Goal: Task Accomplishment & Management: Use online tool/utility

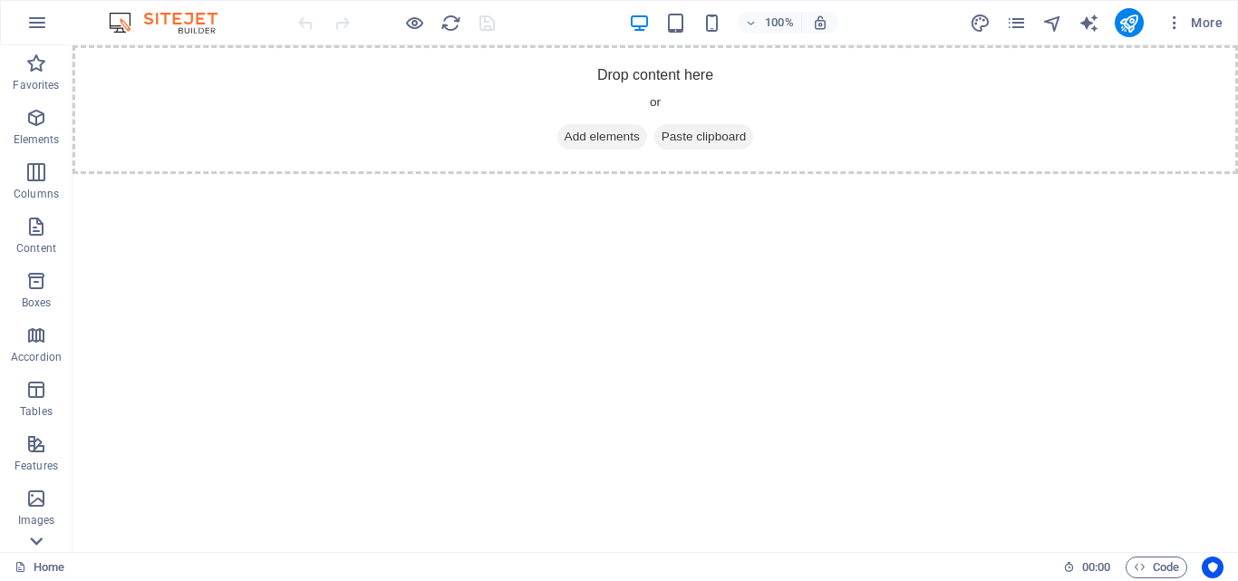
click at [42, 538] on icon at bounding box center [36, 541] width 13 height 8
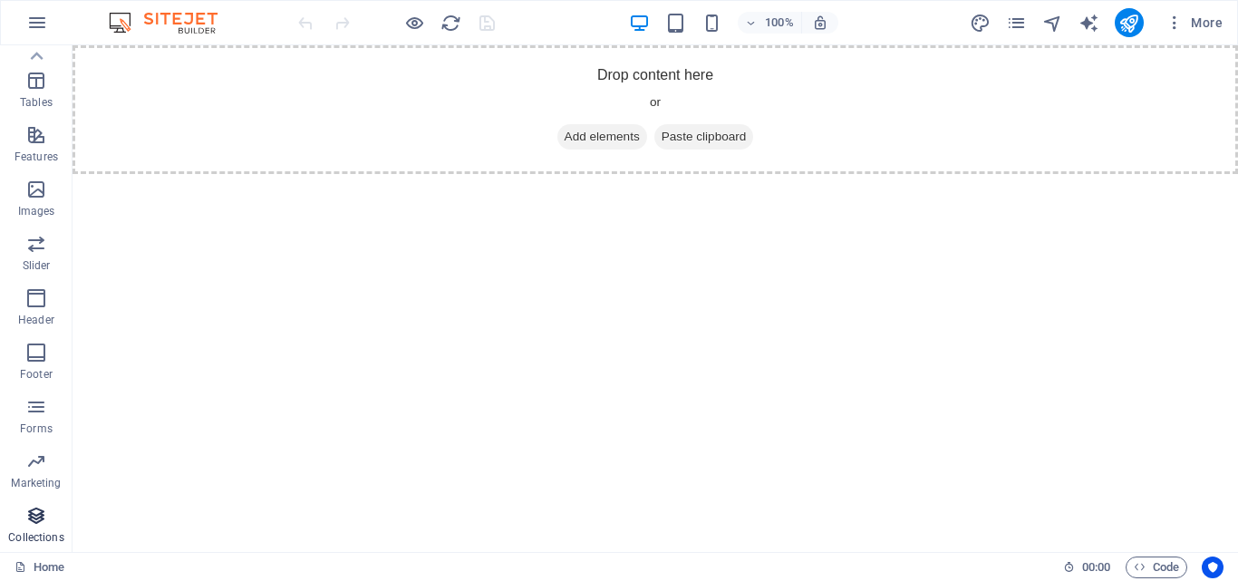
click at [36, 515] on icon "button" at bounding box center [36, 516] width 22 height 22
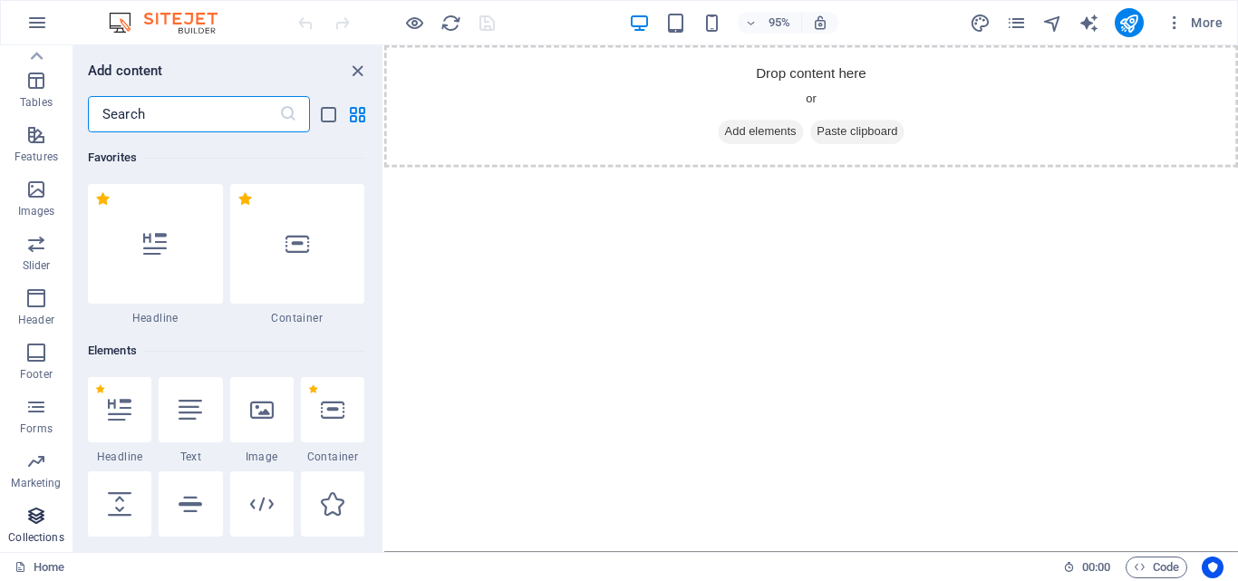
scroll to position [16585, 0]
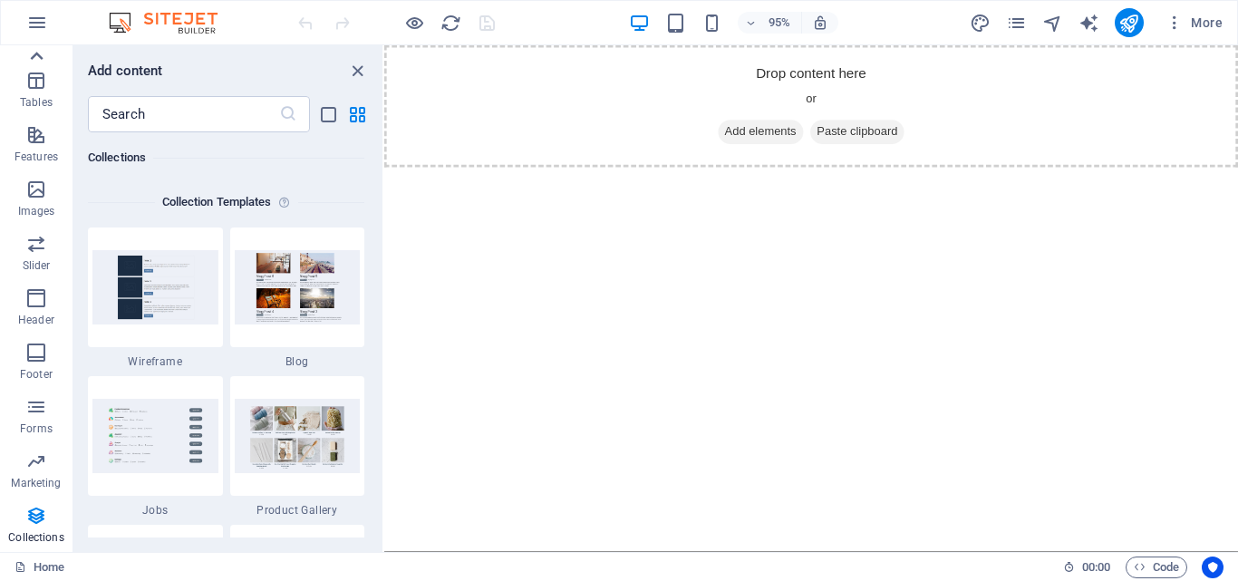
click at [35, 57] on icon at bounding box center [36, 55] width 25 height 25
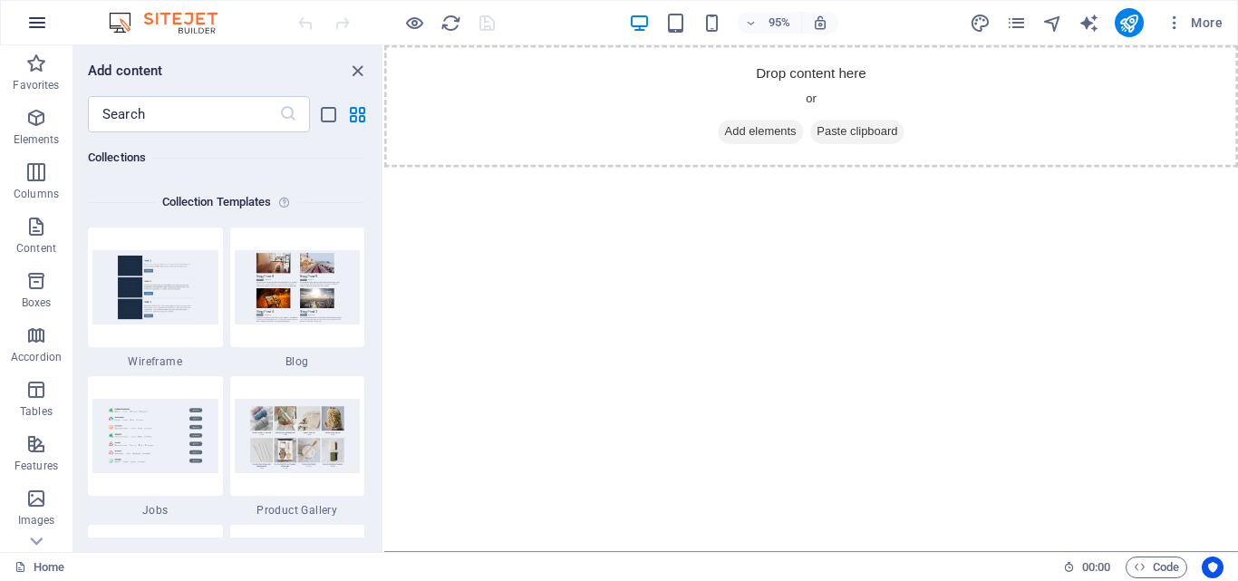
click at [37, 30] on icon "button" at bounding box center [37, 23] width 22 height 22
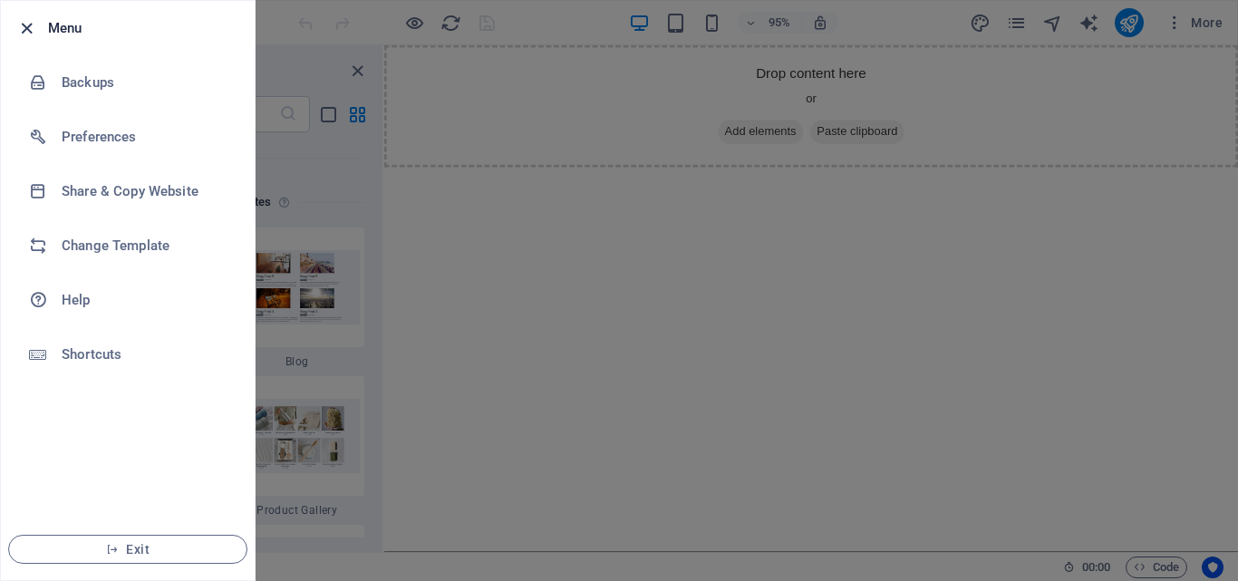
click at [31, 29] on icon "button" at bounding box center [26, 28] width 21 height 21
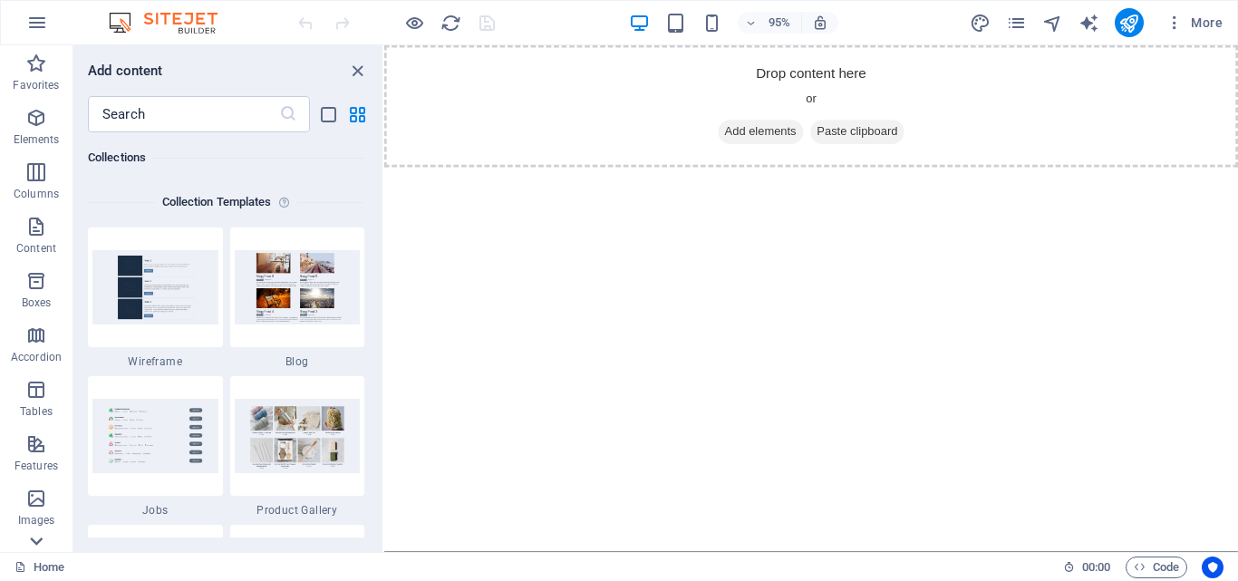
click at [35, 537] on icon at bounding box center [36, 540] width 25 height 25
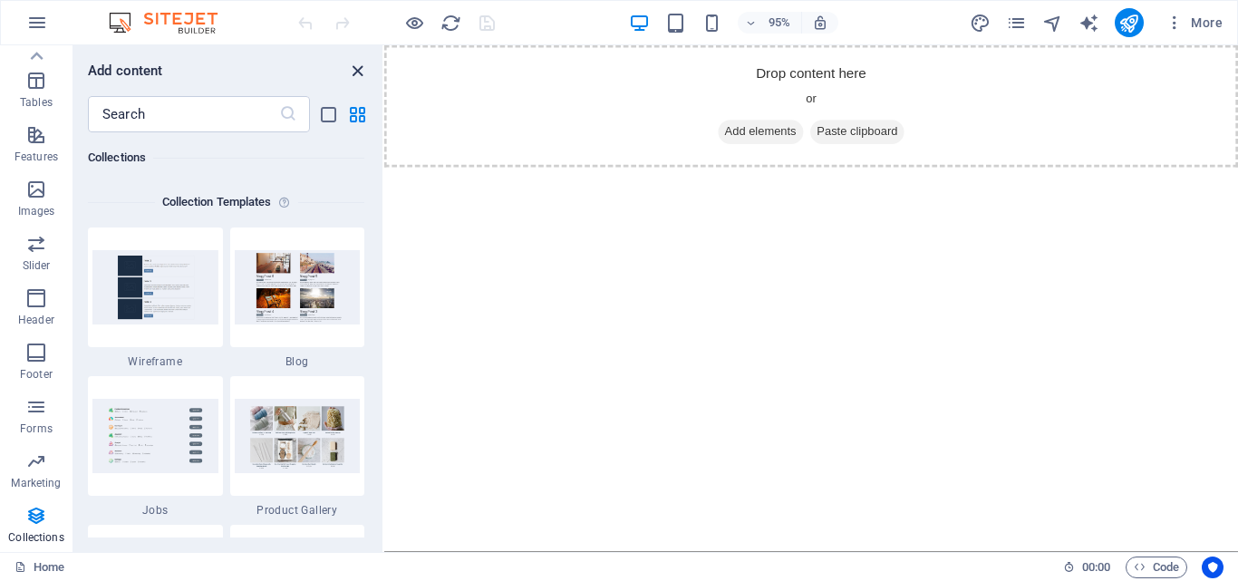
click at [359, 76] on icon "close panel" at bounding box center [357, 71] width 21 height 21
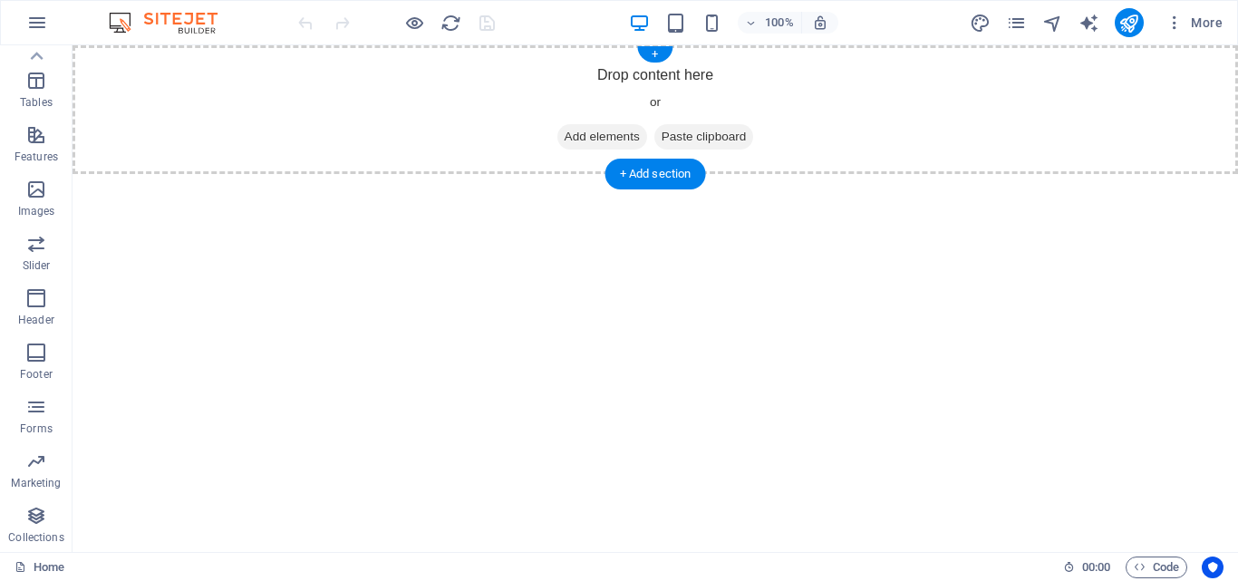
click at [609, 135] on span "Add elements" at bounding box center [602, 136] width 90 height 25
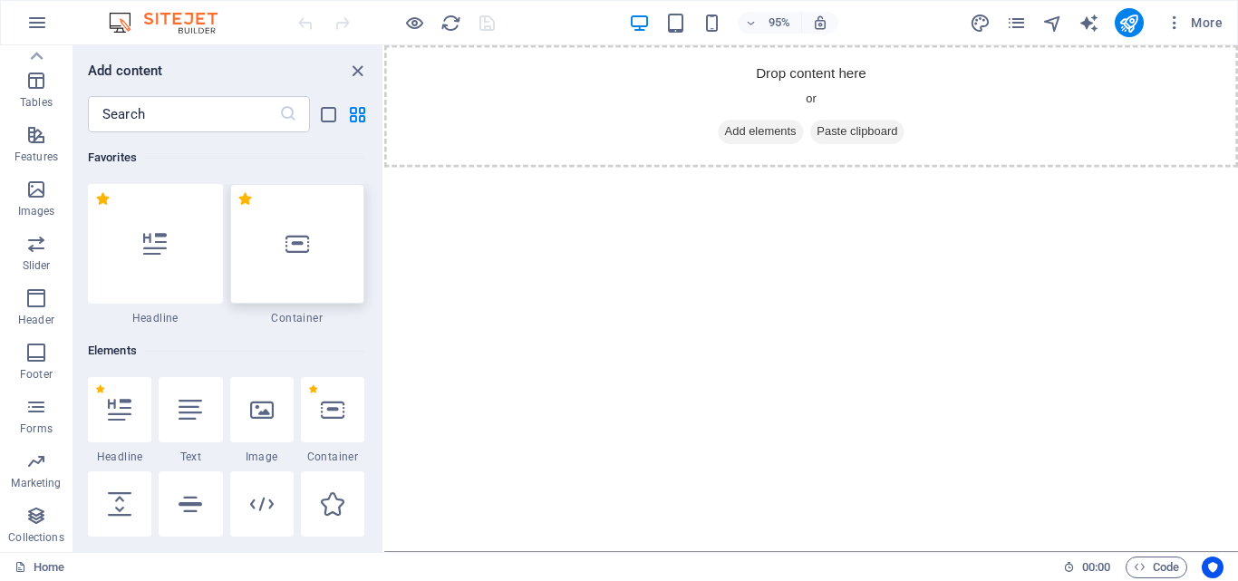
click at [325, 224] on div at bounding box center [297, 244] width 135 height 120
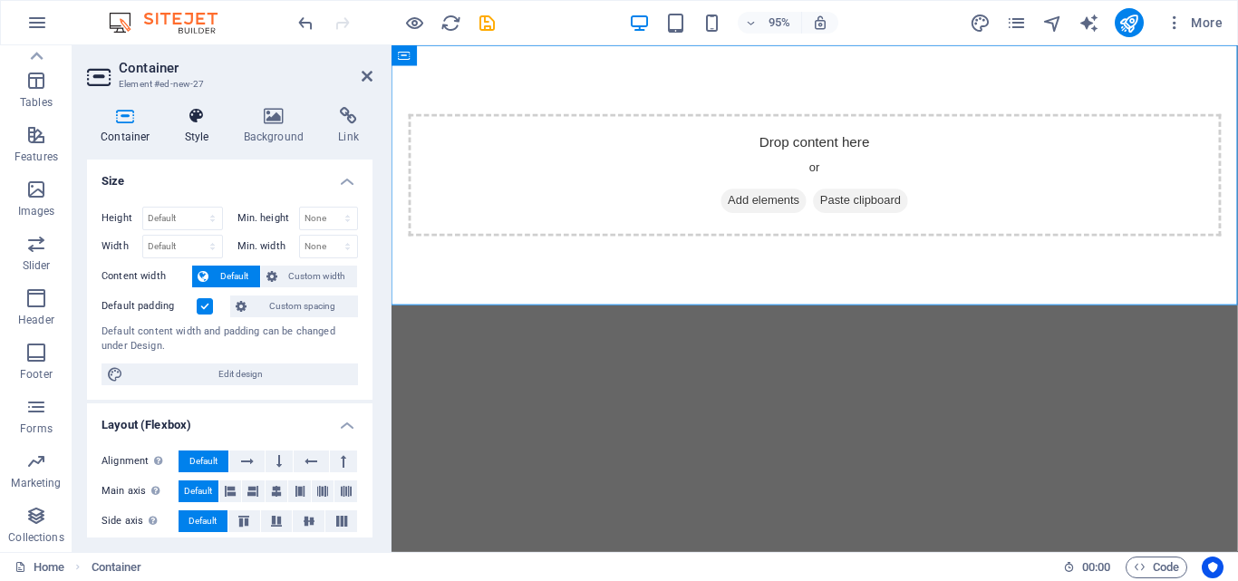
click at [212, 127] on h4 "Style" at bounding box center [200, 126] width 59 height 38
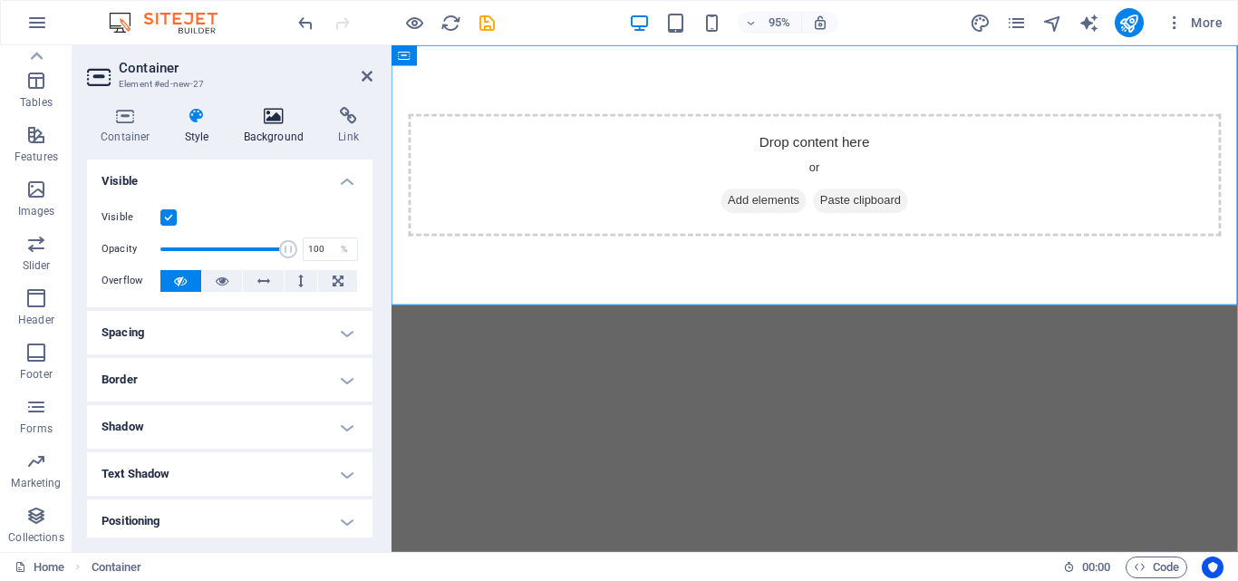
click at [258, 125] on h4 "Background" at bounding box center [277, 126] width 95 height 38
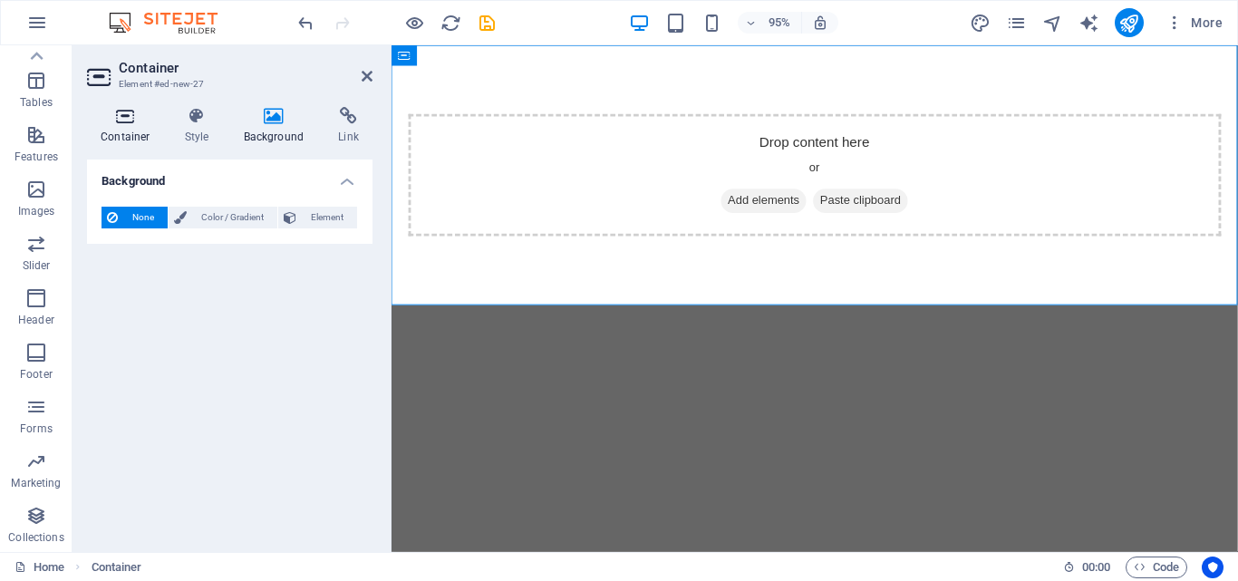
click at [130, 130] on h4 "Container" at bounding box center [129, 126] width 84 height 38
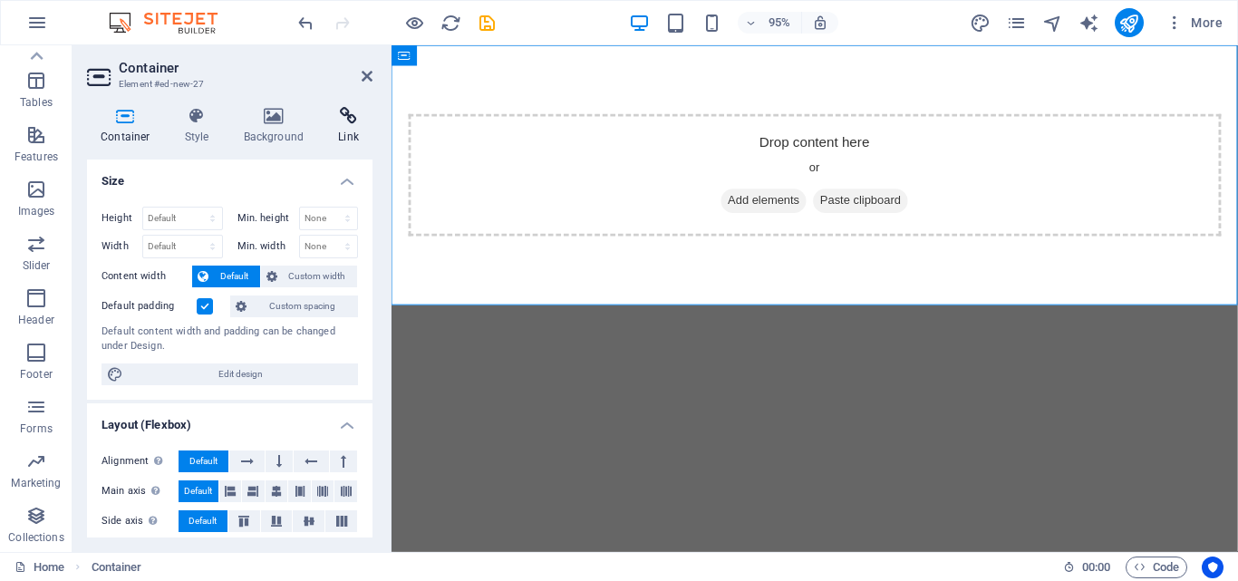
click at [344, 126] on h4 "Link" at bounding box center [348, 126] width 48 height 38
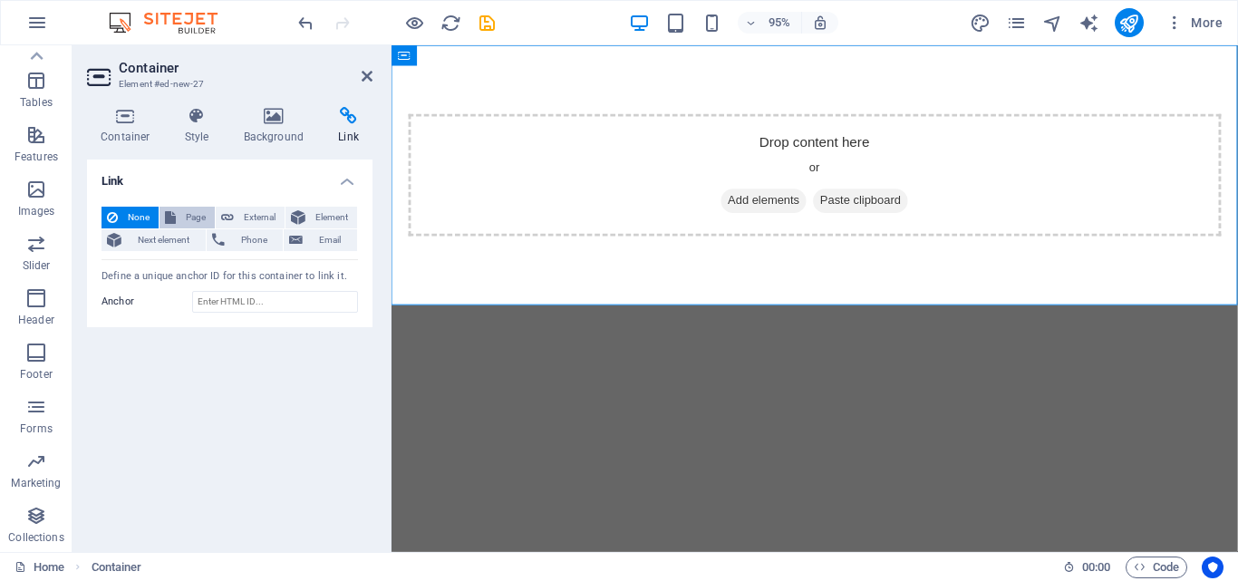
click at [191, 221] on span "Page" at bounding box center [195, 218] width 28 height 22
select select
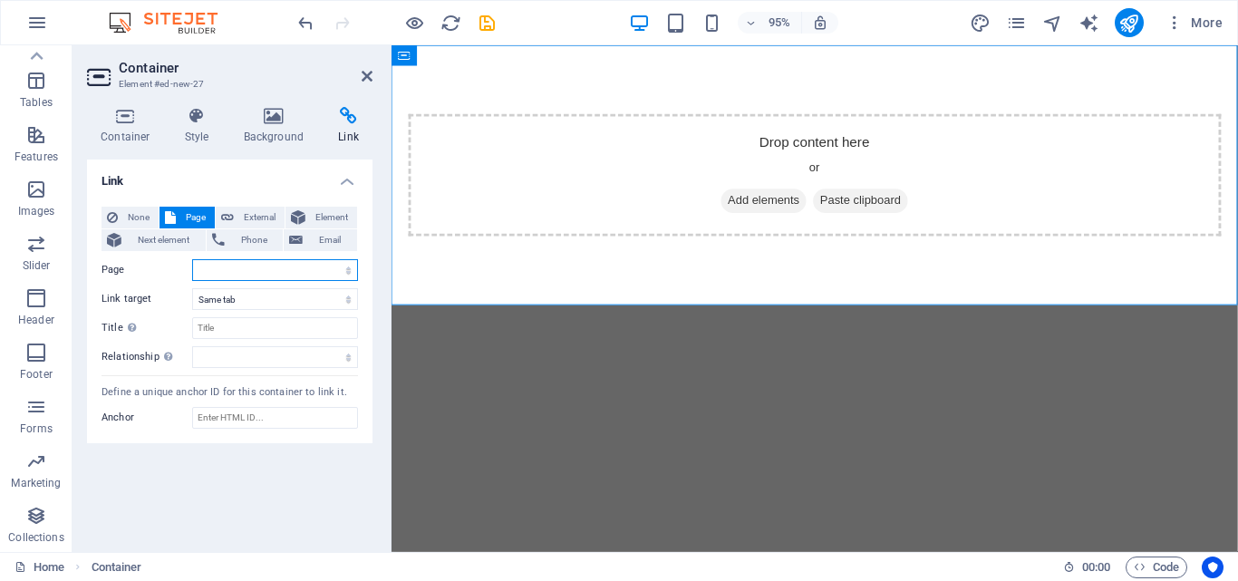
click at [255, 268] on select "Home Legal Notice Privacy" at bounding box center [275, 270] width 166 height 22
click at [228, 211] on icon at bounding box center [227, 218] width 13 height 22
select select "blank"
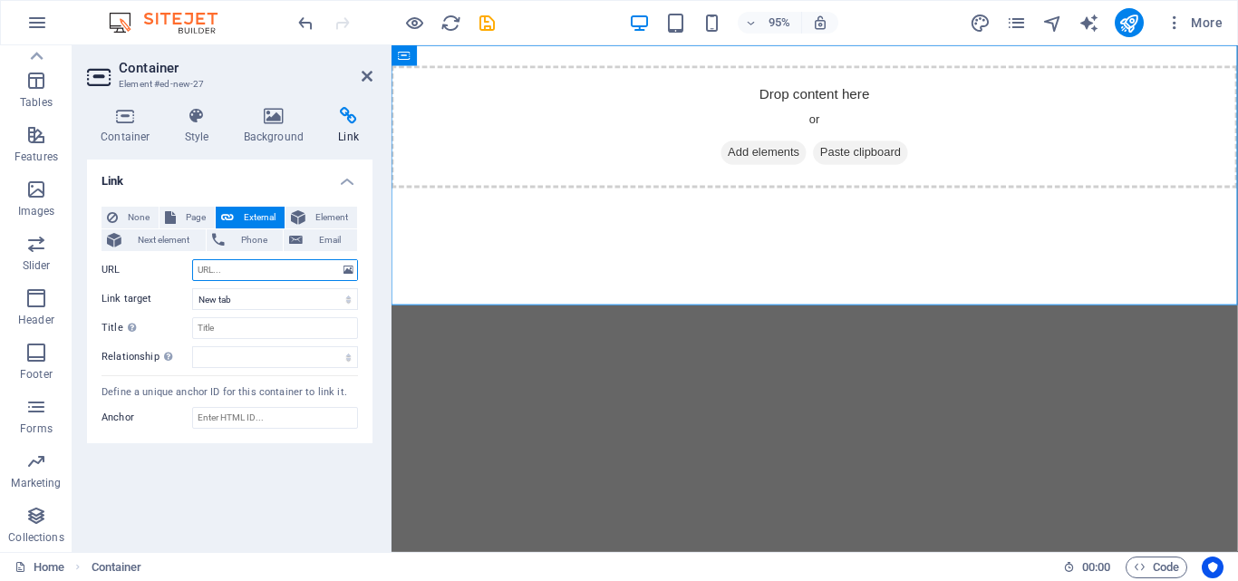
click at [243, 269] on input "URL" at bounding box center [275, 270] width 166 height 22
click at [863, 171] on span "Paste clipboard" at bounding box center [885, 158] width 100 height 25
click at [22, 526] on span "Collections" at bounding box center [36, 526] width 72 height 43
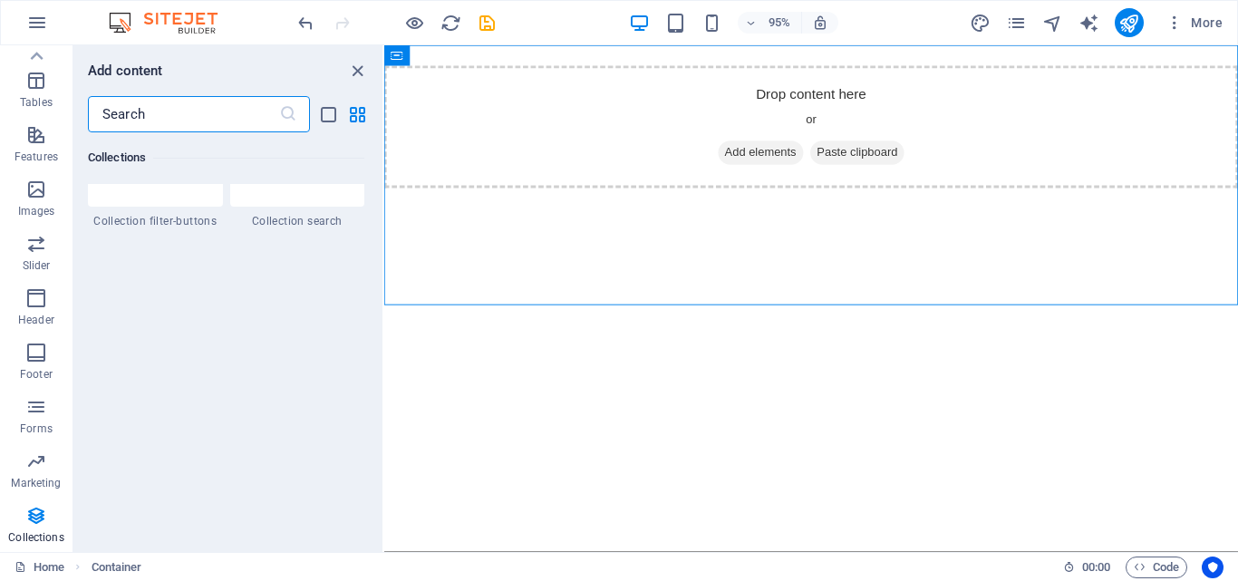
scroll to position [17283, 0]
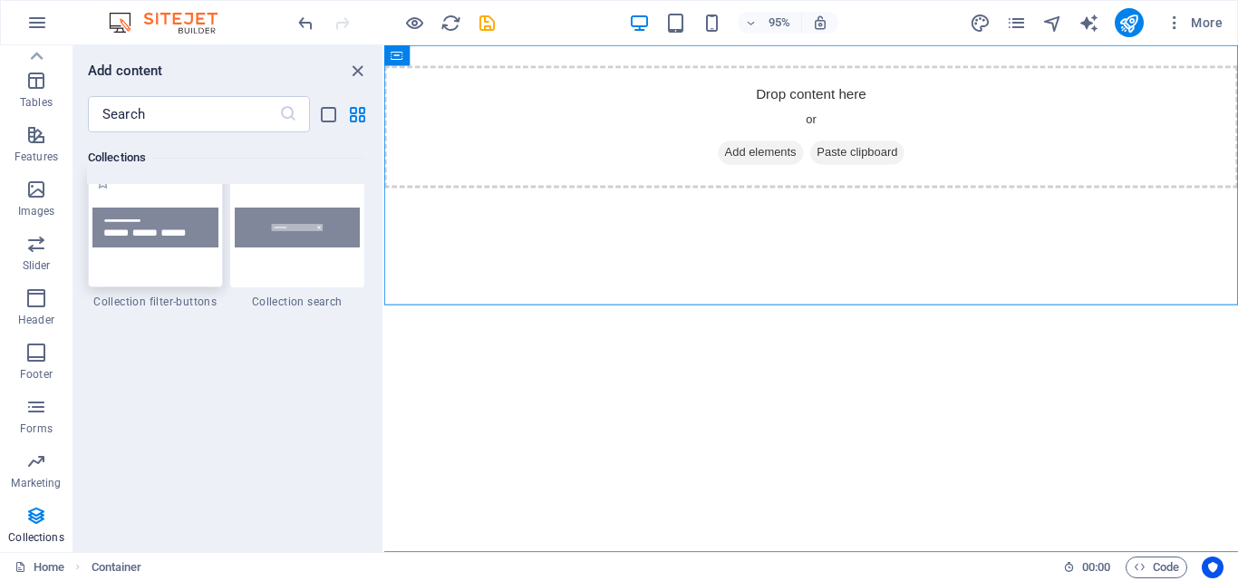
click at [132, 254] on div at bounding box center [155, 228] width 135 height 120
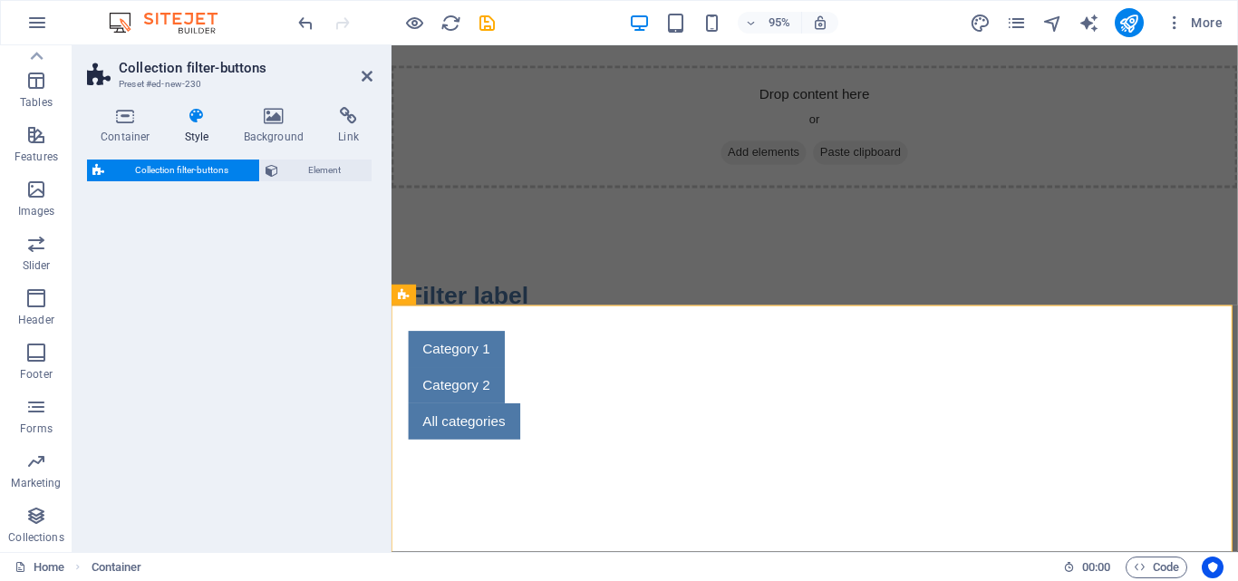
select select "rem"
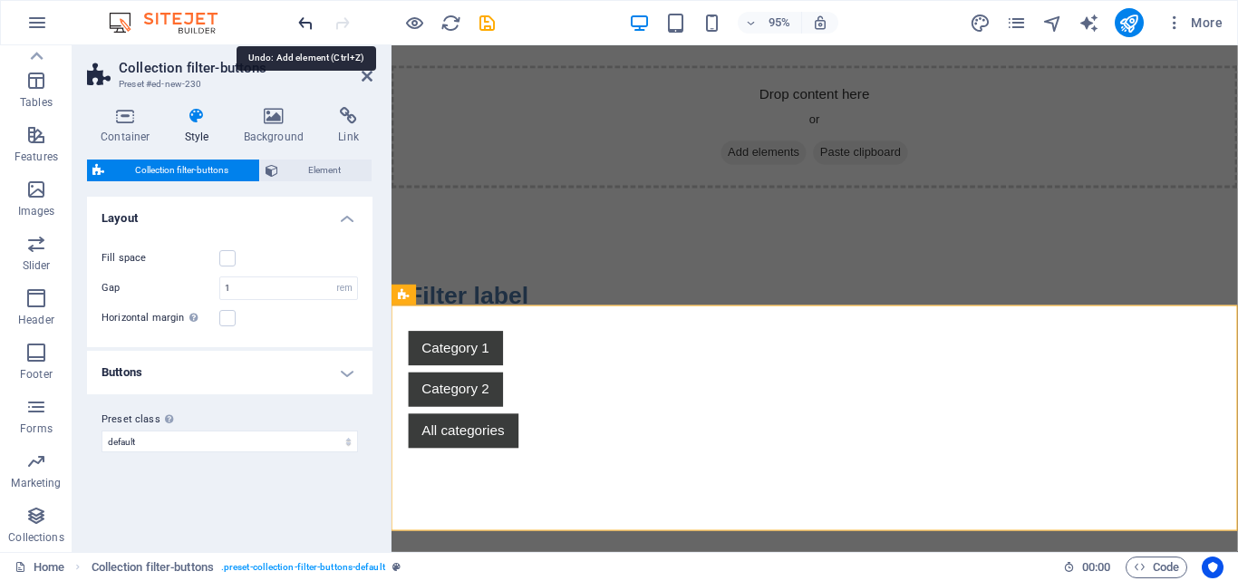
click at [300, 14] on icon "undo" at bounding box center [305, 23] width 21 height 21
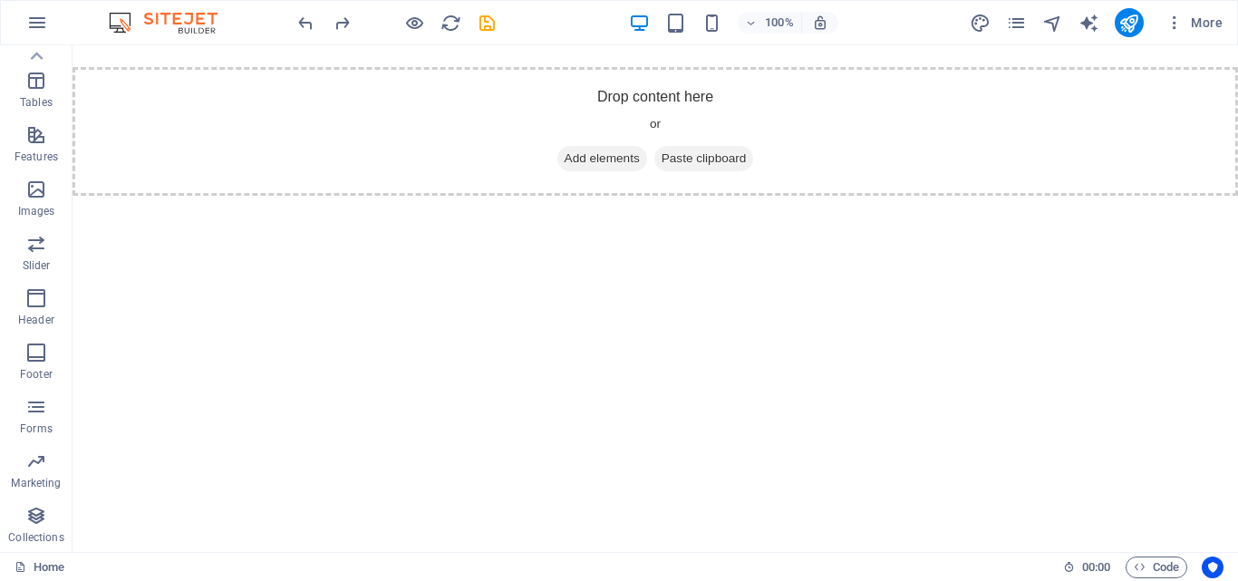
click at [140, 17] on img at bounding box center [172, 23] width 136 height 22
click at [31, 23] on icon "button" at bounding box center [37, 23] width 22 height 22
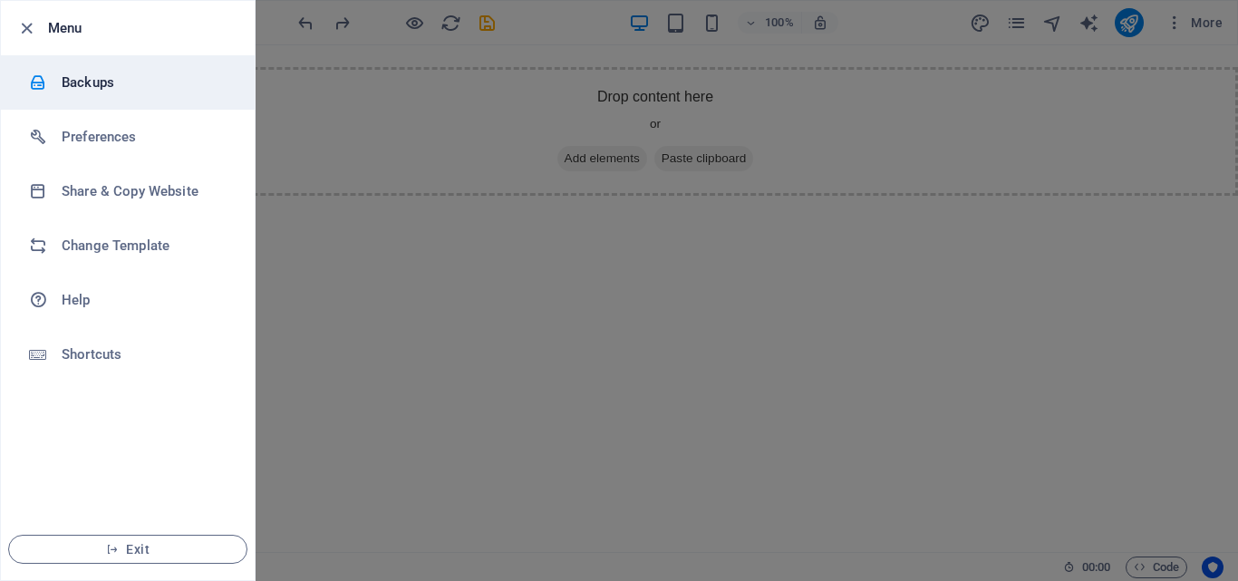
click at [121, 98] on li "Backups" at bounding box center [128, 82] width 254 height 54
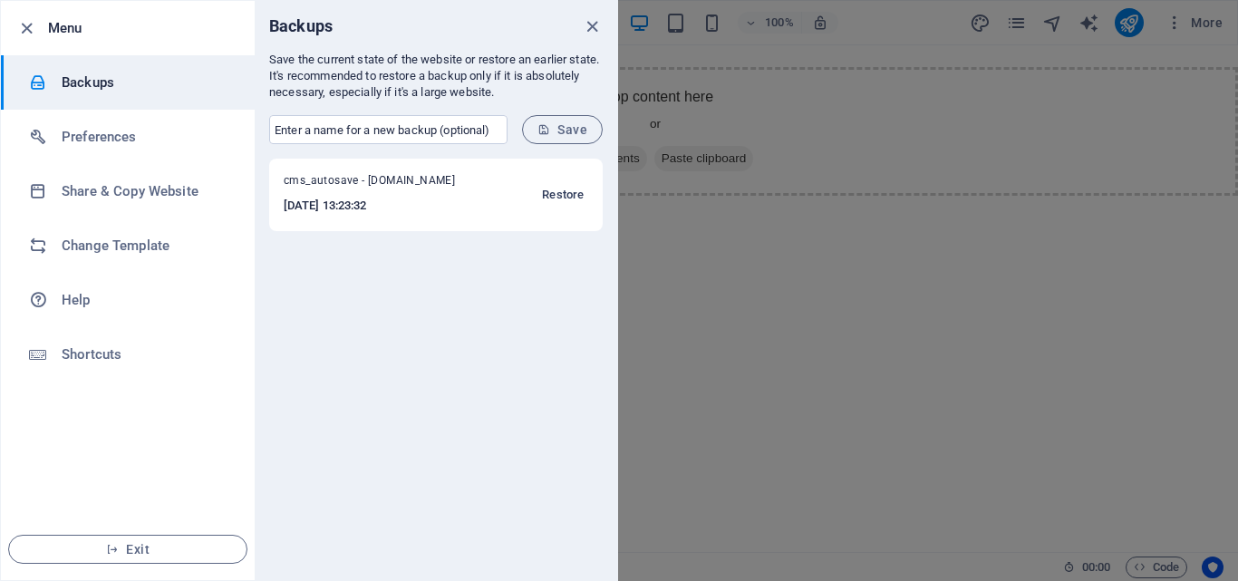
click at [555, 192] on span "Restore" at bounding box center [563, 195] width 42 height 22
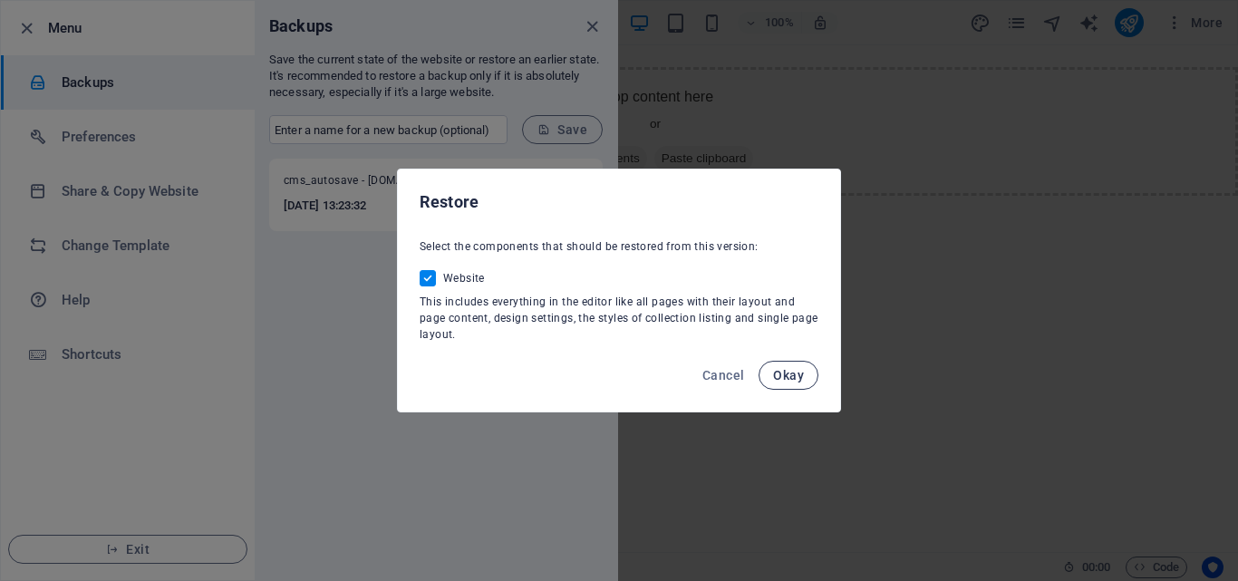
click at [780, 380] on span "Okay" at bounding box center [788, 375] width 31 height 14
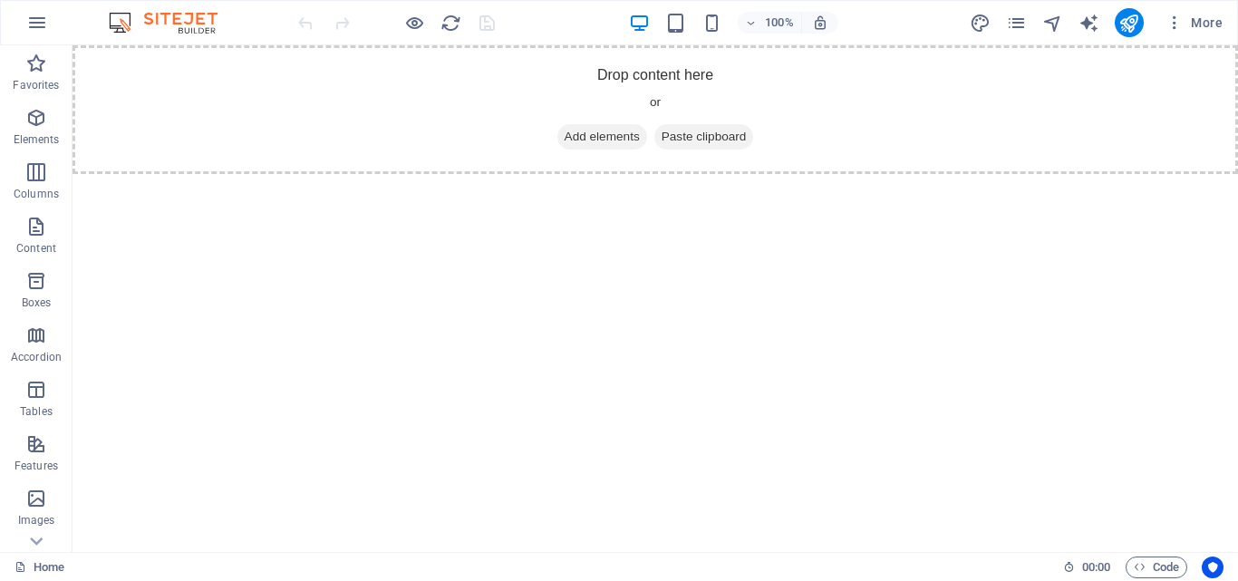
click at [434, 174] on html "Skip to main content Drop content here or Add elements Paste clipboard" at bounding box center [654, 109] width 1165 height 129
click at [35, 227] on icon "button" at bounding box center [36, 227] width 22 height 22
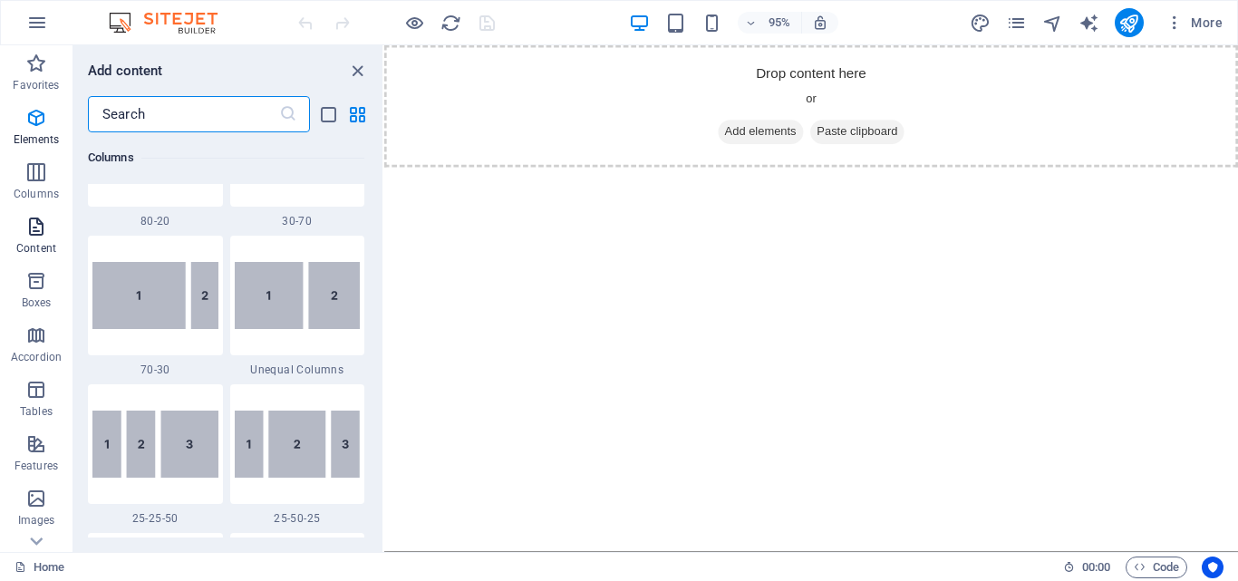
scroll to position [3170, 0]
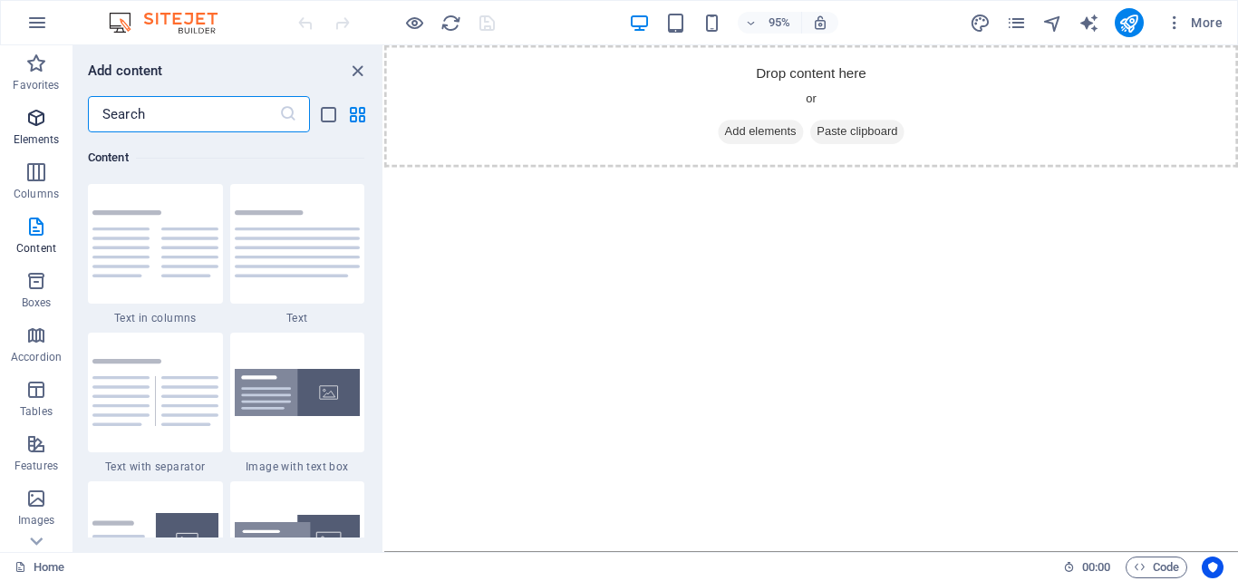
click at [51, 148] on span "Elements" at bounding box center [36, 128] width 72 height 43
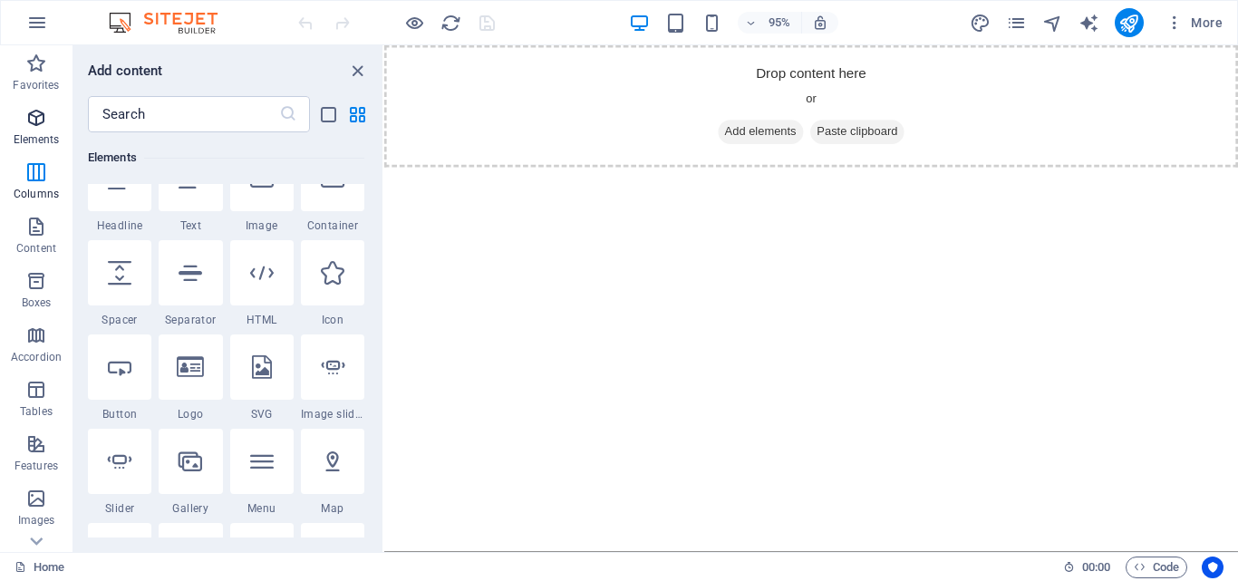
scroll to position [193, 0]
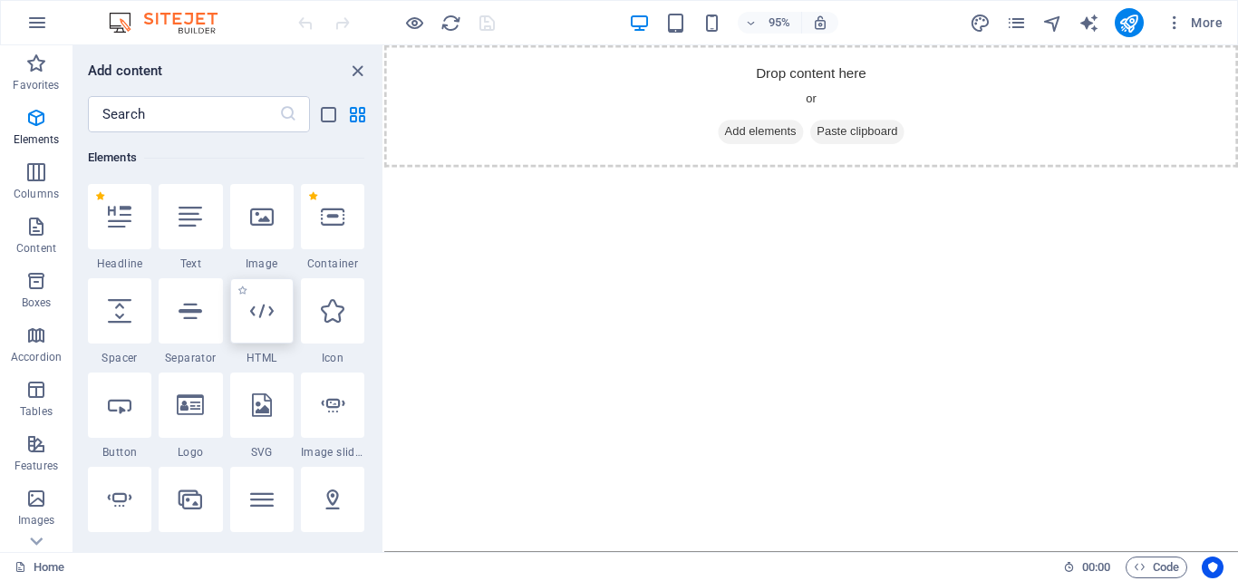
click at [257, 323] on div at bounding box center [261, 310] width 63 height 65
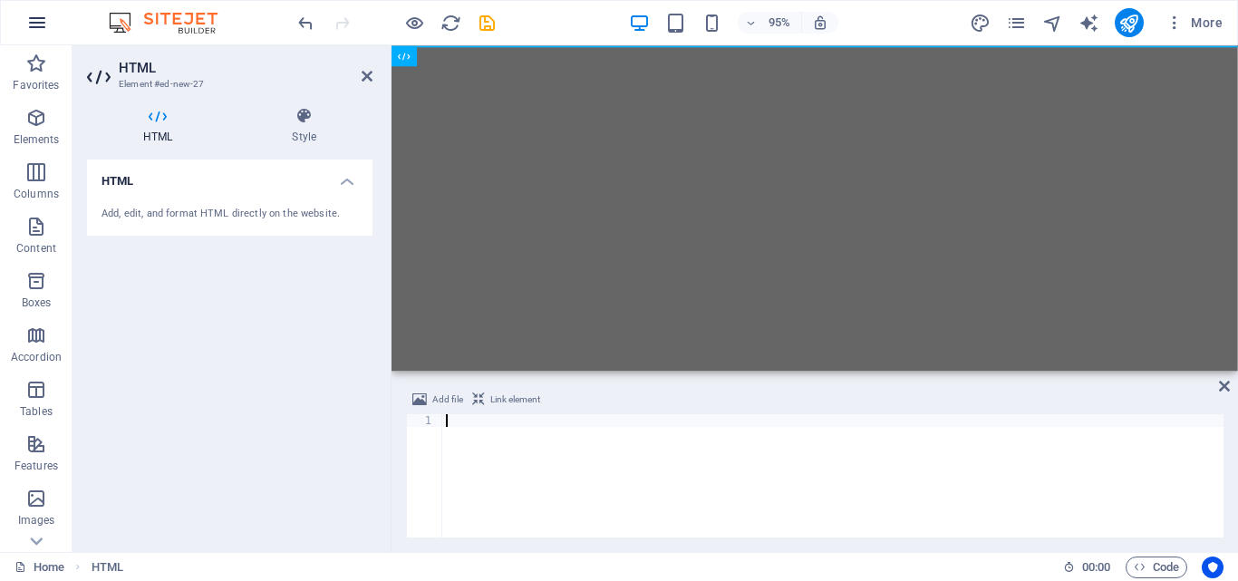
click at [34, 32] on icon "button" at bounding box center [37, 23] width 22 height 22
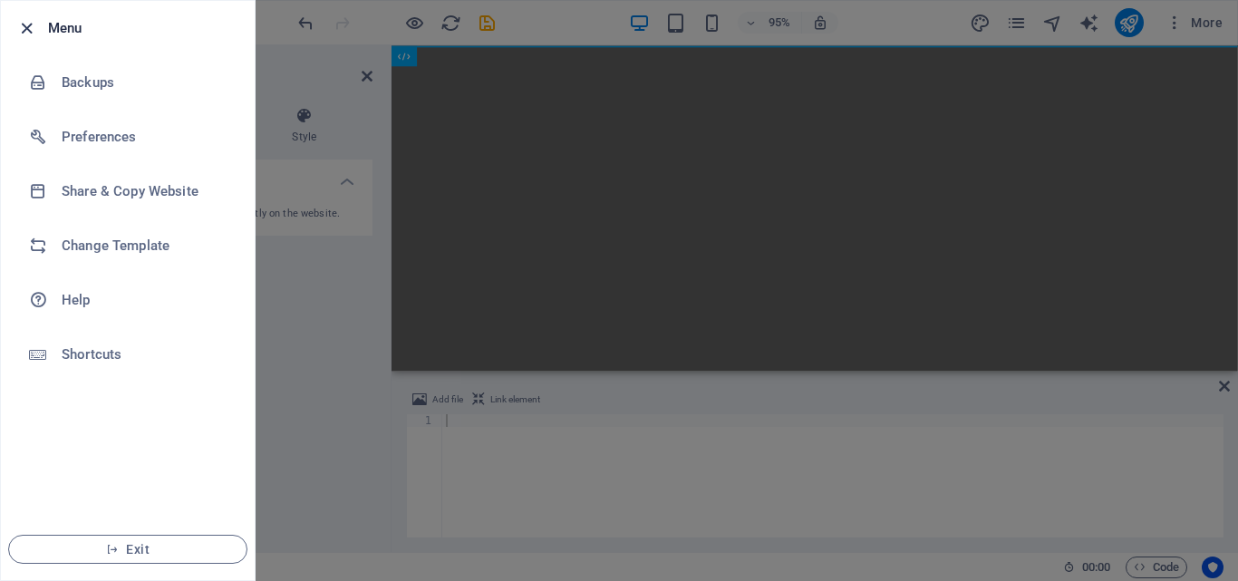
click at [28, 24] on icon "button" at bounding box center [26, 28] width 21 height 21
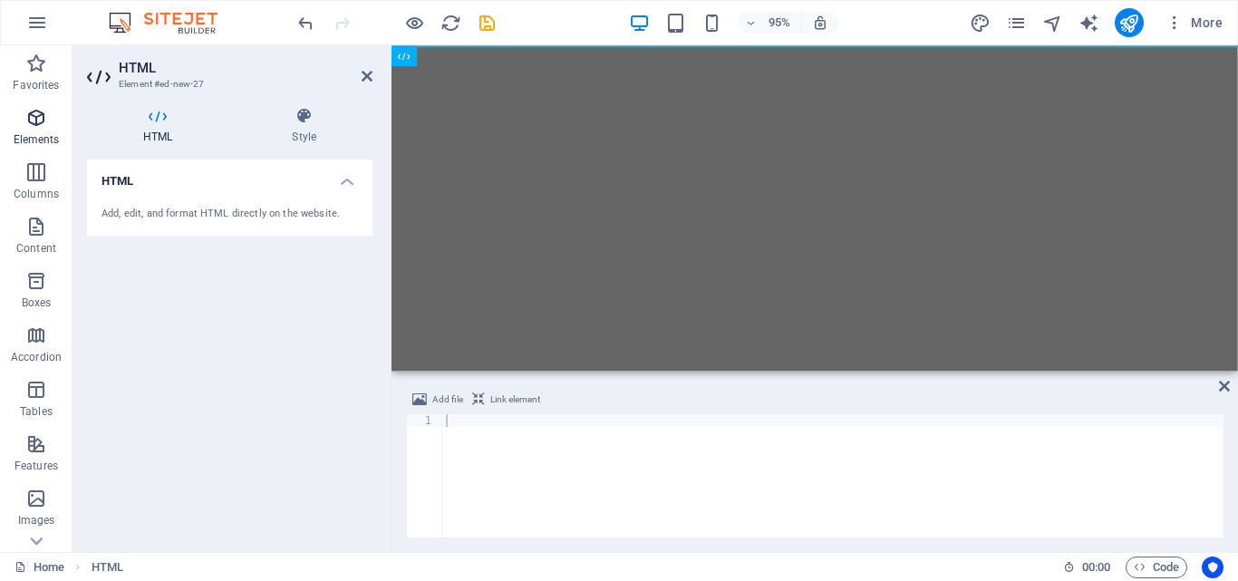
click at [28, 127] on icon "button" at bounding box center [36, 118] width 22 height 22
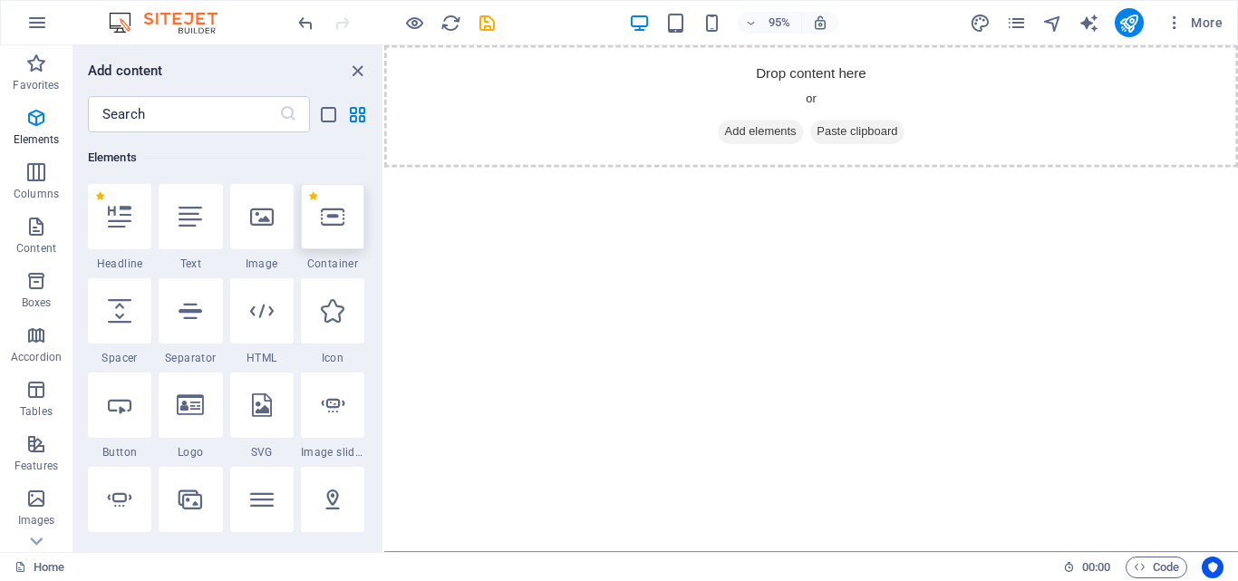
click at [333, 241] on div at bounding box center [332, 216] width 63 height 65
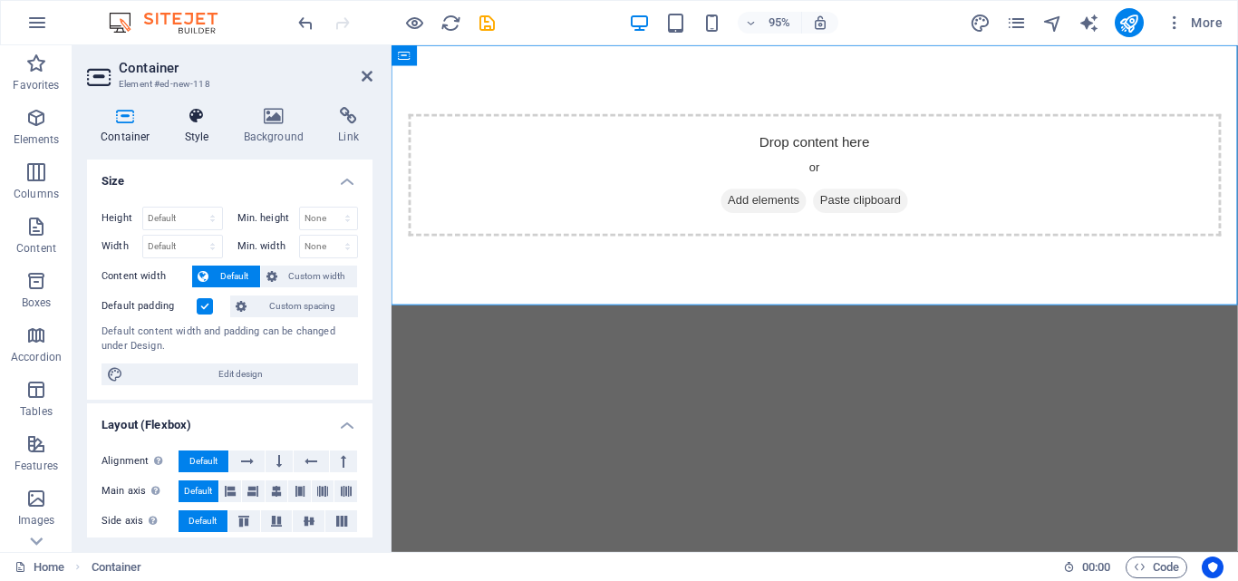
click at [197, 129] on h4 "Style" at bounding box center [200, 126] width 59 height 38
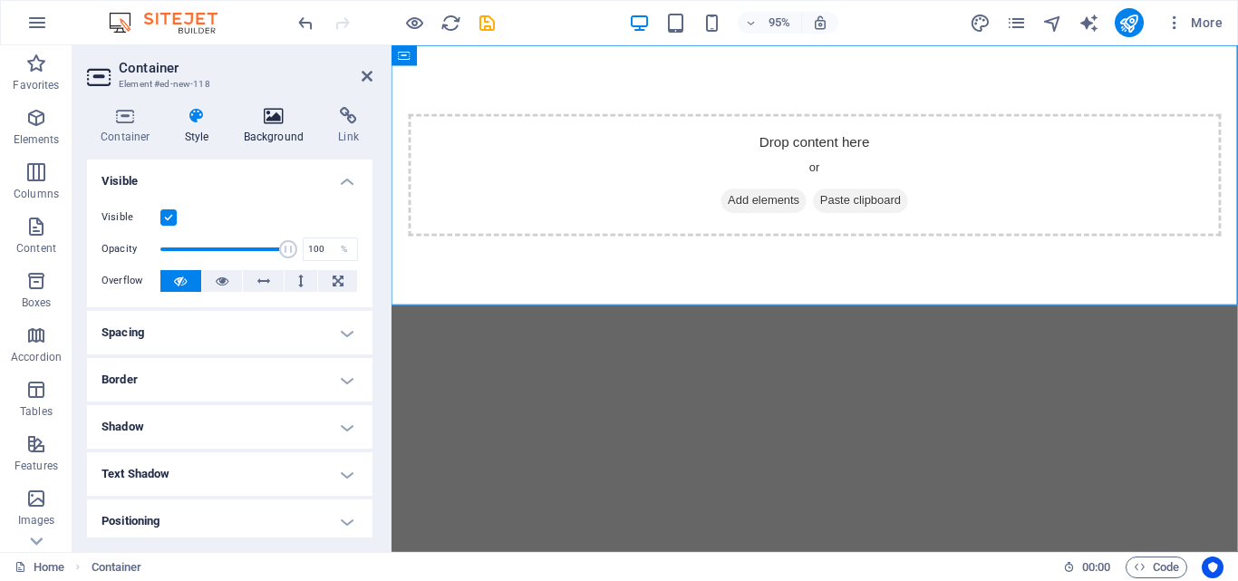
click at [275, 120] on icon at bounding box center [274, 116] width 88 height 18
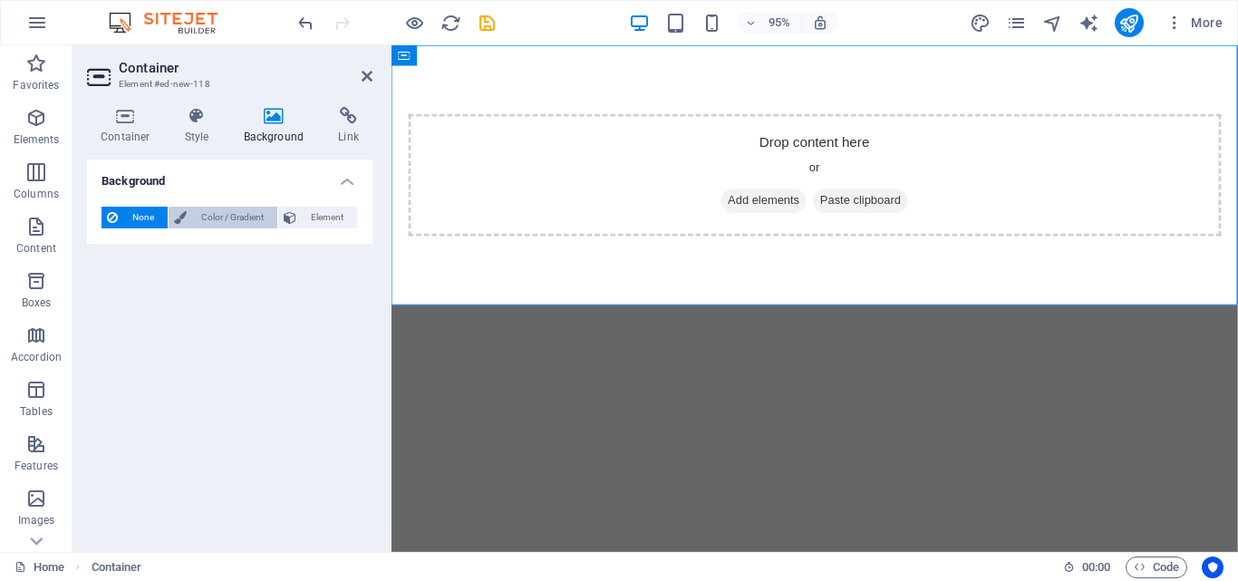
click at [231, 220] on span "Color / Gradient" at bounding box center [232, 218] width 80 height 22
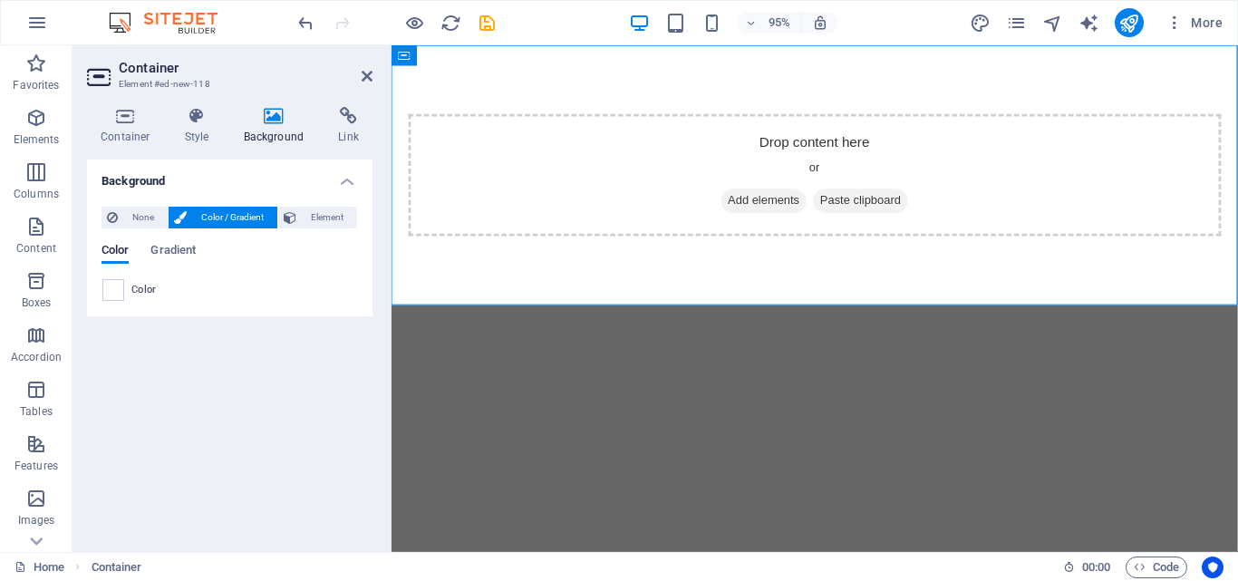
click at [121, 293] on span at bounding box center [113, 290] width 20 height 20
type input "#ffffff"
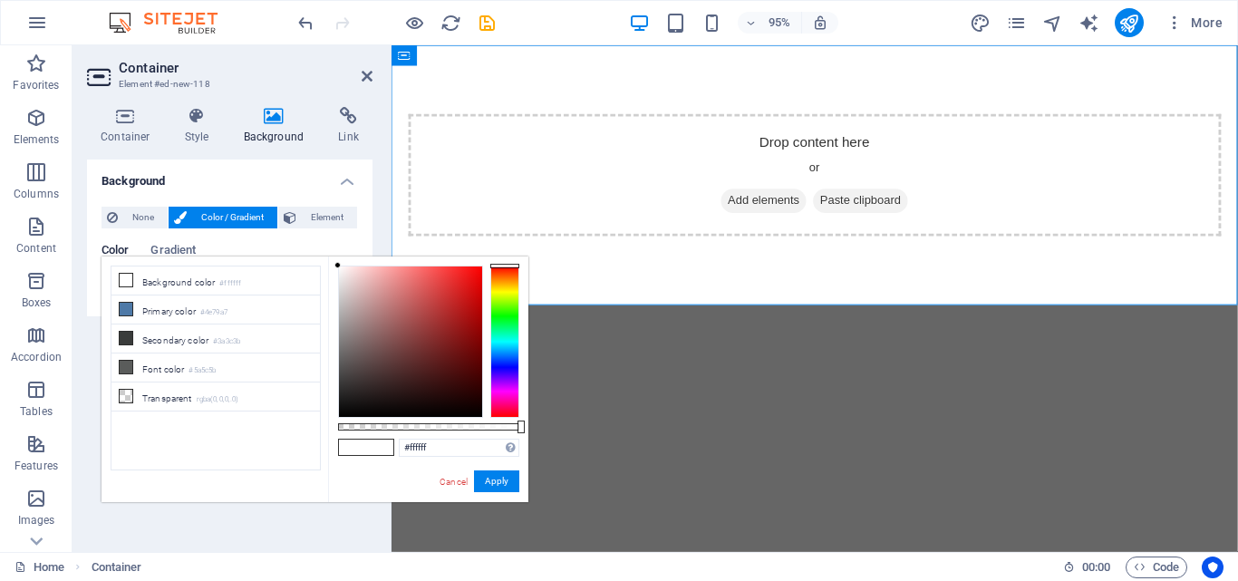
click at [498, 314] on div at bounding box center [504, 341] width 29 height 152
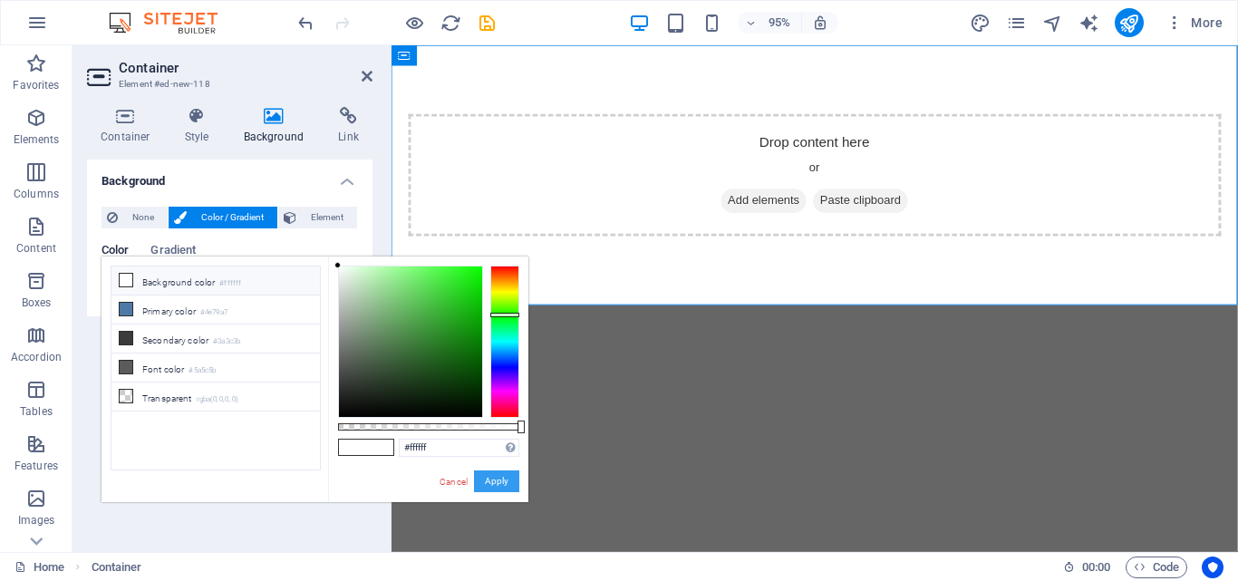
click at [500, 481] on button "Apply" at bounding box center [496, 481] width 45 height 22
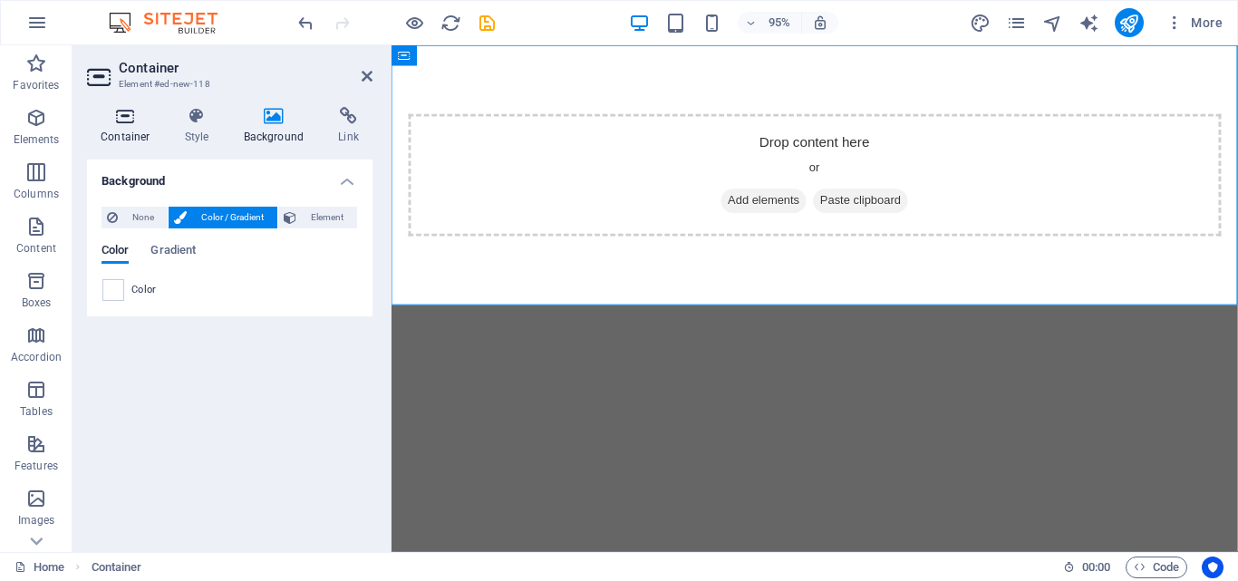
click at [113, 118] on icon at bounding box center [125, 116] width 77 height 18
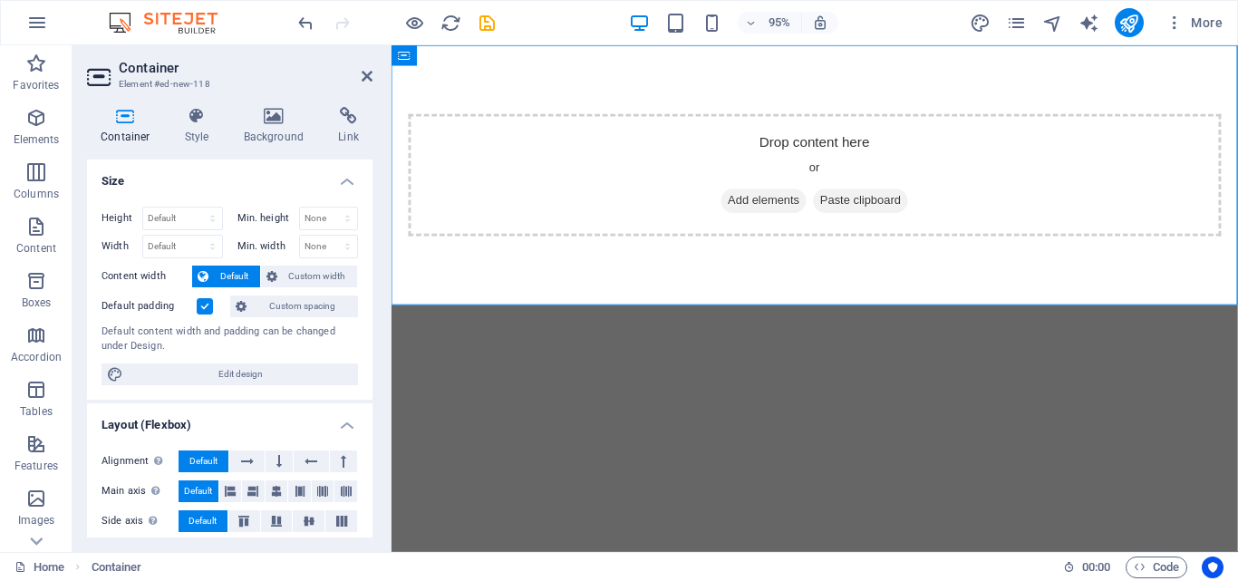
drag, startPoint x: 368, startPoint y: 305, endPoint x: 371, endPoint y: 338, distance: 32.7
click at [371, 338] on div "Size Height Default px rem % vh vw Min. height None px rem % vh vw Width Defaul…" at bounding box center [229, 348] width 285 height 378
click at [291, 363] on span "Edit design" at bounding box center [241, 374] width 224 height 22
select select "rem"
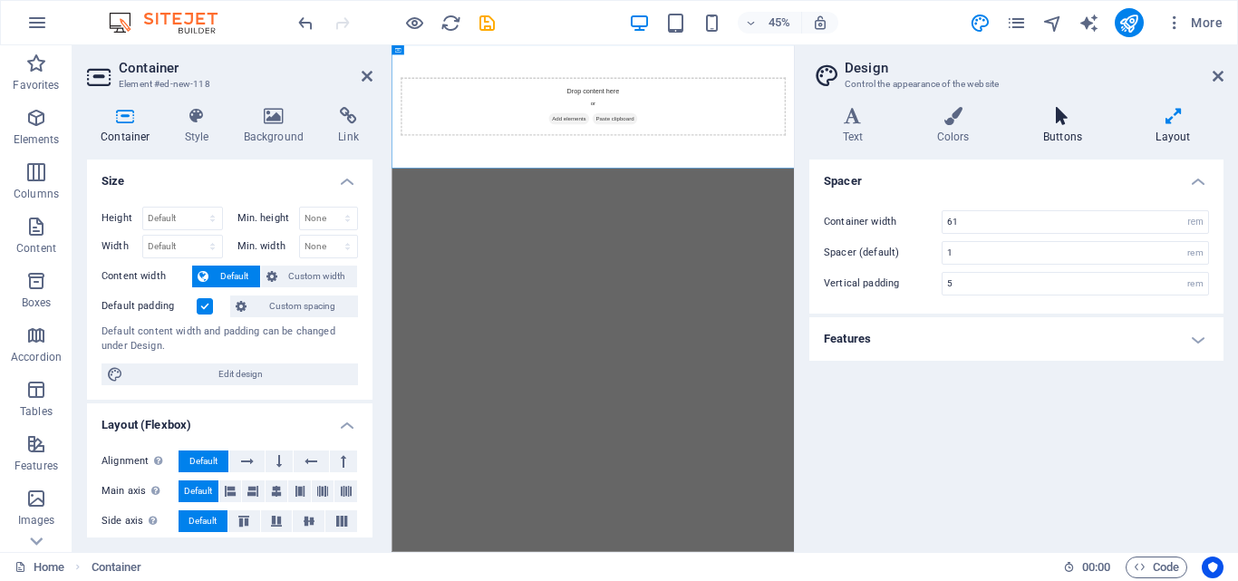
click at [1060, 127] on h4 "Buttons" at bounding box center [1065, 126] width 112 height 38
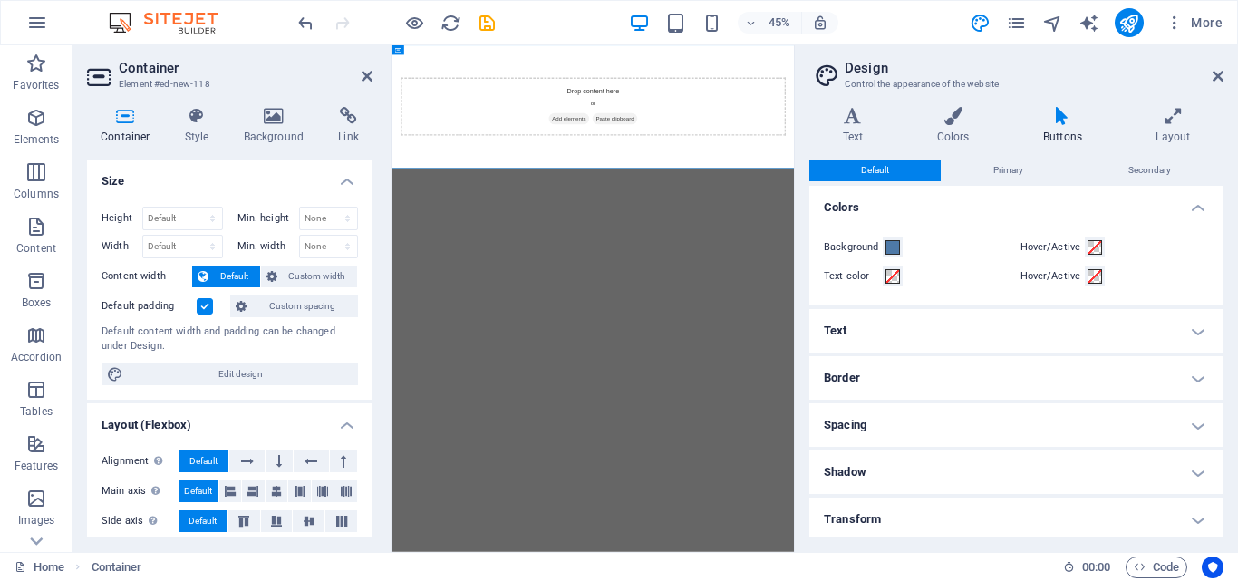
click at [893, 474] on h4 "Shadow" at bounding box center [1016, 471] width 414 height 43
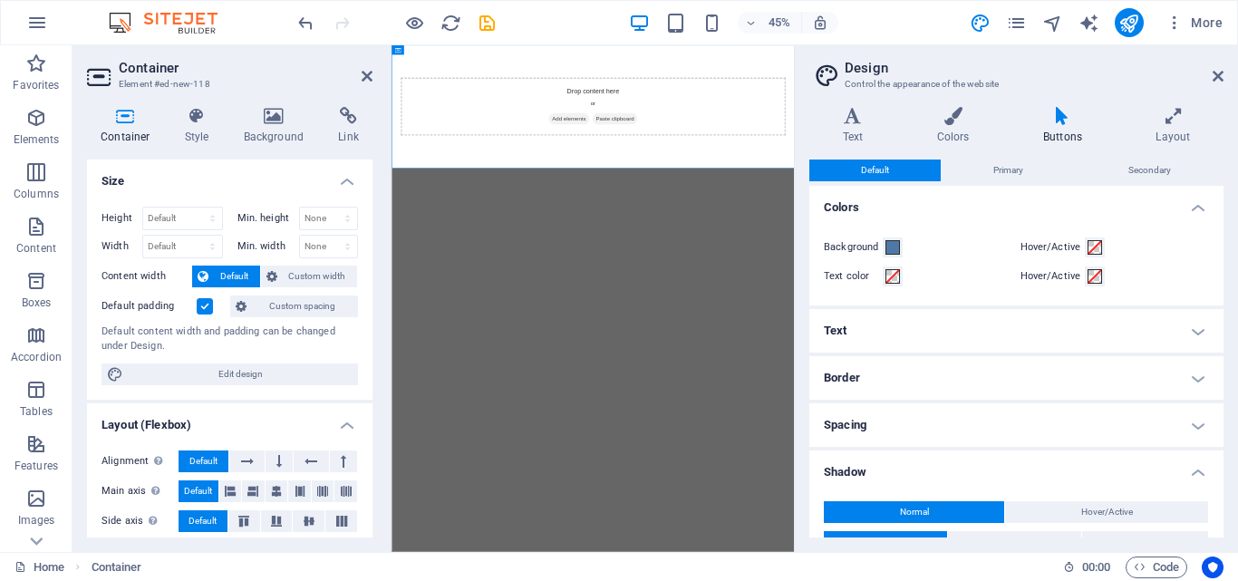
drag, startPoint x: 1219, startPoint y: 362, endPoint x: 1213, endPoint y: 462, distance: 99.9
click at [1213, 462] on ul "Colors Background Hover/Active Text color Hover/Active Text Small Default Large…" at bounding box center [1016, 426] width 414 height 480
click at [1013, 319] on html "Skip to main content Drop content here or Add elements Paste clipboard" at bounding box center [838, 182] width 894 height 274
click at [34, 545] on icon at bounding box center [36, 540] width 25 height 25
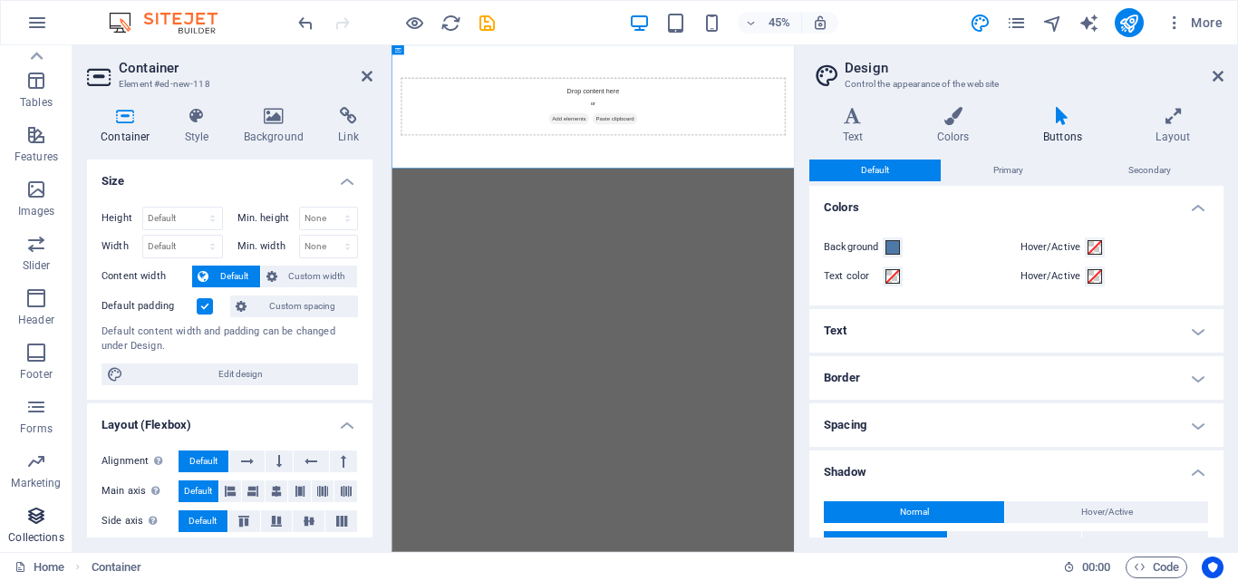
click at [34, 527] on span "Collections" at bounding box center [36, 526] width 72 height 43
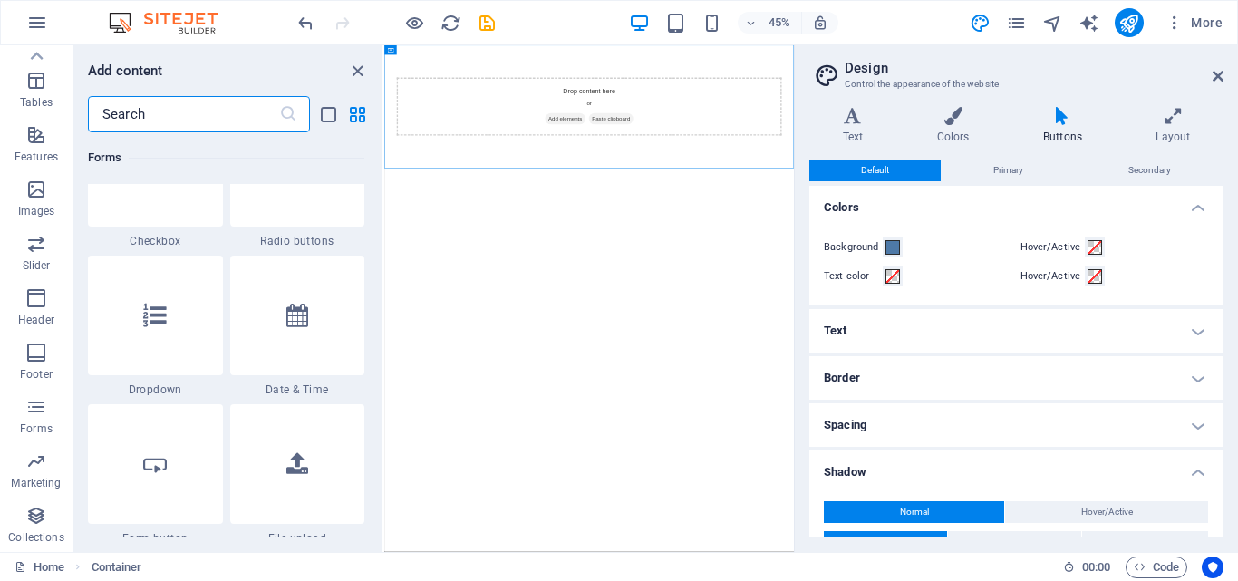
scroll to position [16585, 0]
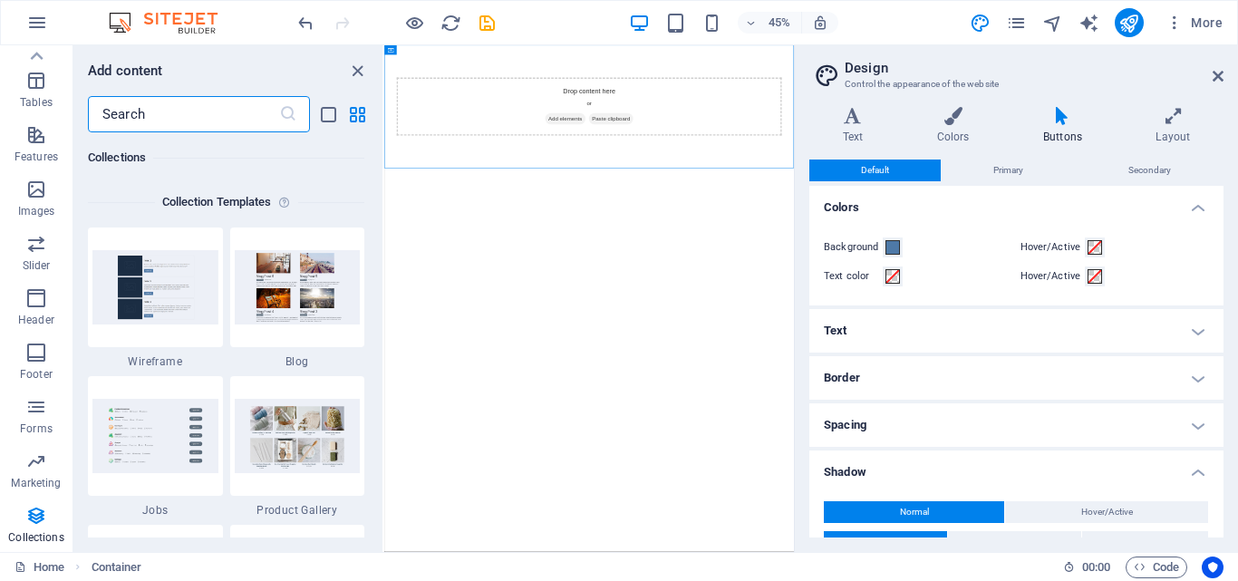
click at [230, 122] on input "text" at bounding box center [183, 114] width 191 height 36
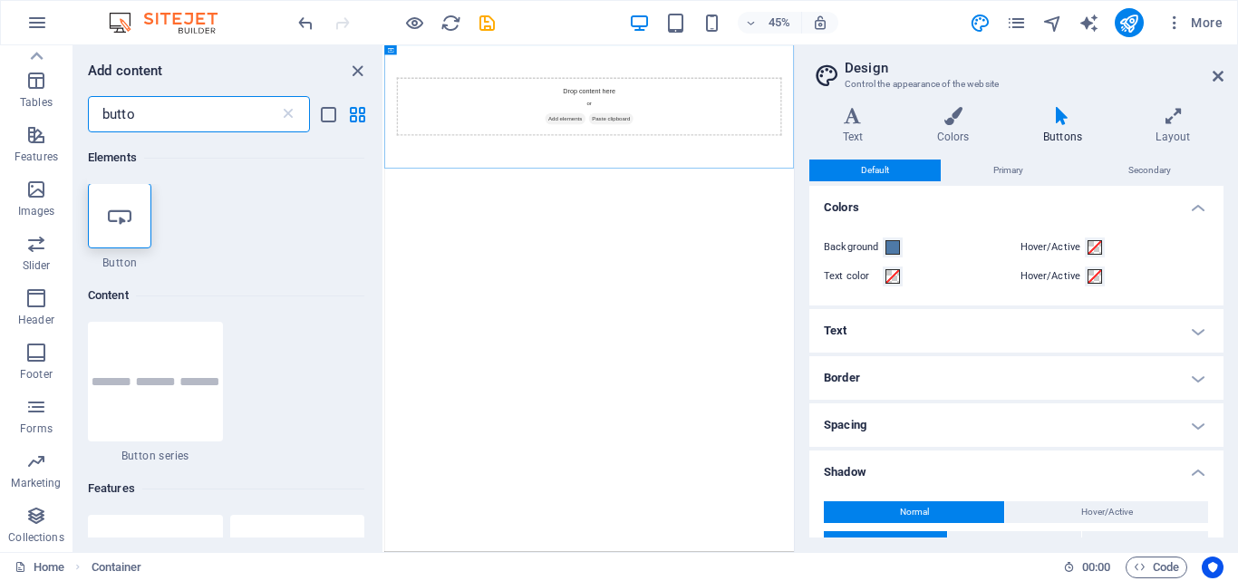
scroll to position [0, 0]
type input "butto"
click at [141, 244] on div at bounding box center [119, 216] width 63 height 65
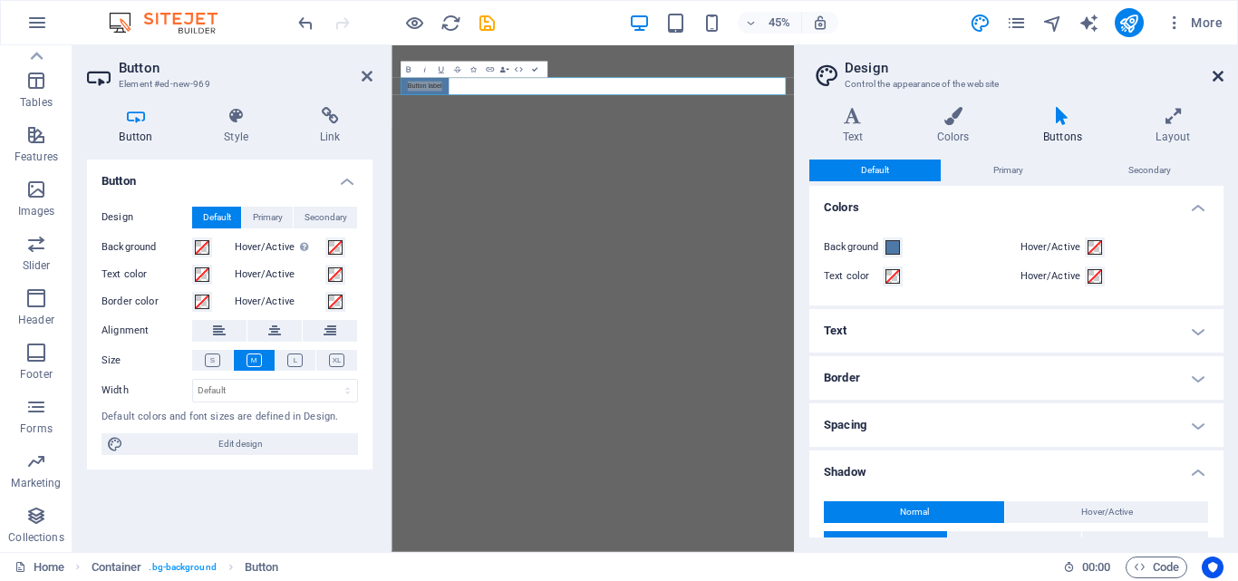
click at [1214, 72] on icon at bounding box center [1217, 76] width 11 height 14
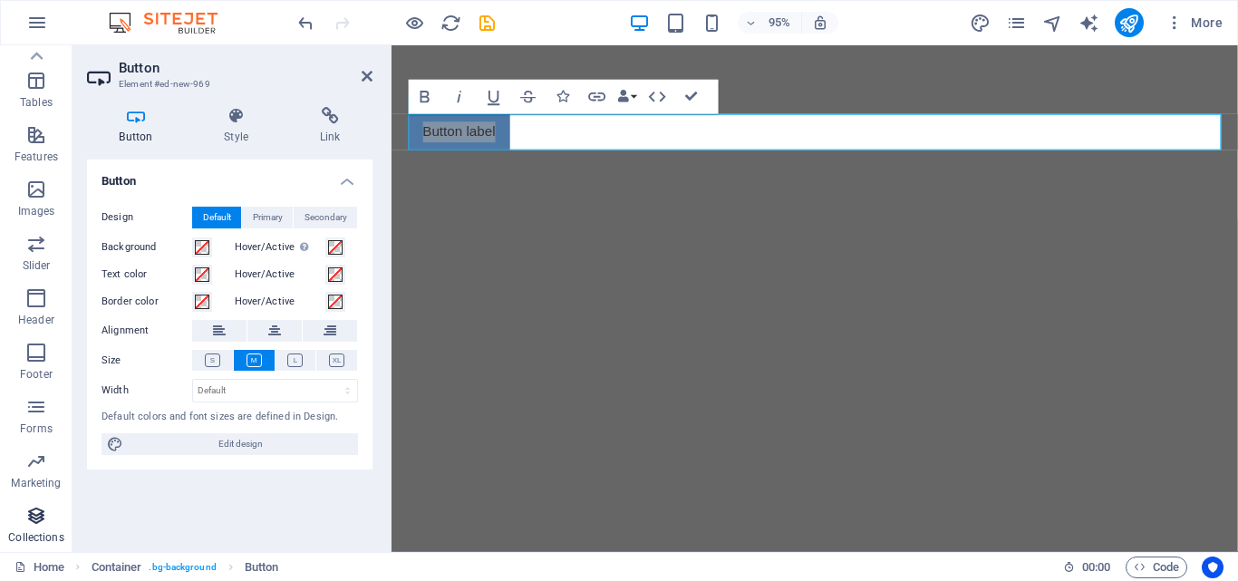
click at [31, 525] on icon "button" at bounding box center [36, 516] width 22 height 22
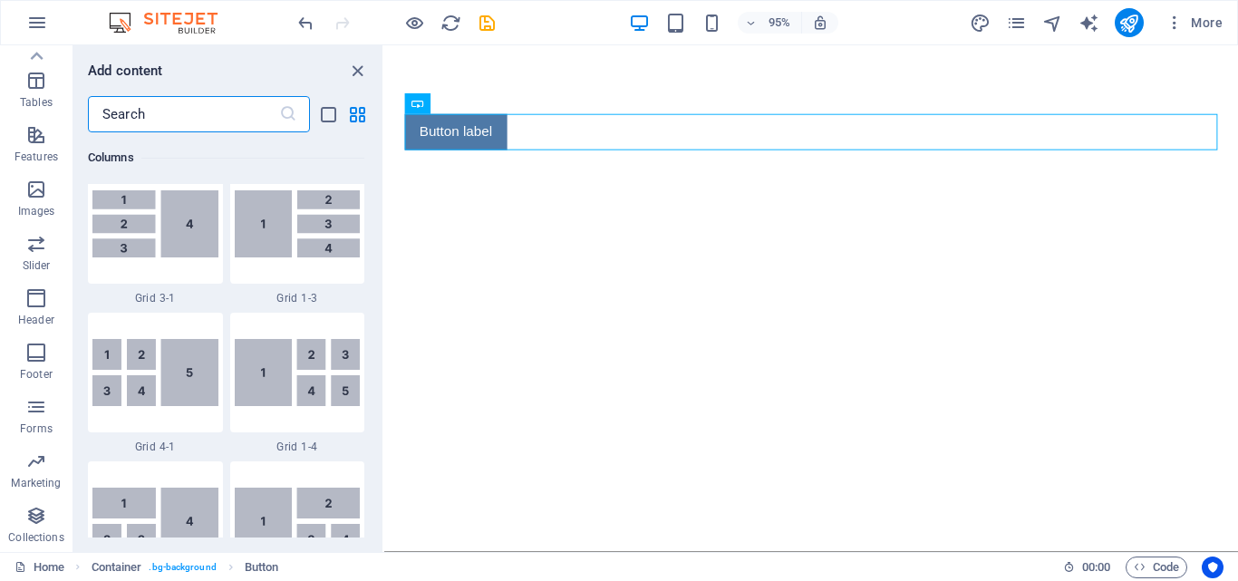
scroll to position [16585, 0]
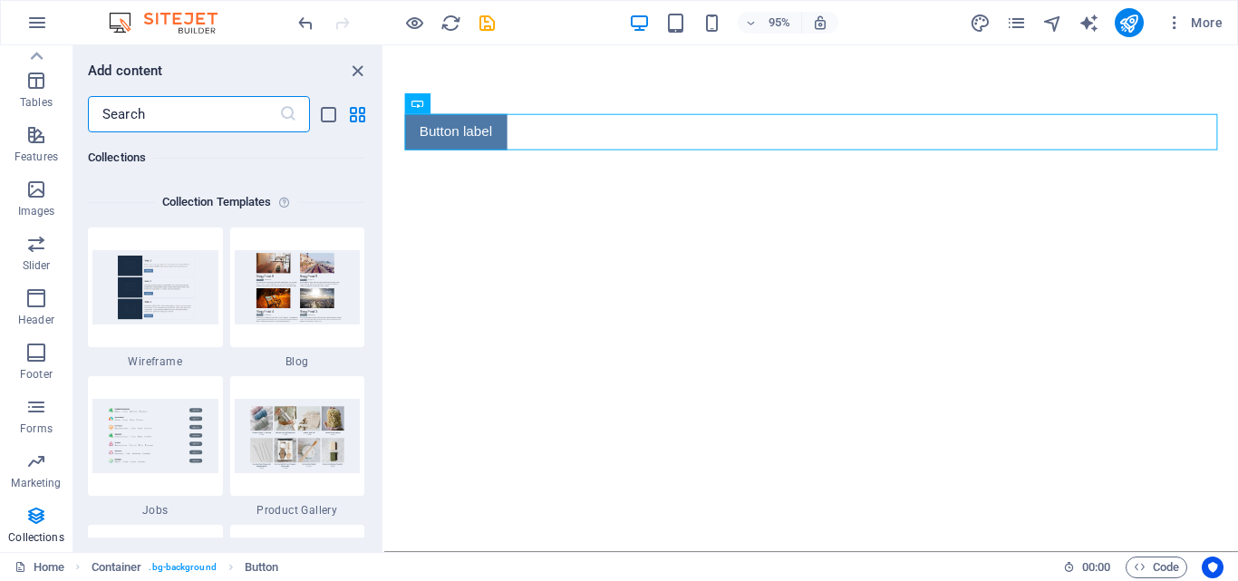
click at [233, 118] on input "text" at bounding box center [183, 114] width 191 height 36
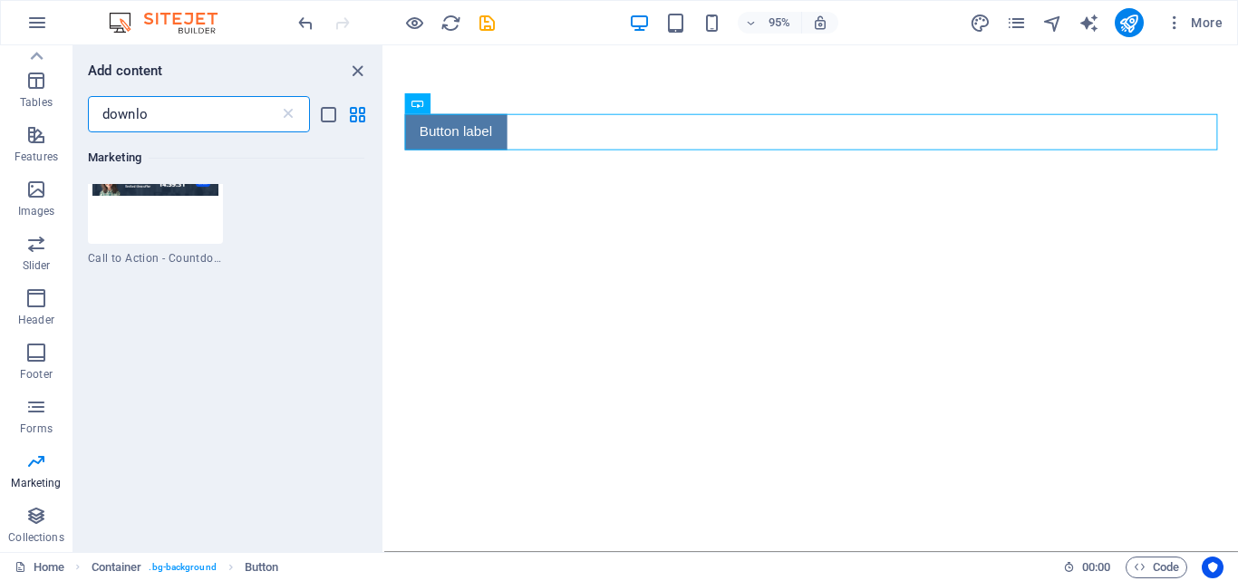
scroll to position [0, 0]
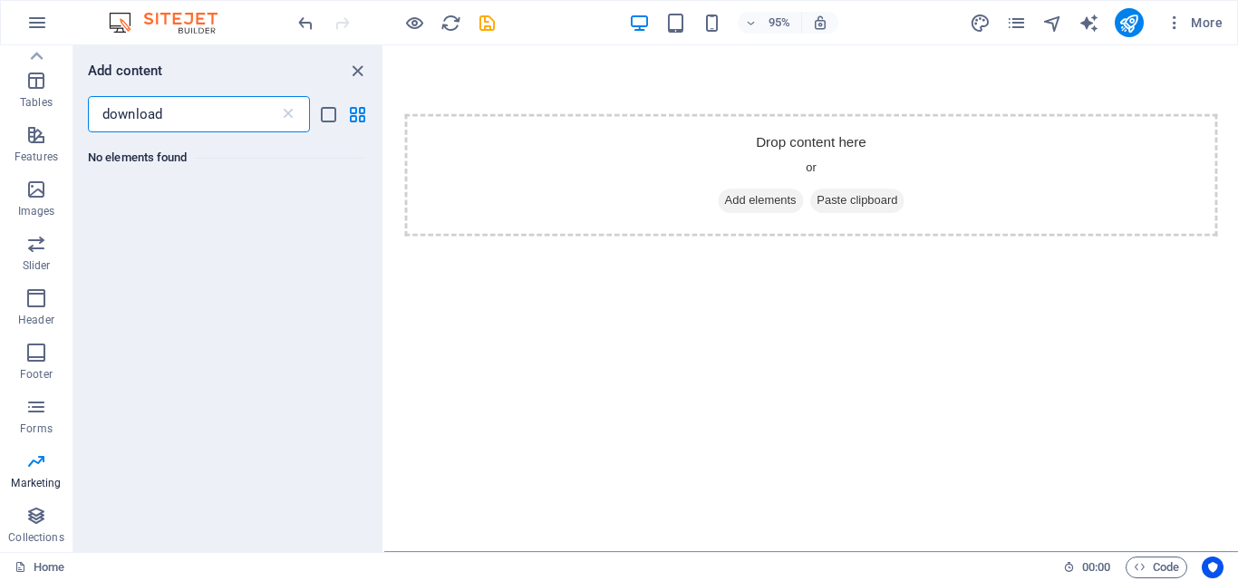
click at [230, 116] on input "download" at bounding box center [183, 114] width 191 height 36
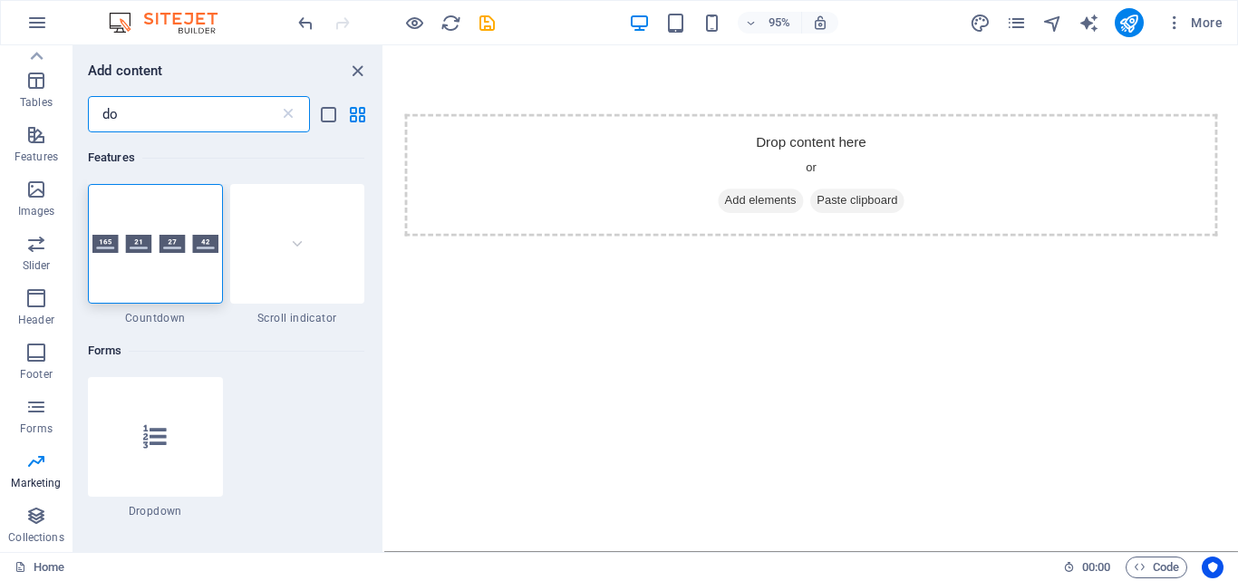
type input "d"
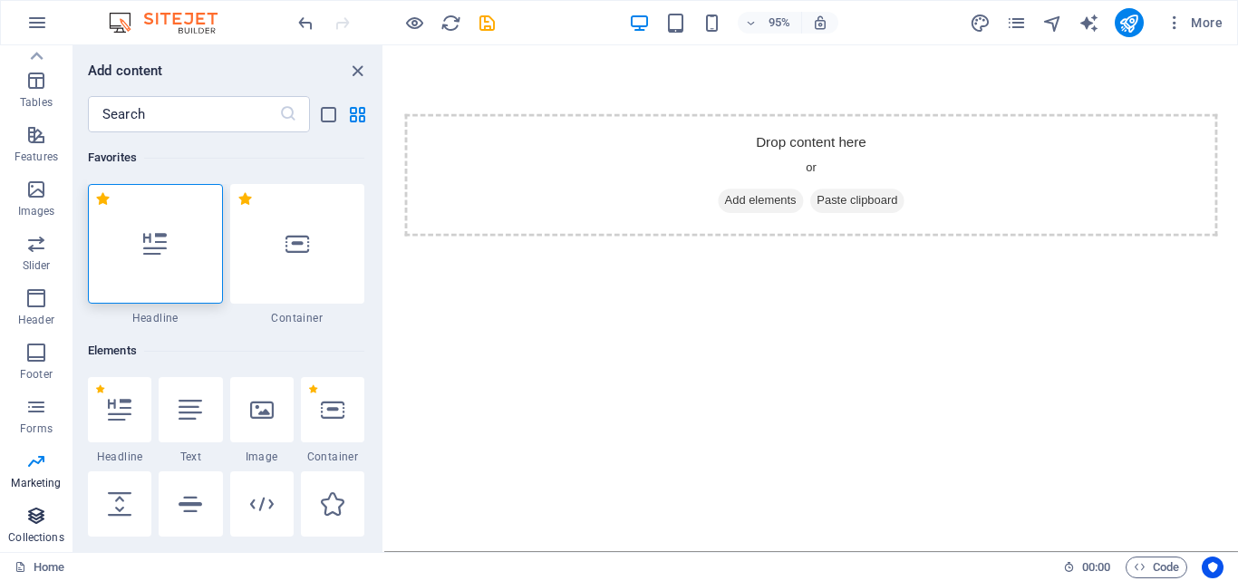
click at [39, 506] on icon "button" at bounding box center [36, 516] width 22 height 22
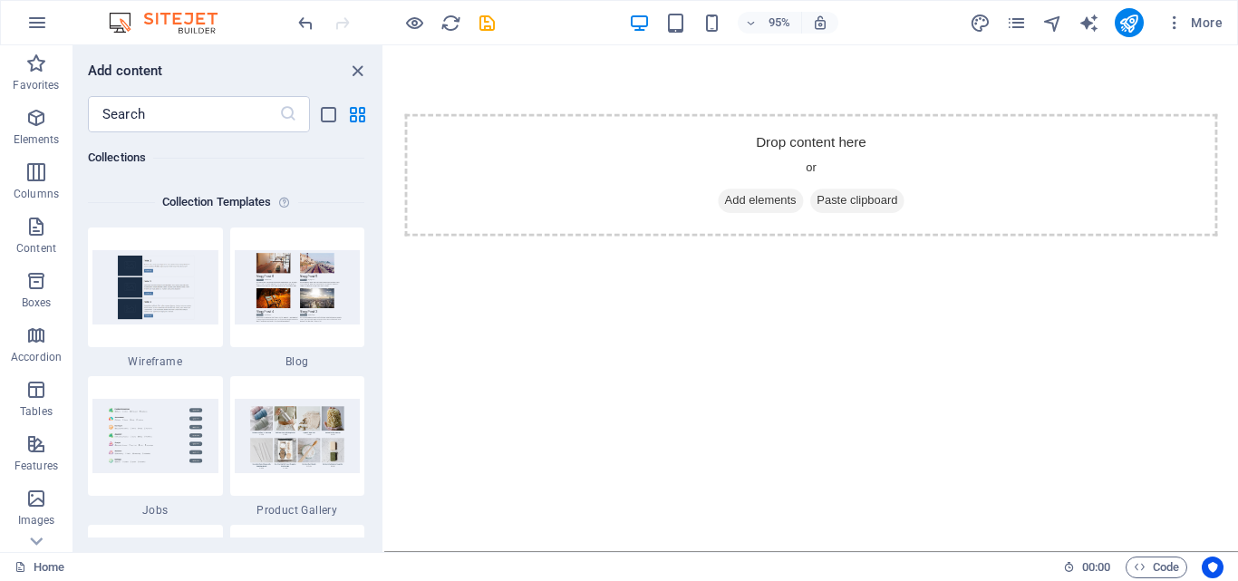
click at [362, 179] on div "Collections" at bounding box center [226, 157] width 276 height 51
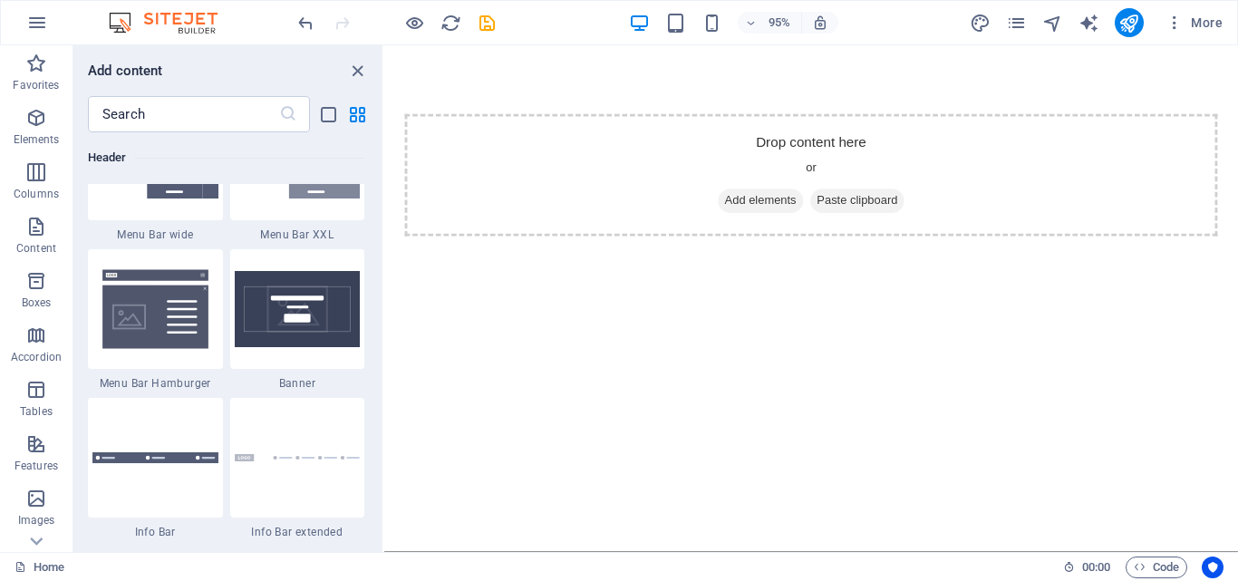
scroll to position [11403, 0]
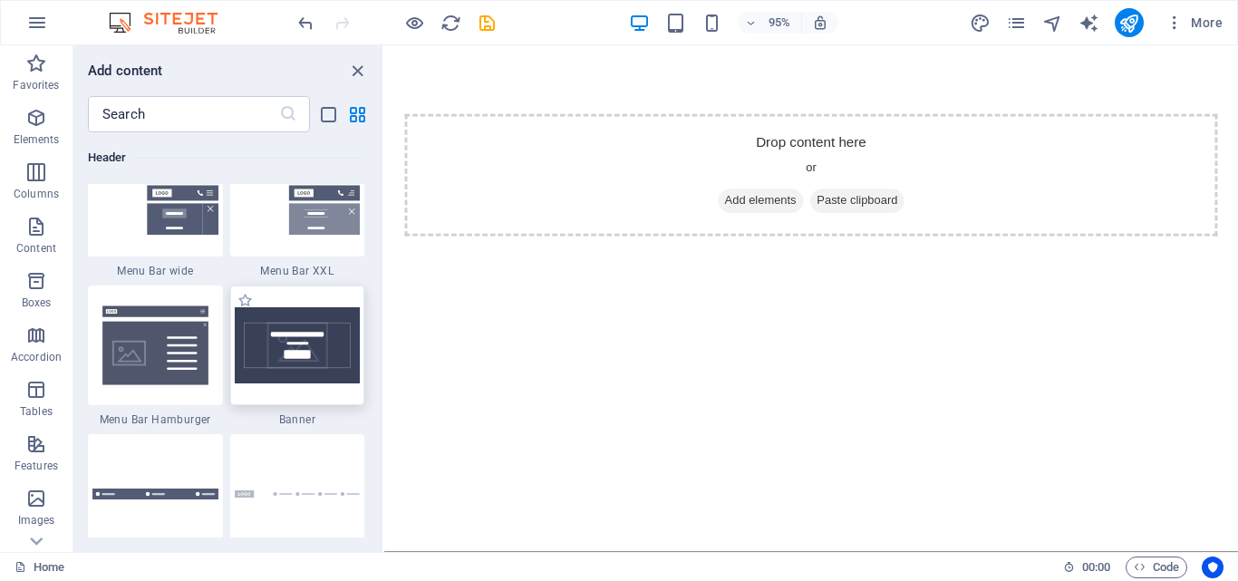
click at [313, 344] on img at bounding box center [298, 345] width 126 height 76
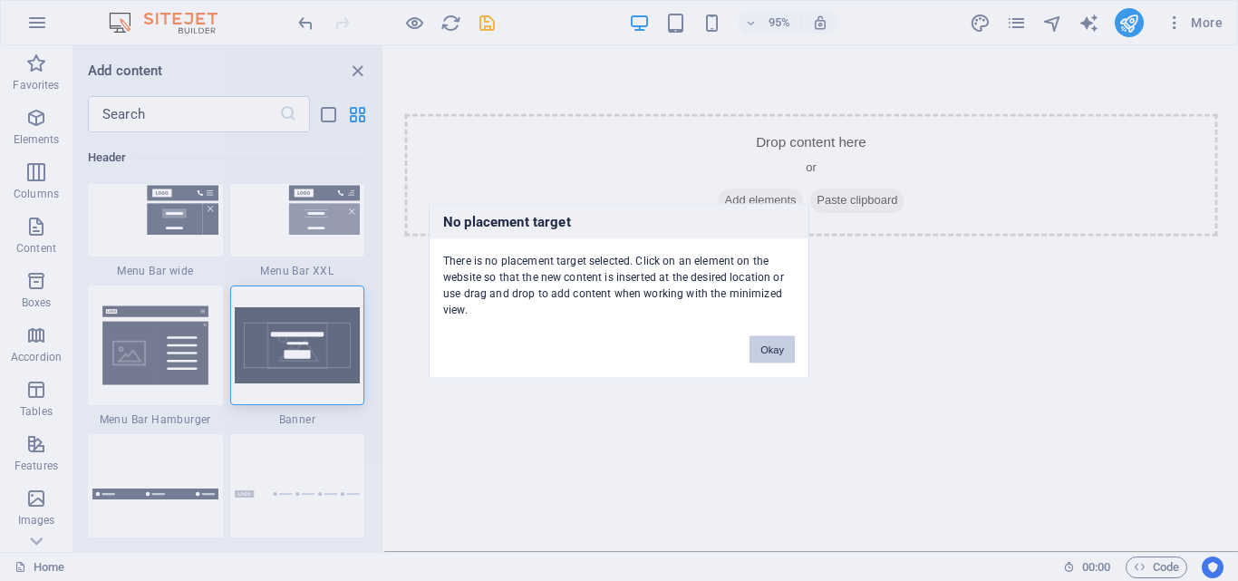
click at [775, 351] on button "Okay" at bounding box center [771, 348] width 45 height 27
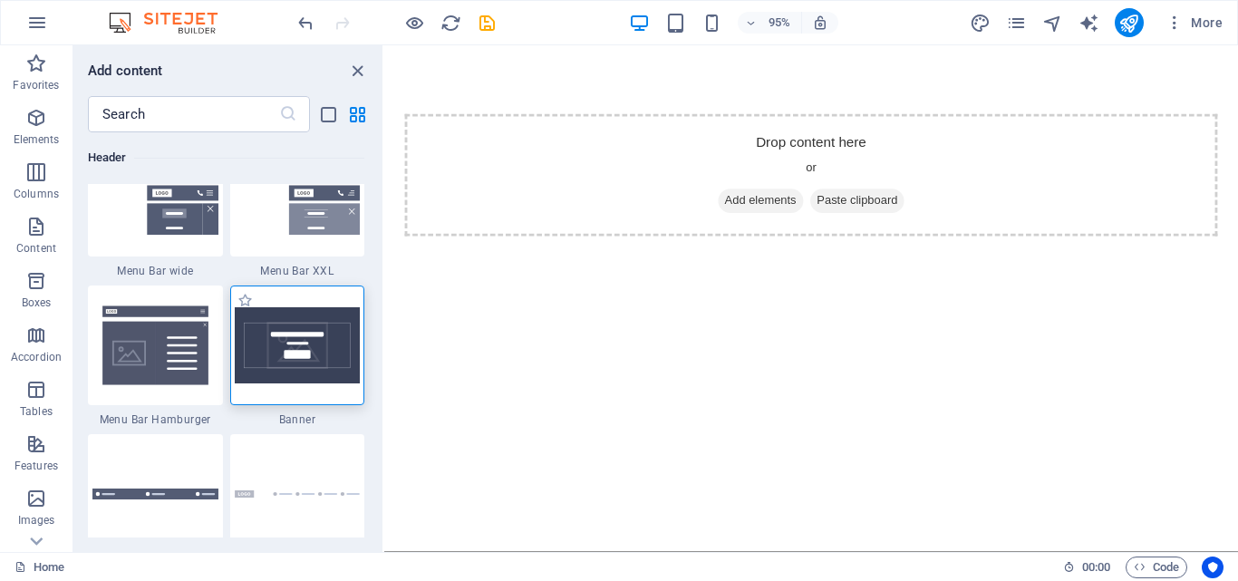
click at [262, 346] on img at bounding box center [298, 345] width 126 height 76
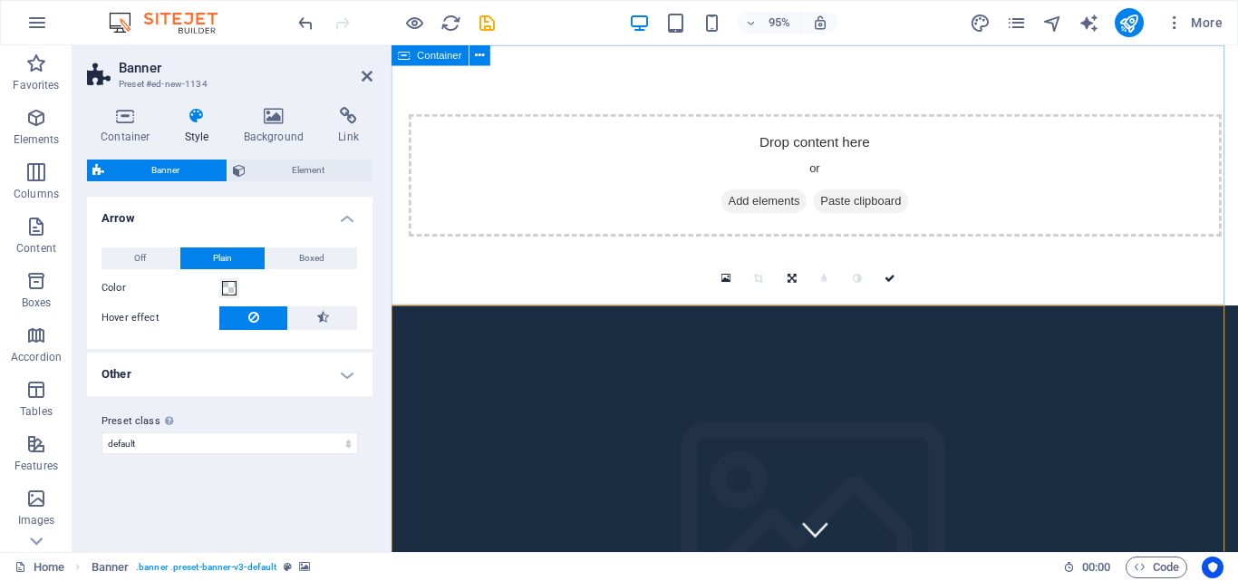
click at [491, 148] on div "Drop content here or Add elements Paste clipboard" at bounding box center [837, 182] width 855 height 129
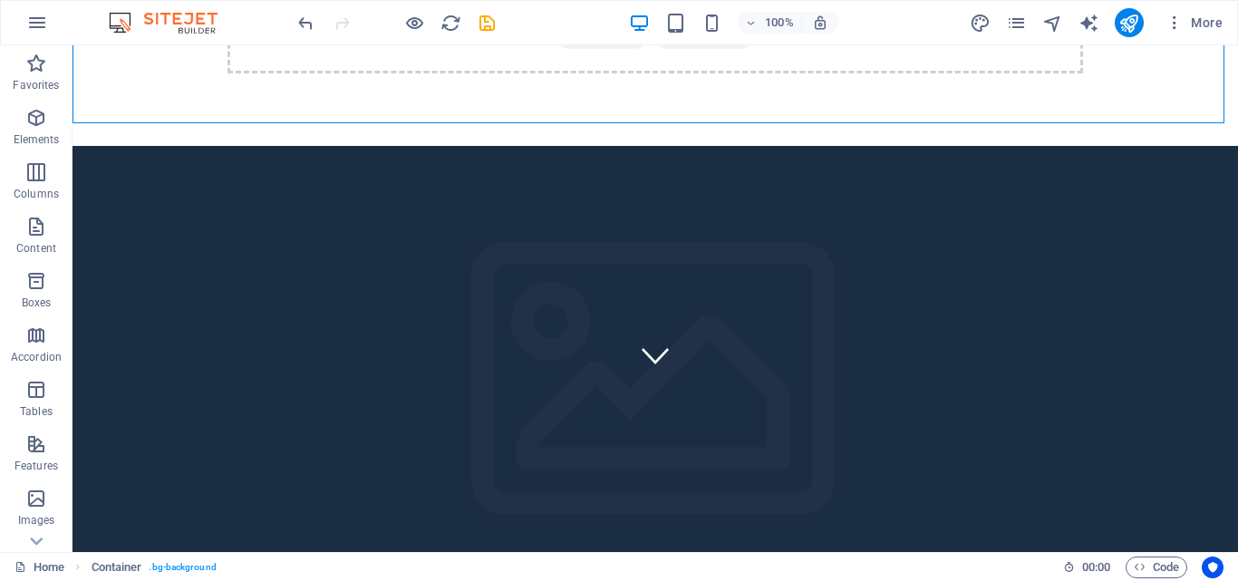
scroll to position [265, 0]
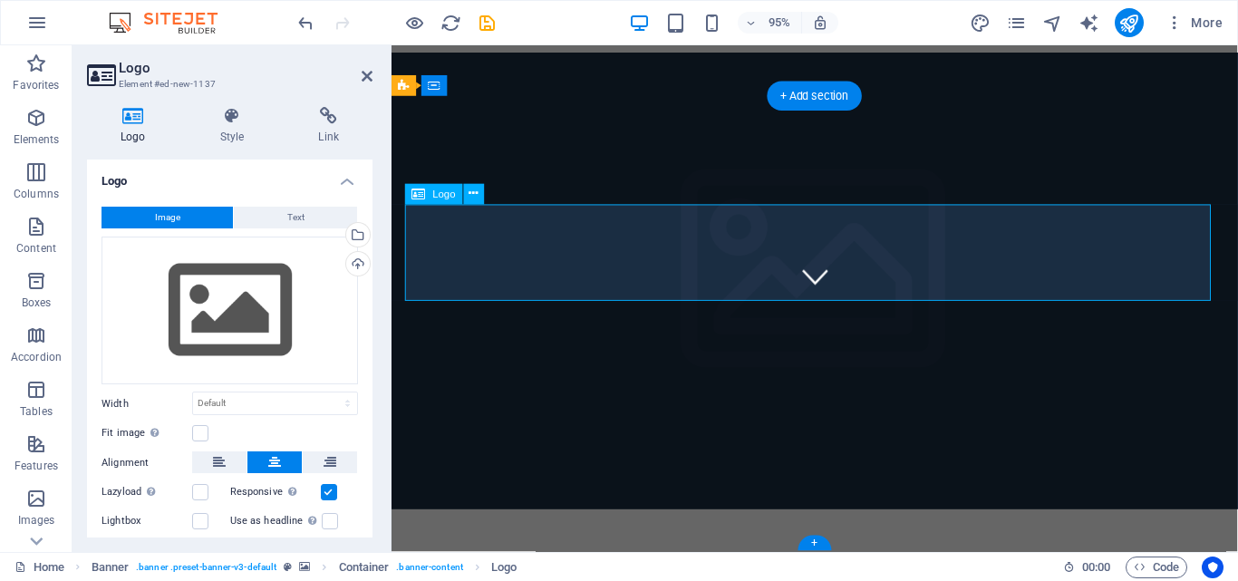
scroll to position [220, 0]
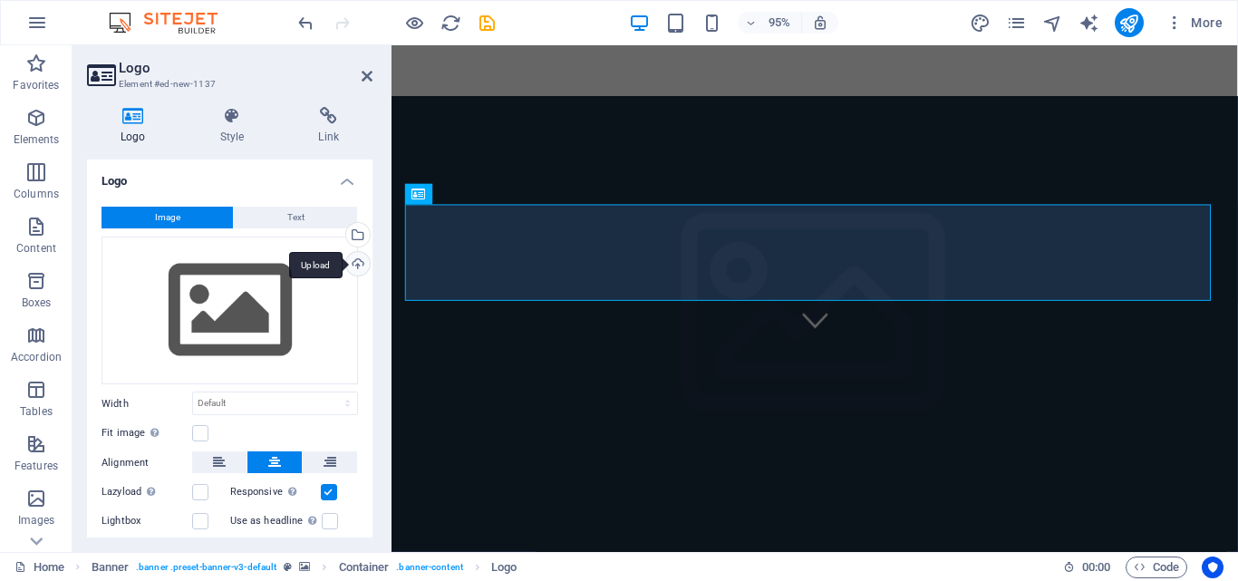
click at [356, 253] on div "Upload" at bounding box center [355, 265] width 27 height 27
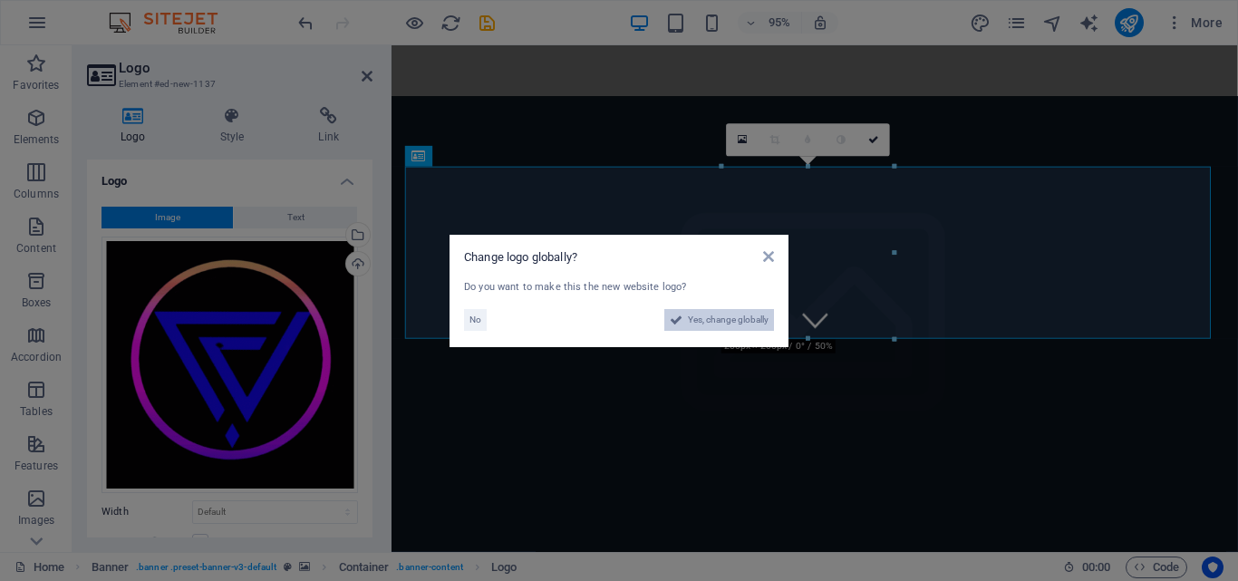
click at [695, 322] on span "Yes, change globally" at bounding box center [728, 320] width 81 height 22
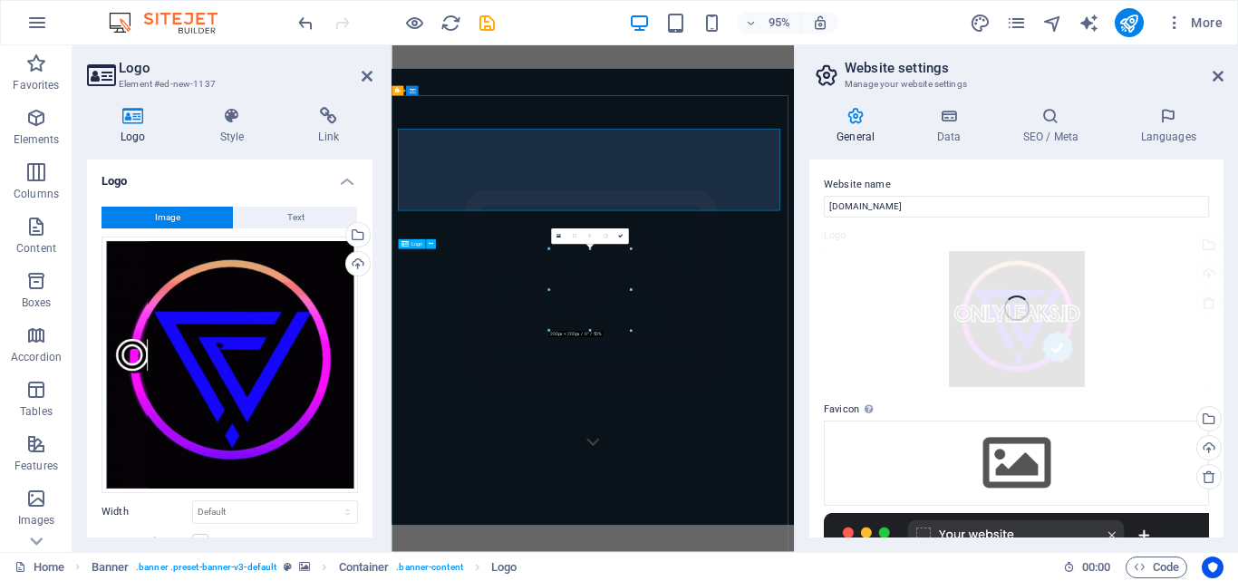
scroll to position [161, 0]
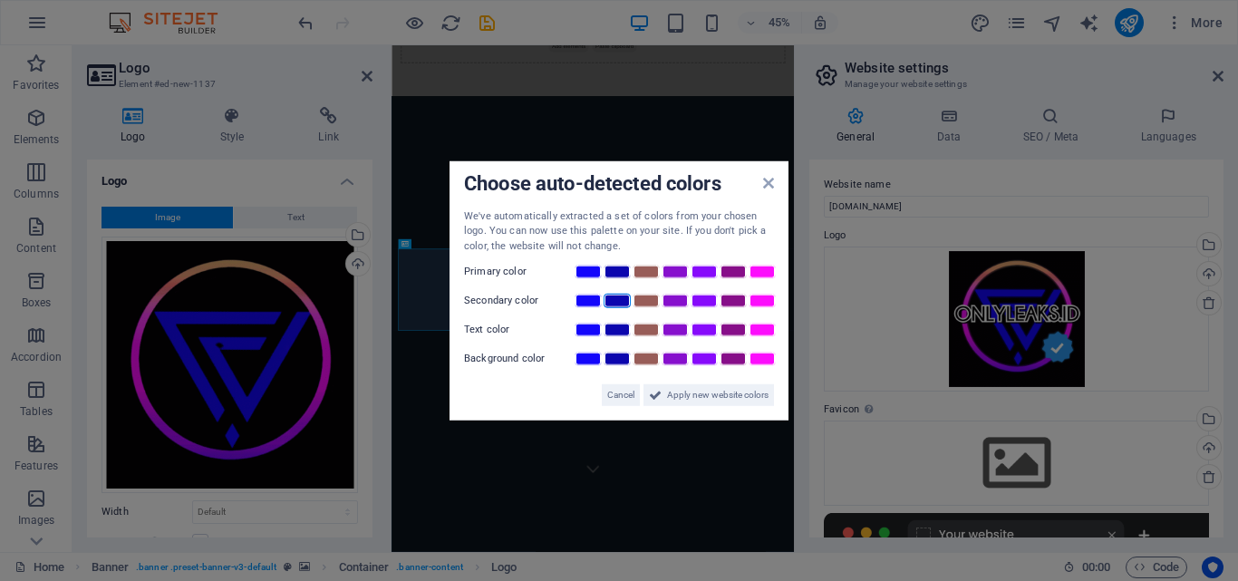
click at [612, 300] on link at bounding box center [616, 301] width 27 height 14
click at [766, 186] on icon at bounding box center [768, 182] width 11 height 14
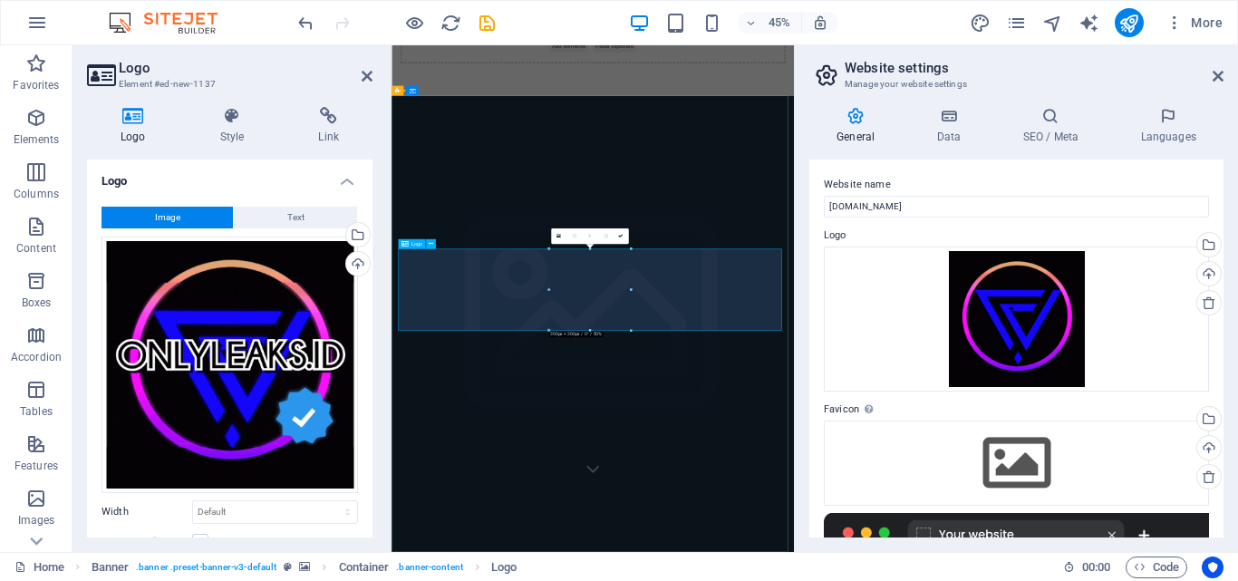
drag, startPoint x: 1023, startPoint y: 334, endPoint x: 1156, endPoint y: 574, distance: 274.6
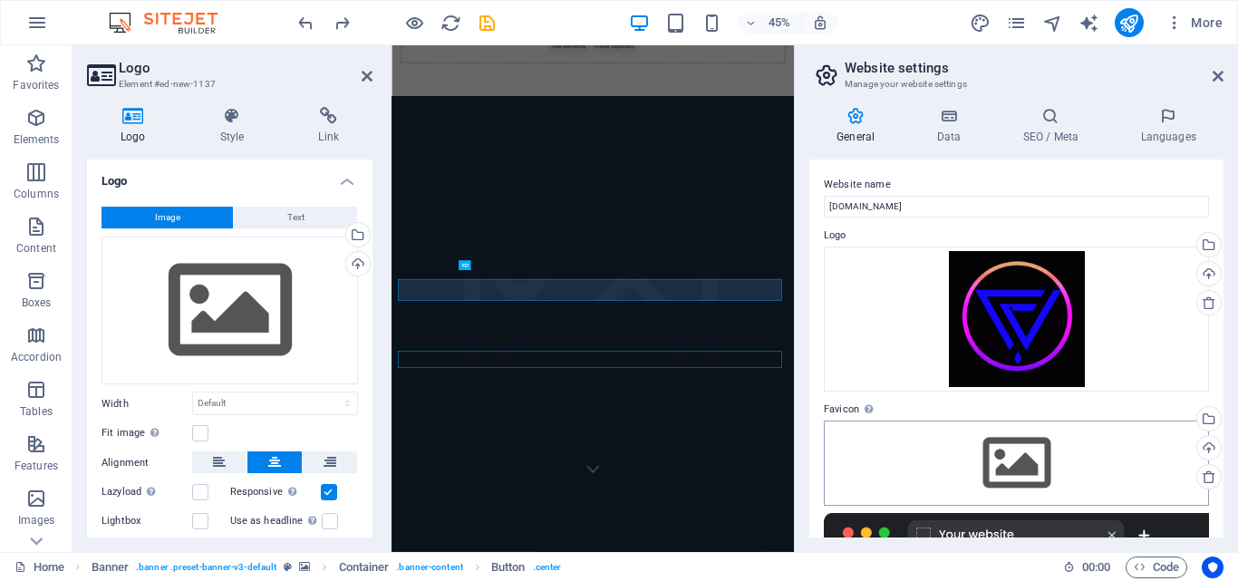
scroll to position [210, 0]
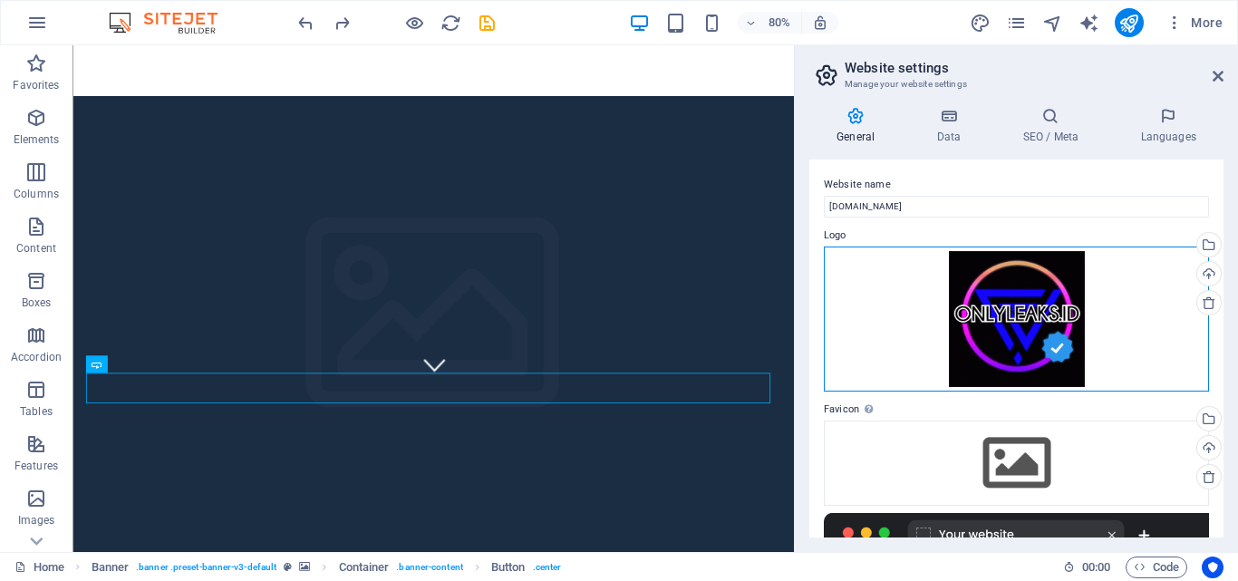
click at [988, 330] on div "Drag files here, click to choose files or select files from Files or our free s…" at bounding box center [1016, 318] width 385 height 145
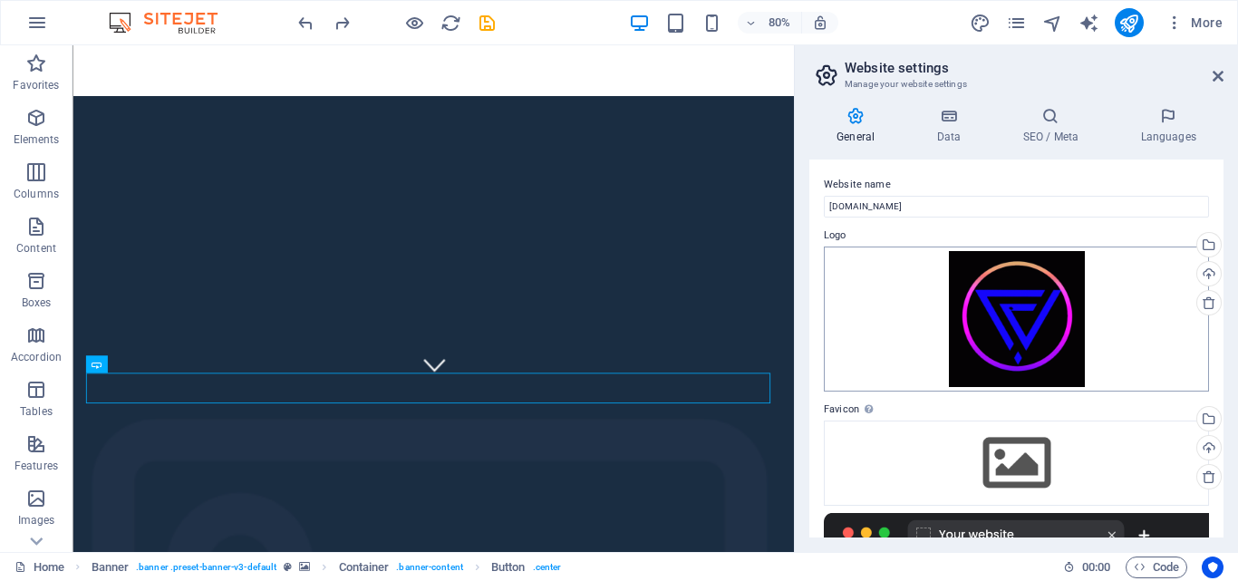
scroll to position [105, 0]
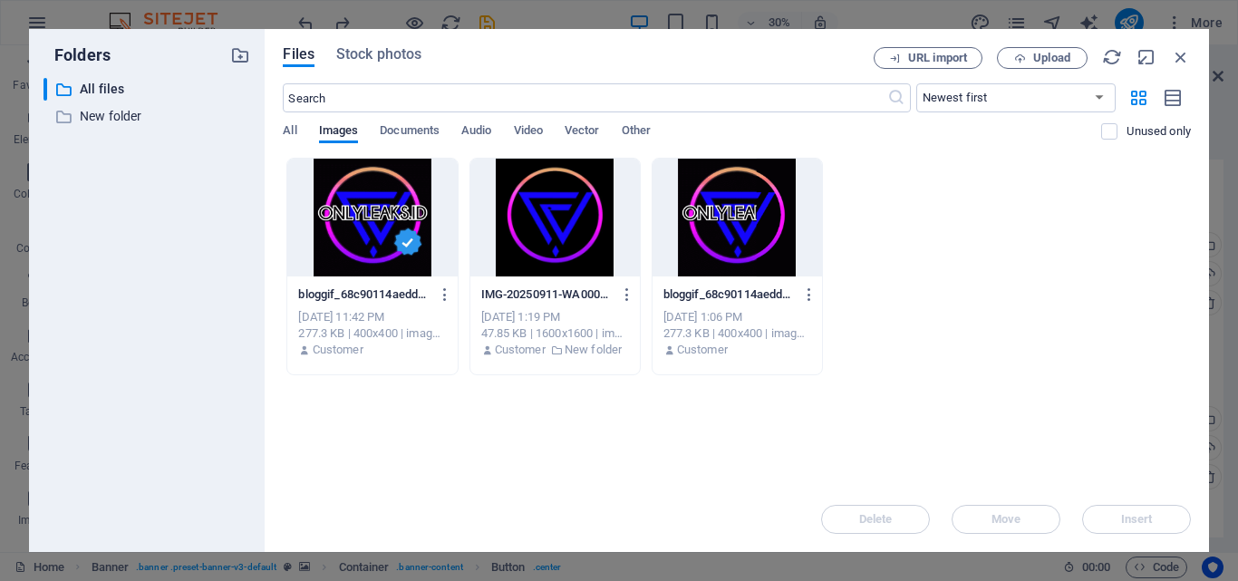
click at [581, 255] on div at bounding box center [554, 218] width 169 height 118
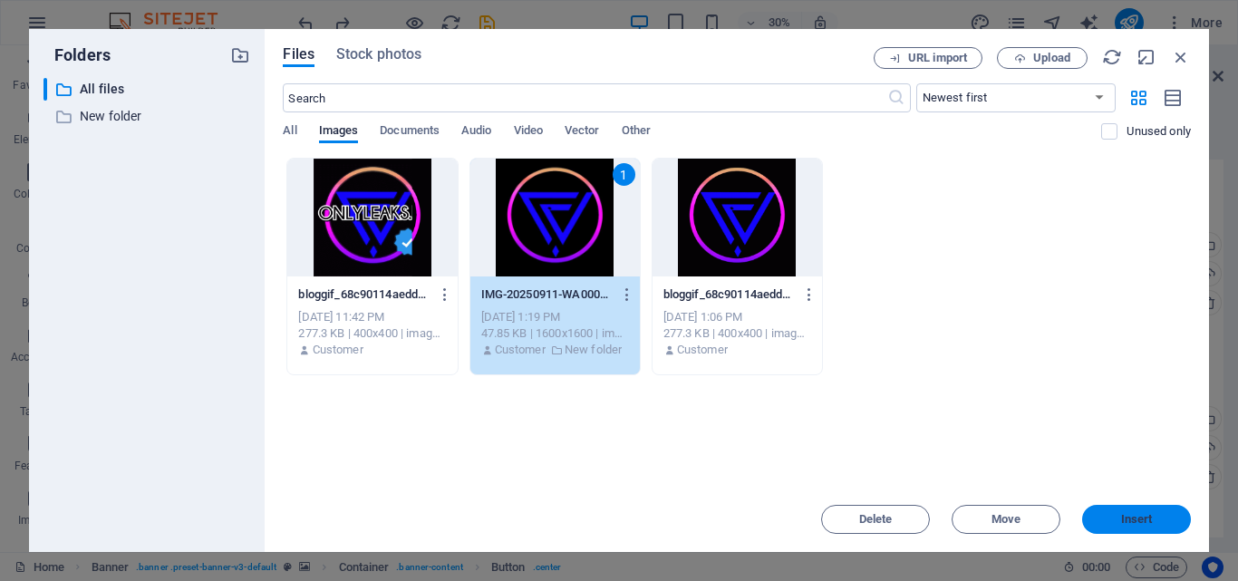
click at [1130, 518] on span "Insert" at bounding box center [1137, 519] width 32 height 11
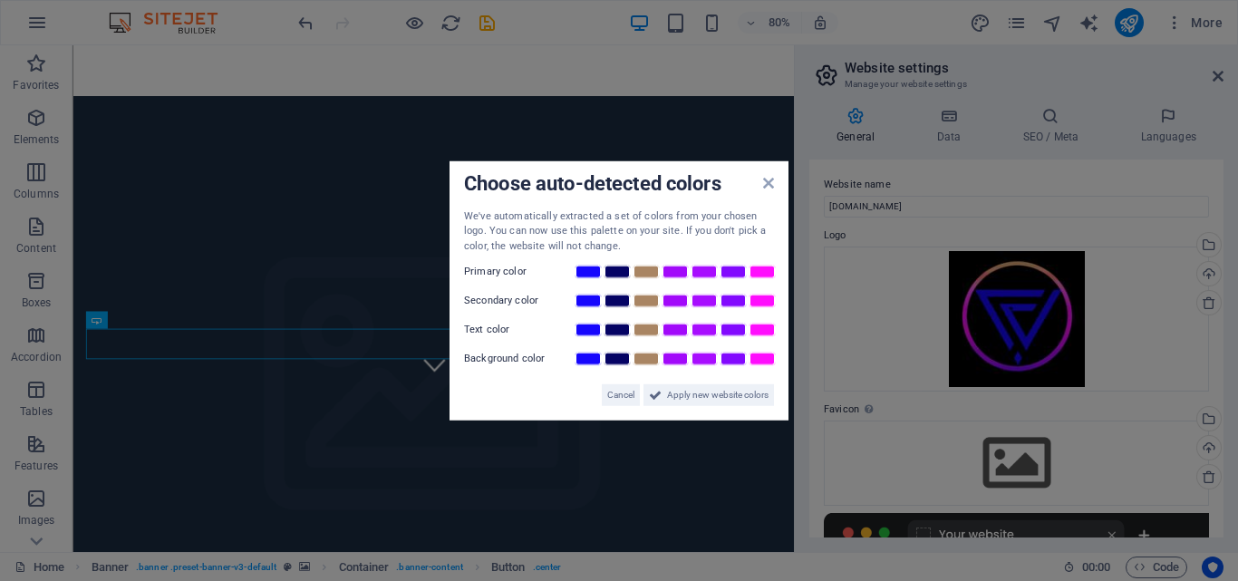
scroll to position [265, 0]
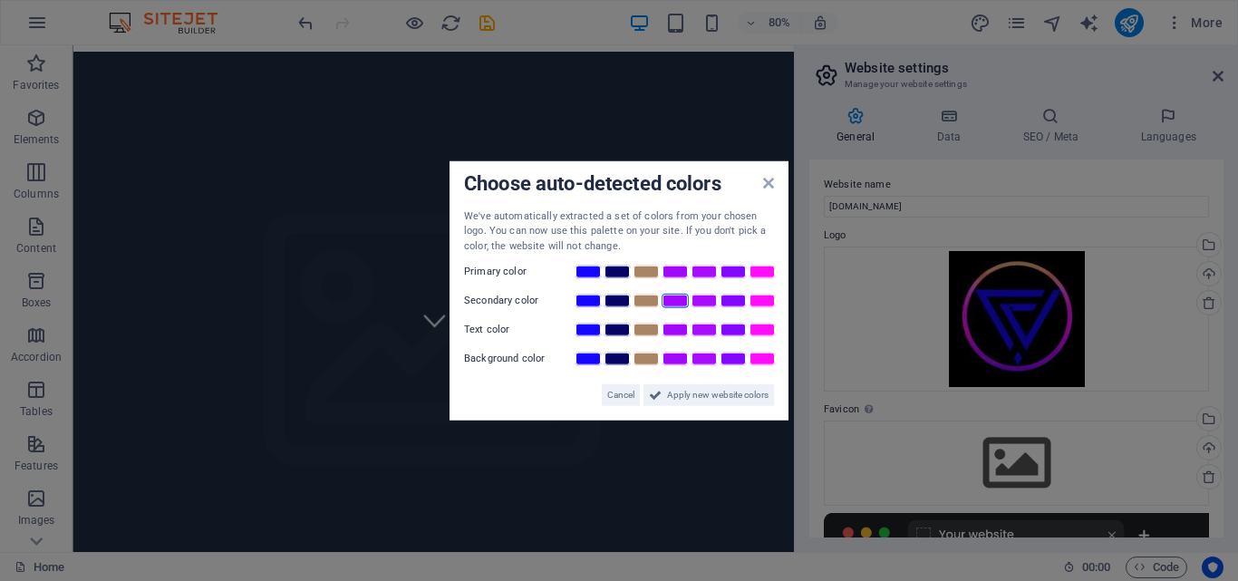
click at [682, 304] on link at bounding box center [674, 301] width 27 height 14
click at [717, 395] on span "Apply new website colors" at bounding box center [717, 395] width 101 height 22
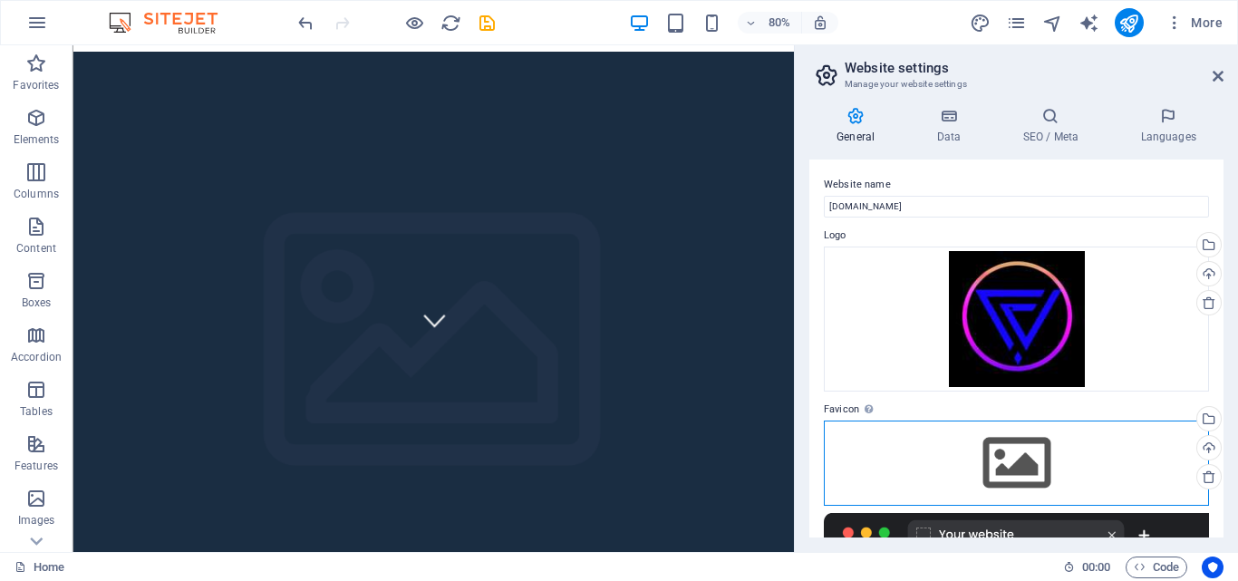
click at [908, 450] on div "Drag files here, click to choose files or select files from Files or our free s…" at bounding box center [1016, 462] width 385 height 85
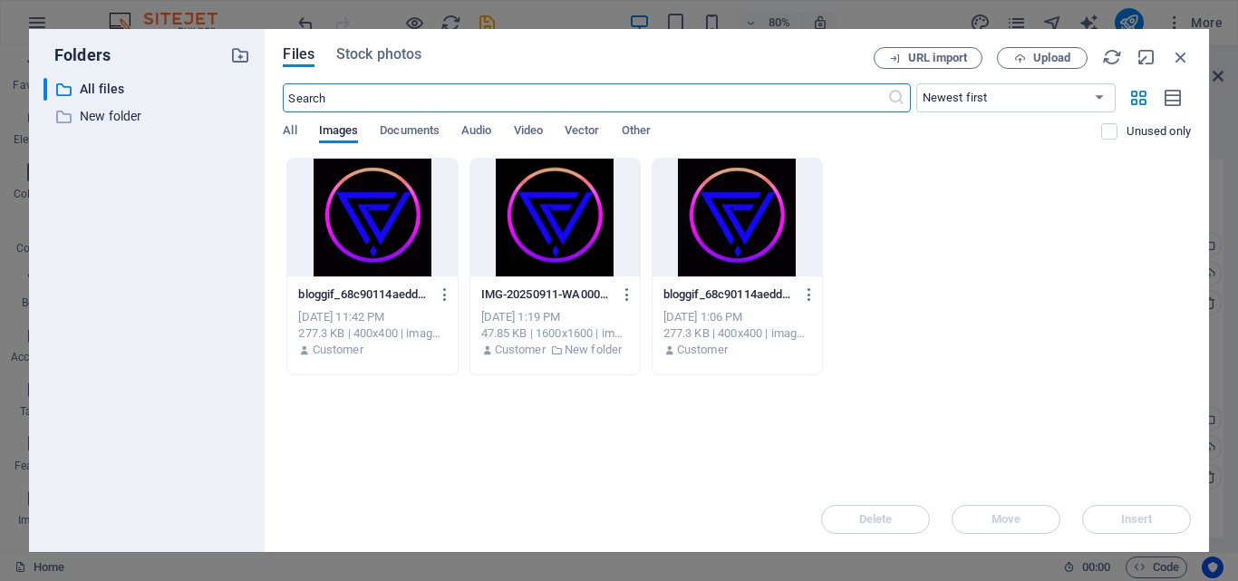
scroll to position [105, 0]
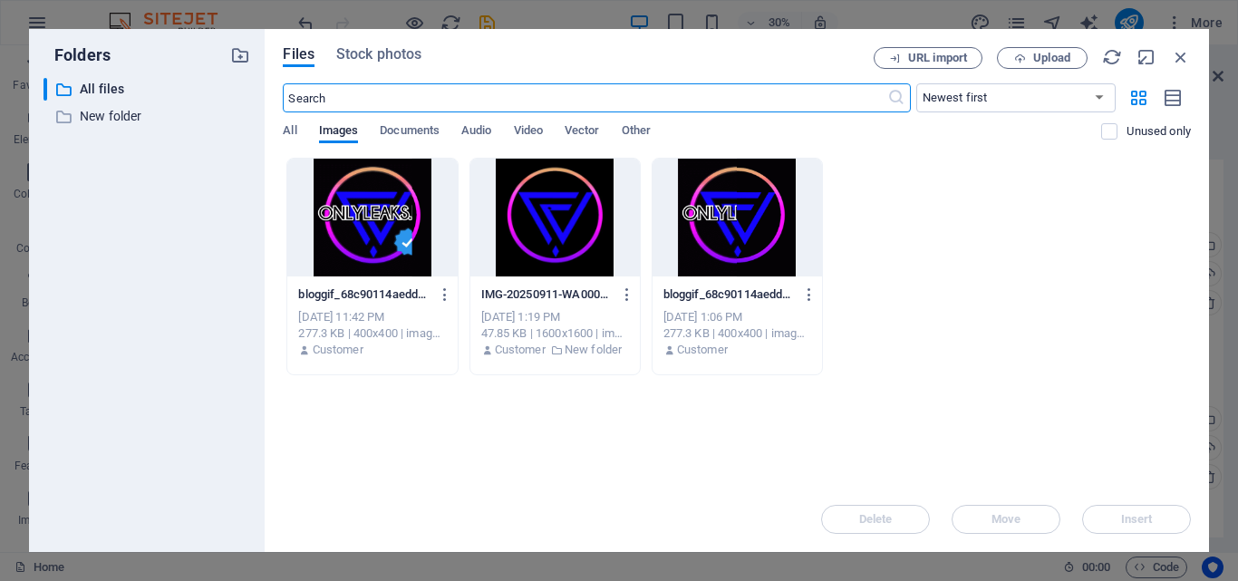
click at [361, 240] on div at bounding box center [371, 218] width 169 height 118
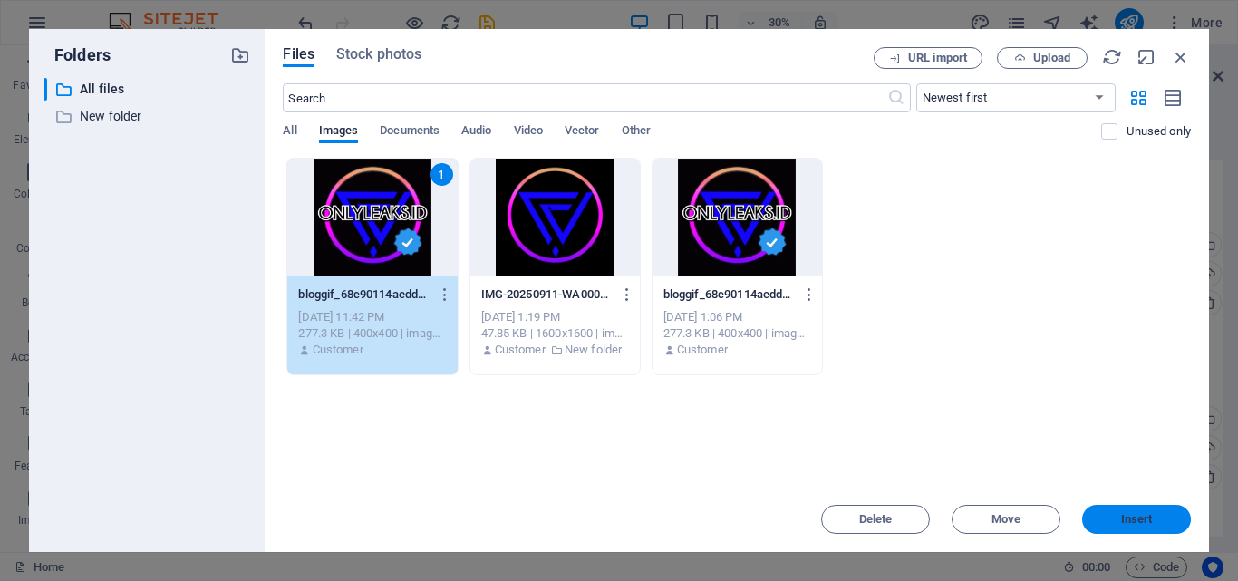
click at [1102, 518] on span "Insert" at bounding box center [1136, 519] width 94 height 11
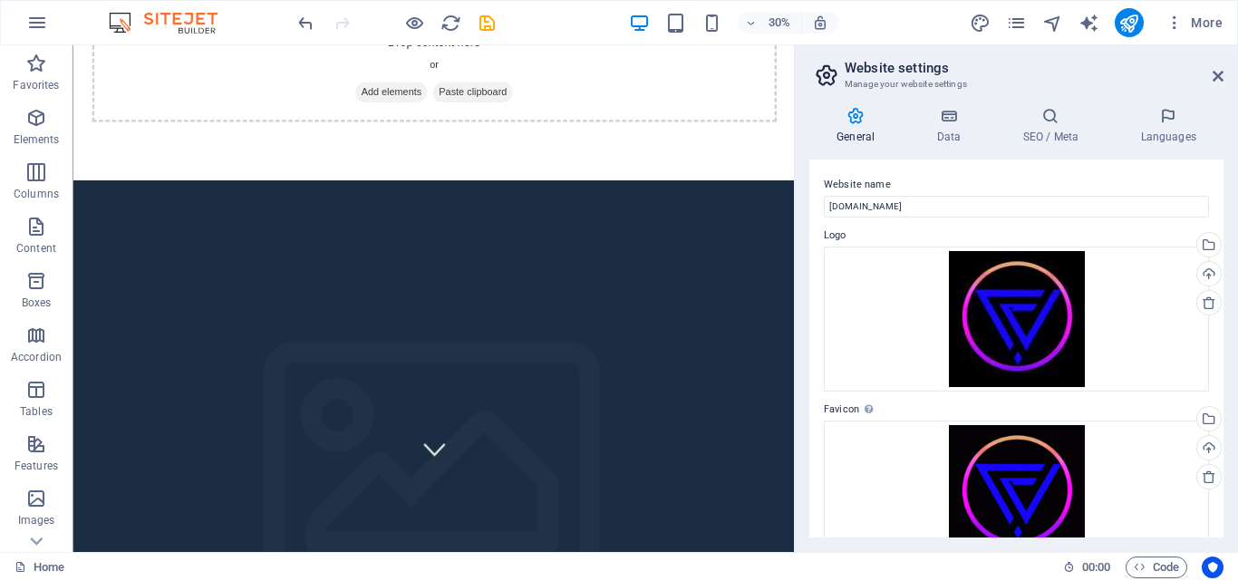
scroll to position [265, 0]
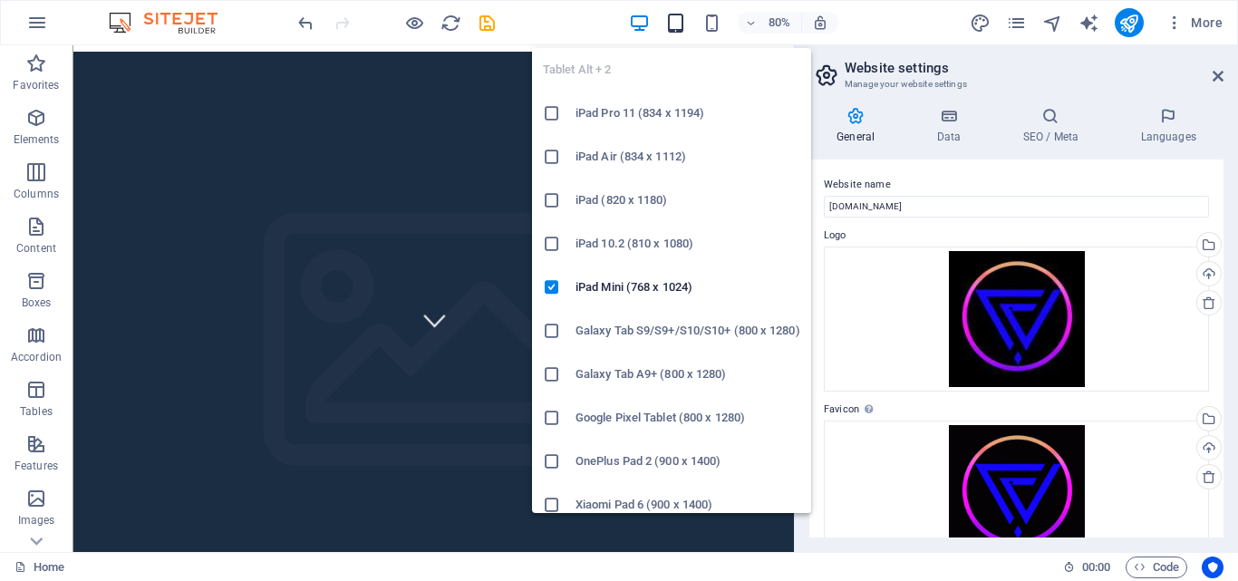
click at [670, 21] on icon "button" at bounding box center [675, 23] width 21 height 21
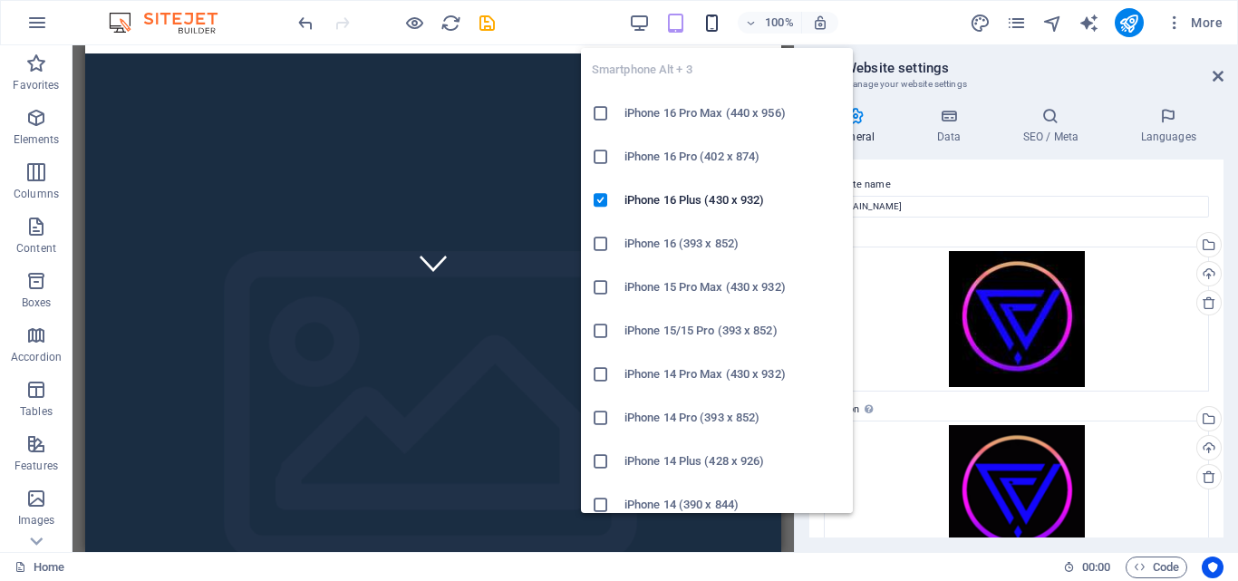
click at [712, 14] on icon "button" at bounding box center [711, 23] width 21 height 21
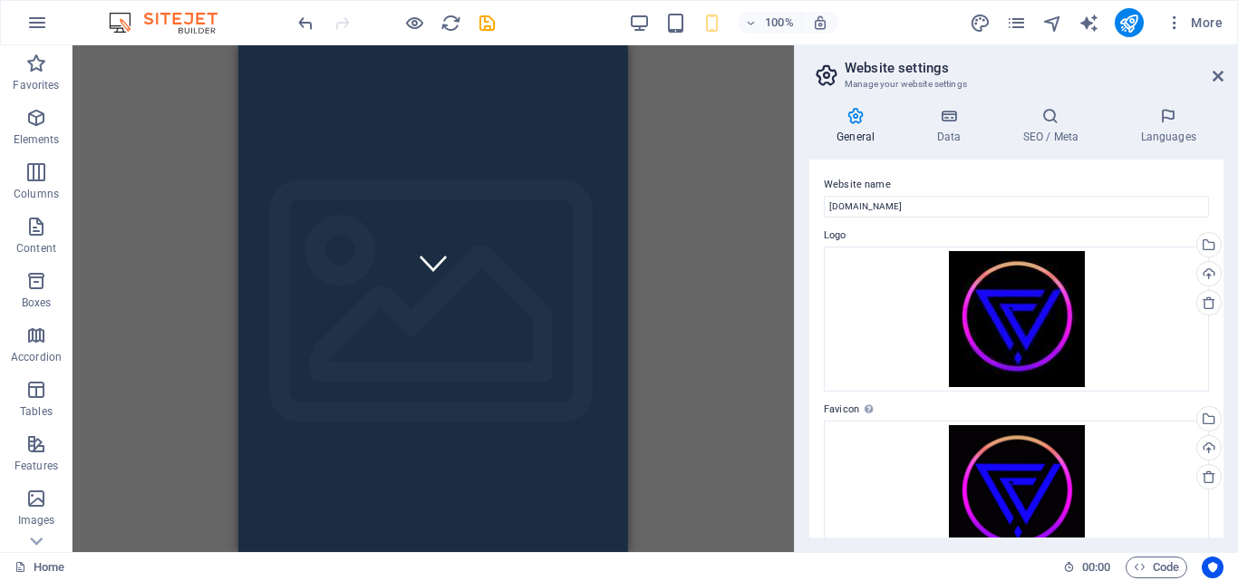
drag, startPoint x: 617, startPoint y: 316, endPoint x: 622, endPoint y: 382, distance: 66.3
click at [622, 382] on div "Placeholder HTML Container Button Banner Banner Container Placeholder H2 Button…" at bounding box center [433, 166] width 390 height 772
click at [1217, 74] on icon at bounding box center [1217, 76] width 11 height 14
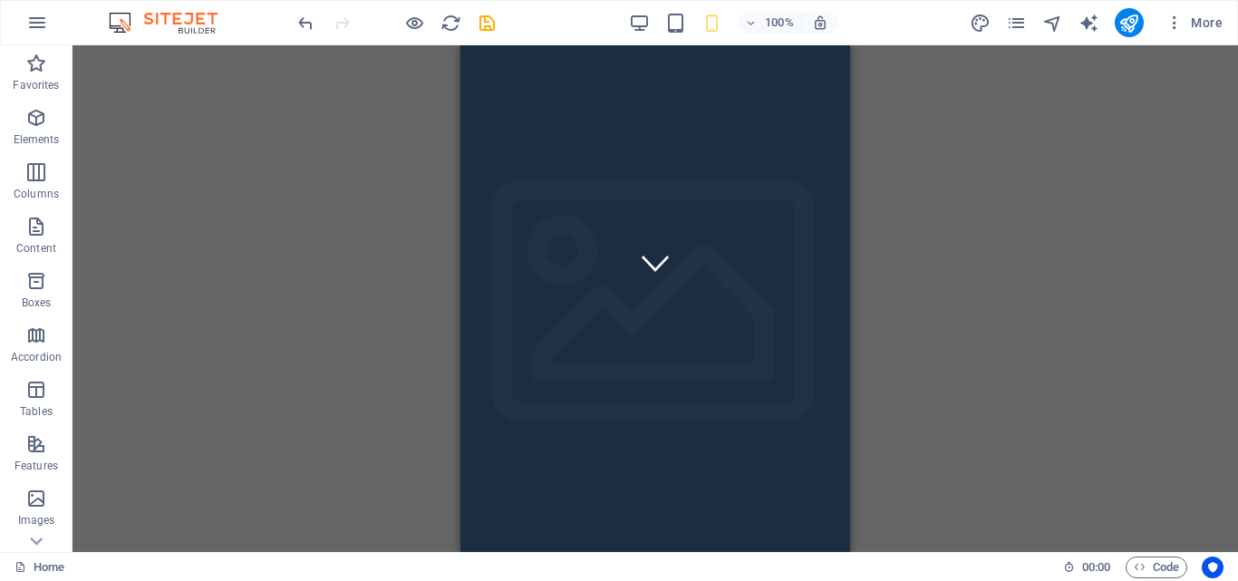
click at [569, 525] on div at bounding box center [648, 530] width 347 height 38
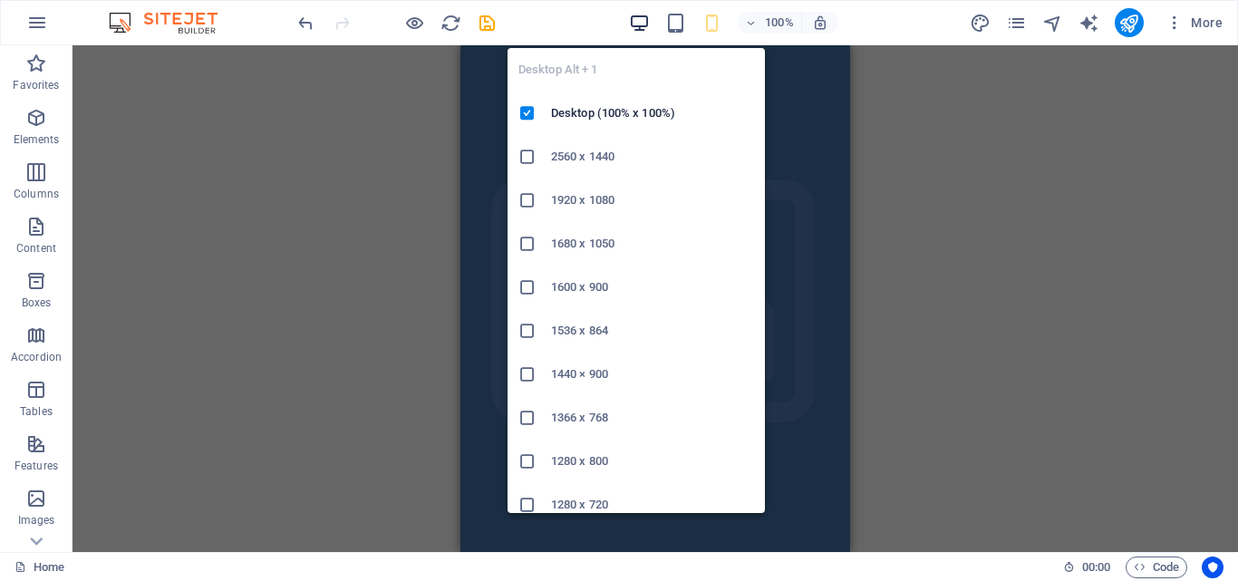
click at [642, 25] on icon "button" at bounding box center [639, 23] width 21 height 21
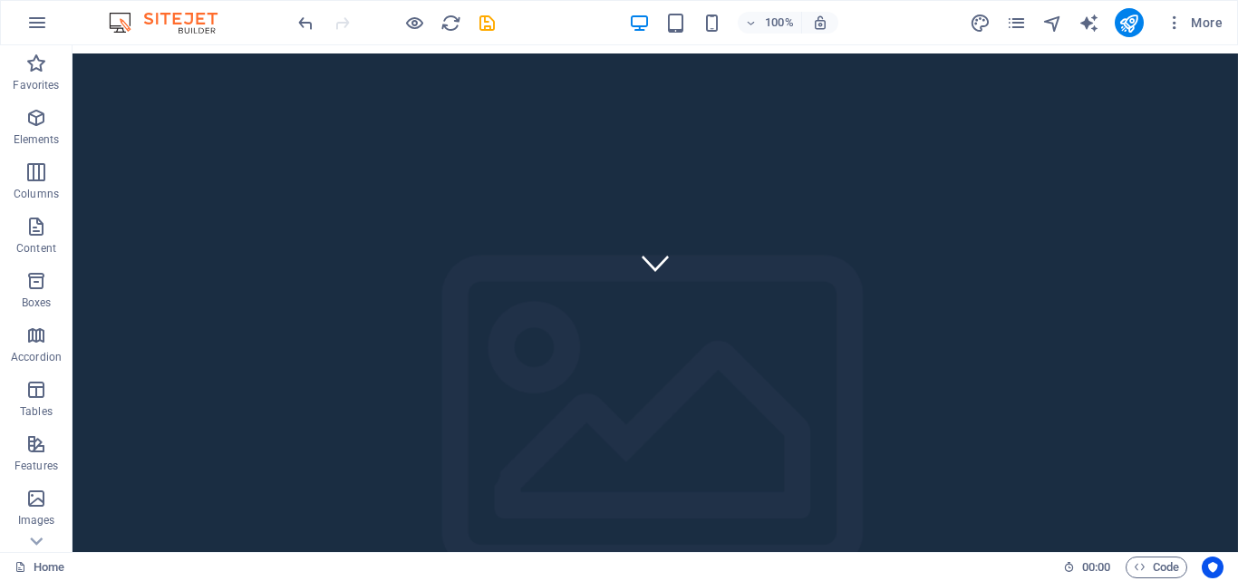
click at [1135, 288] on div at bounding box center [648, 432] width 1152 height 758
click at [380, 361] on div at bounding box center [648, 358] width 855 height 464
click at [1046, 468] on div at bounding box center [648, 358] width 855 height 464
drag, startPoint x: 1046, startPoint y: 468, endPoint x: 1080, endPoint y: 431, distance: 50.6
click at [1080, 431] on div "Placeholder HTML Container Button Banner Banner Container Placeholder H2 Button…" at bounding box center [654, 166] width 1165 height 772
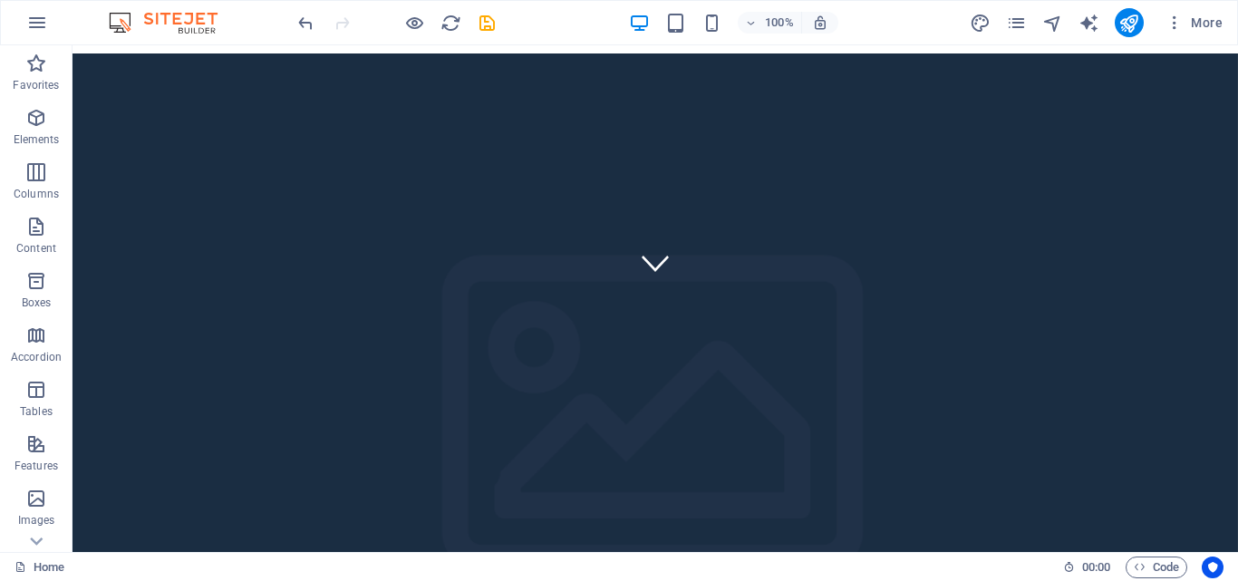
click at [922, 423] on div at bounding box center [648, 358] width 855 height 464
click at [186, 24] on img at bounding box center [172, 23] width 136 height 22
click at [37, 24] on icon "button" at bounding box center [37, 23] width 22 height 22
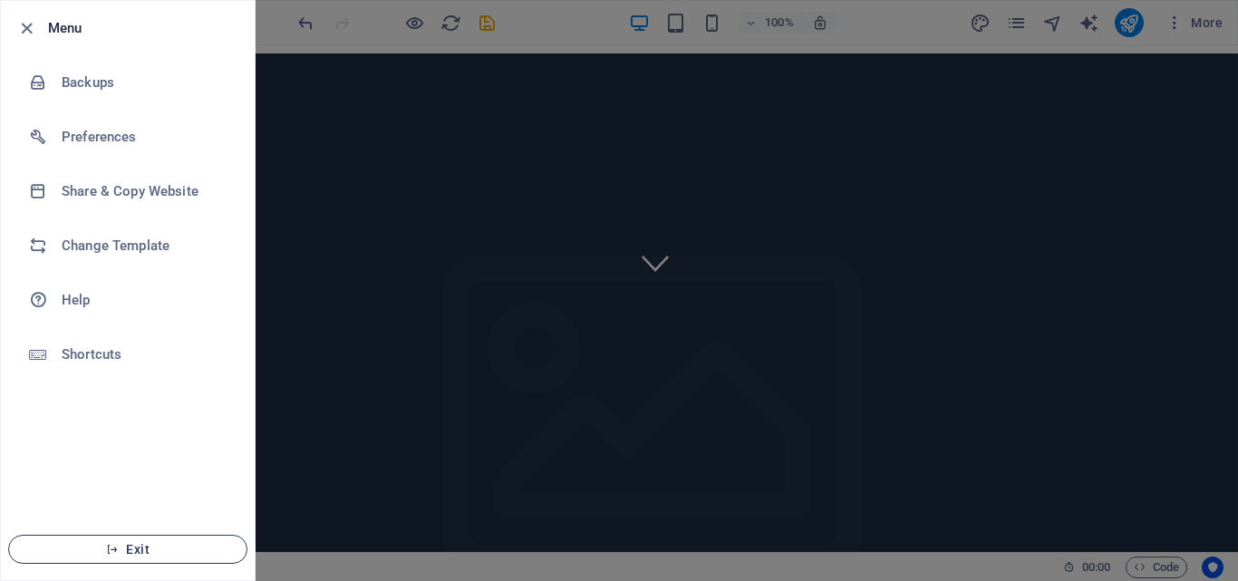
click at [137, 556] on button "Exit" at bounding box center [127, 549] width 239 height 29
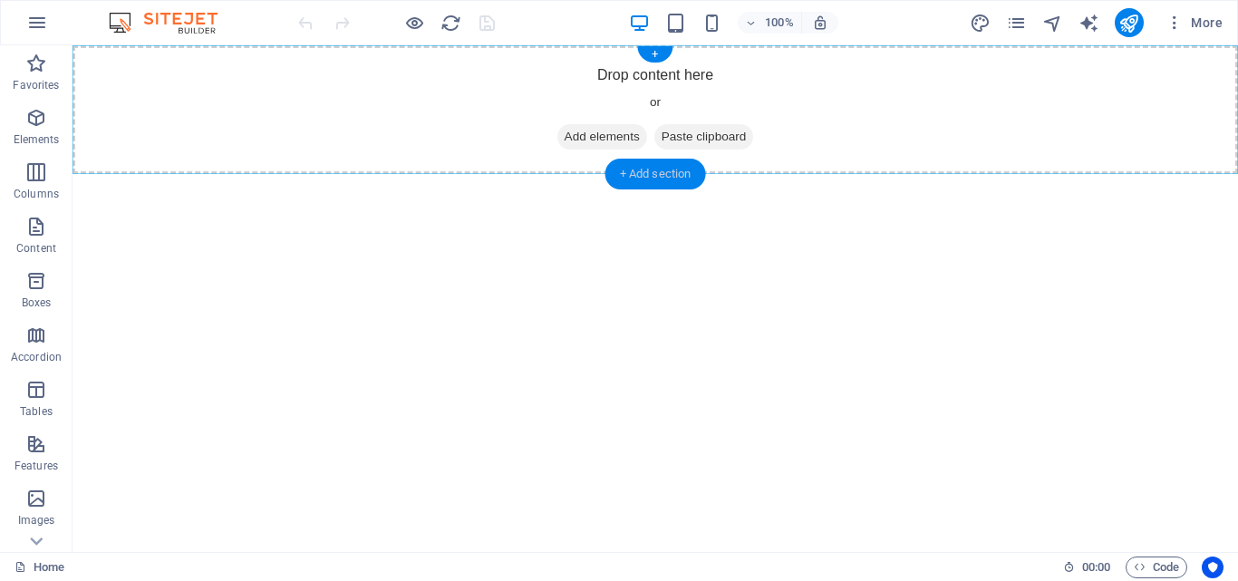
click at [623, 168] on div "+ Add section" at bounding box center [655, 174] width 101 height 31
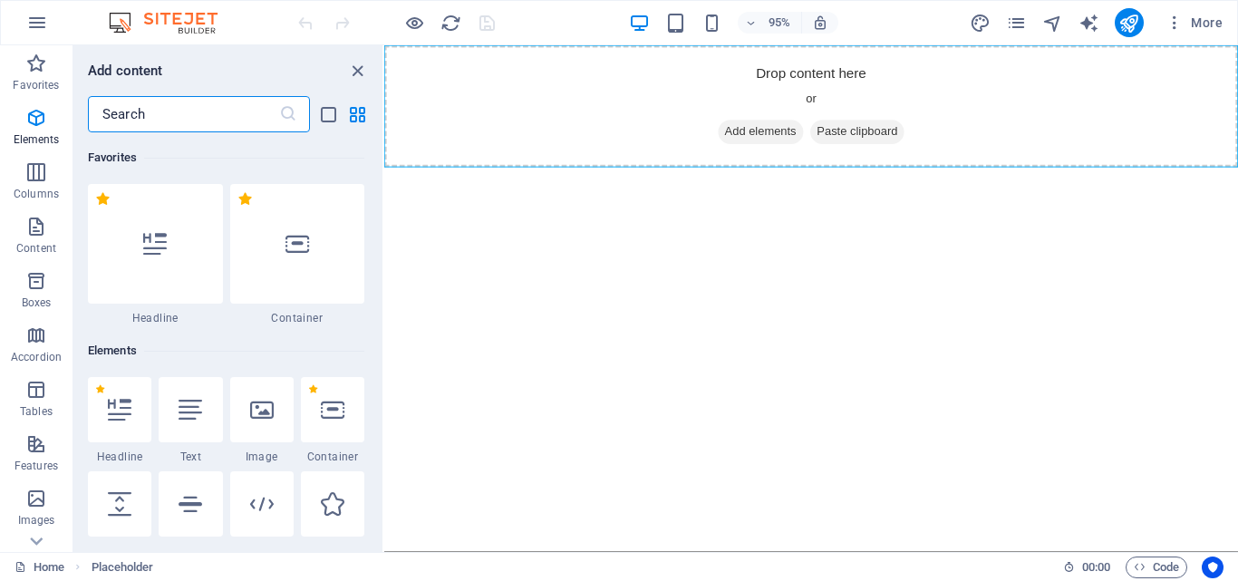
scroll to position [3170, 0]
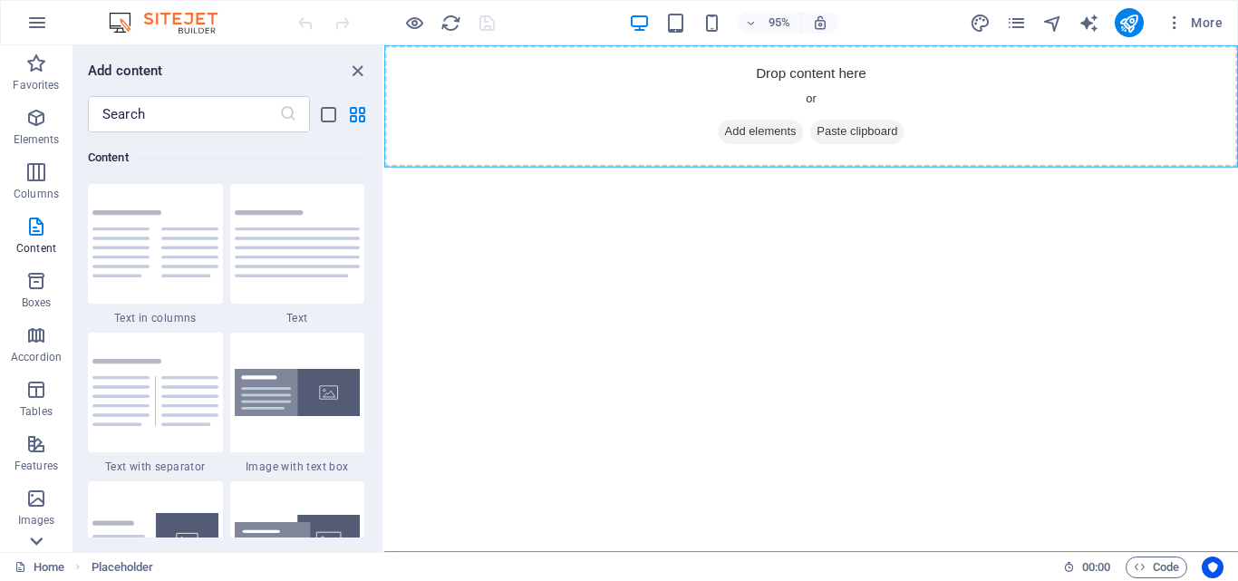
click at [34, 537] on icon at bounding box center [36, 540] width 25 height 25
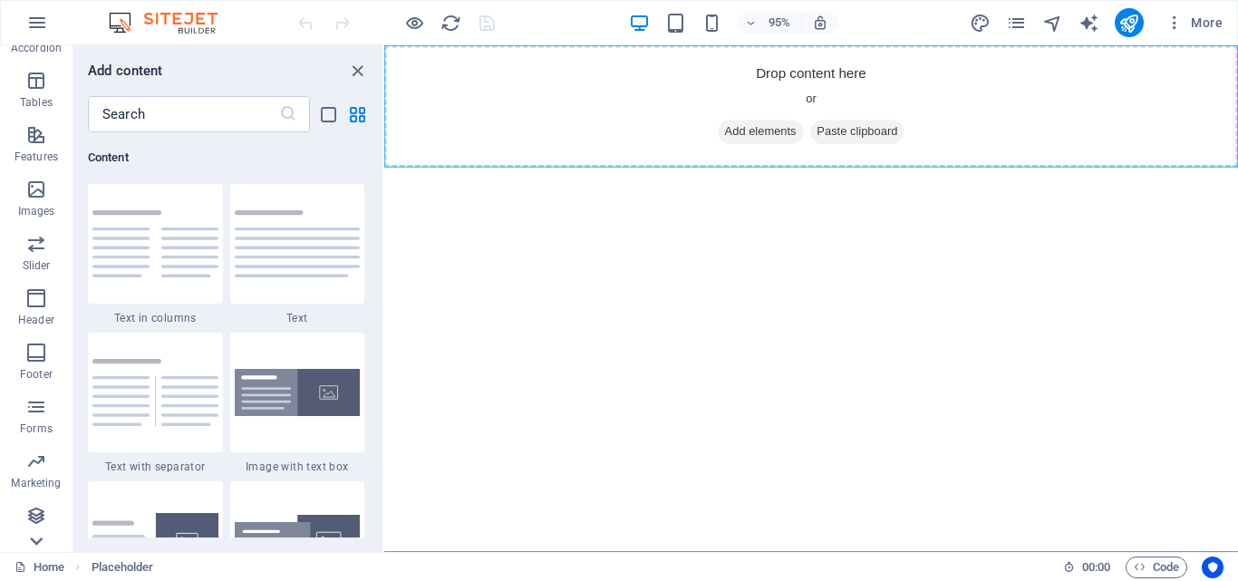
click at [34, 537] on icon at bounding box center [36, 540] width 25 height 25
click at [35, 509] on icon "button" at bounding box center [36, 516] width 22 height 22
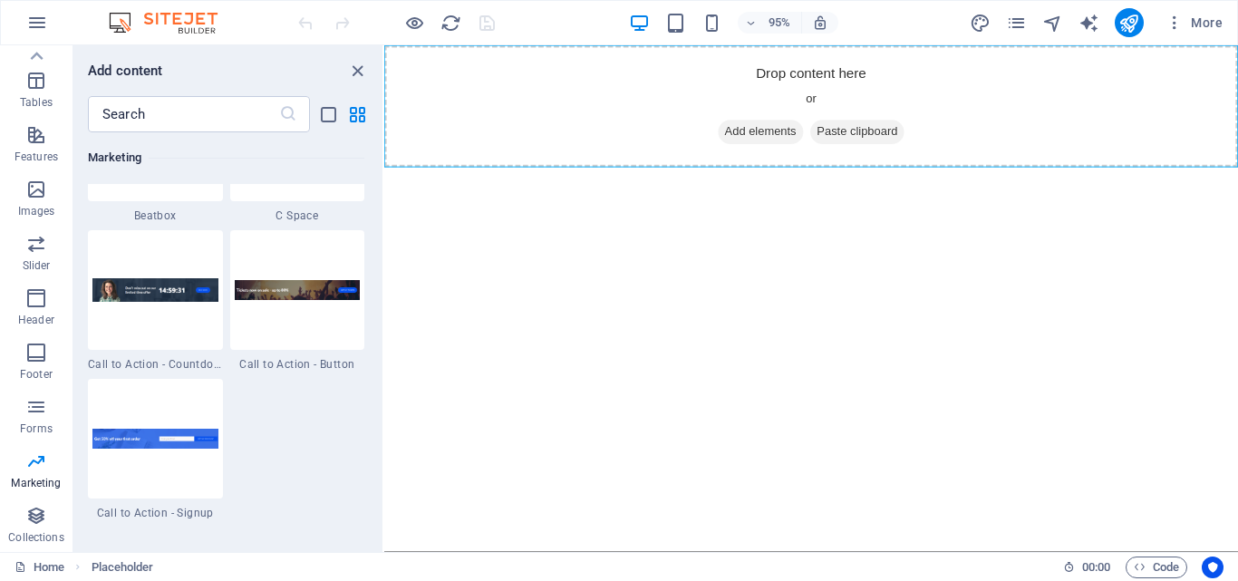
scroll to position [16078, 0]
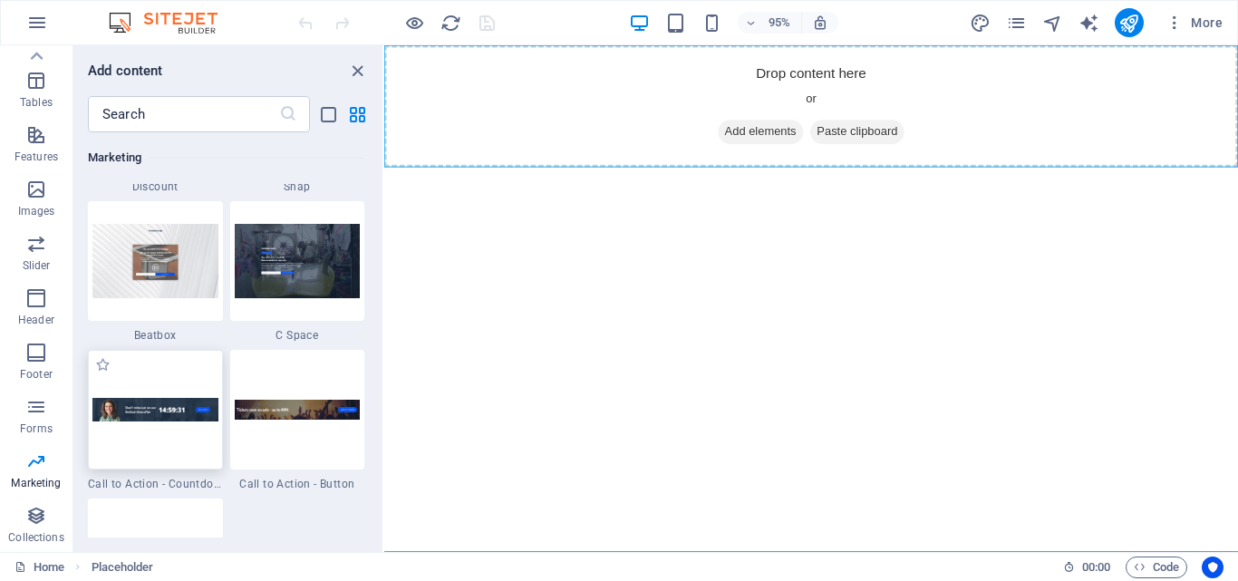
click at [158, 428] on div at bounding box center [155, 410] width 135 height 120
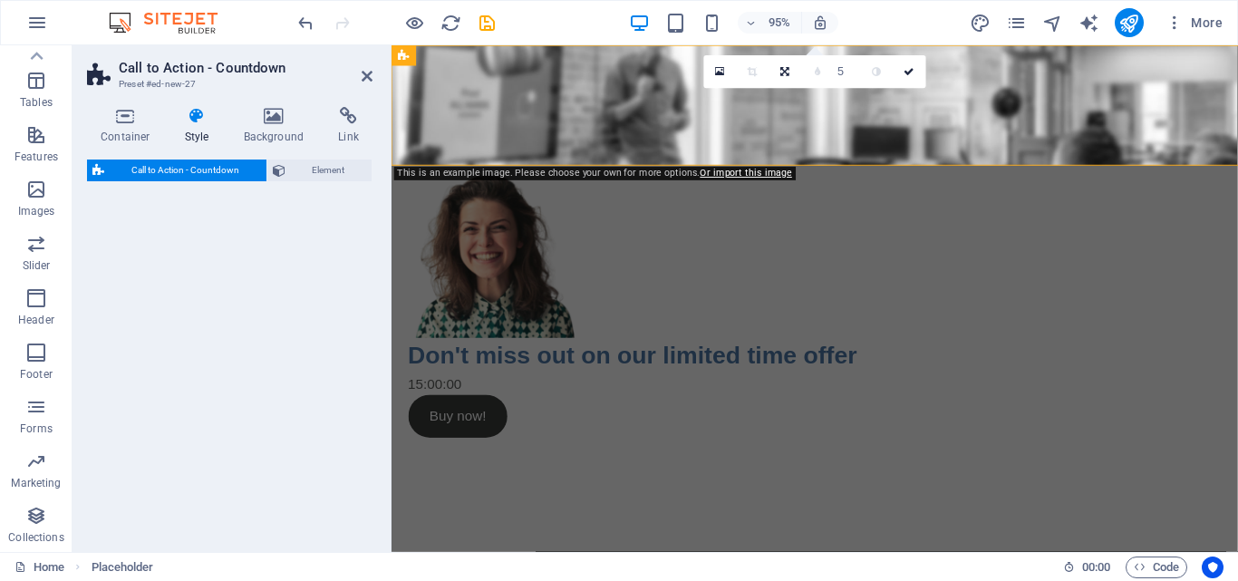
select select "rem"
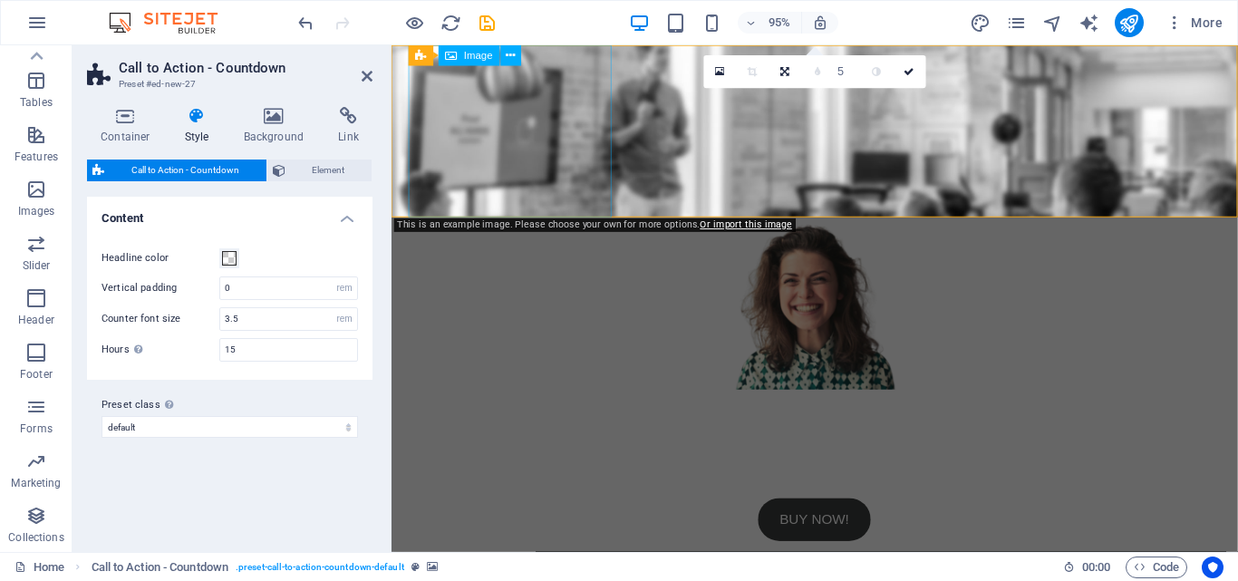
click at [523, 227] on figure at bounding box center [837, 317] width 855 height 181
click at [481, 60] on span "Image" at bounding box center [478, 56] width 29 height 10
click at [461, 56] on div "Image" at bounding box center [470, 55] width 62 height 21
click at [477, 227] on figure at bounding box center [837, 317] width 855 height 181
click at [506, 53] on icon at bounding box center [510, 55] width 9 height 18
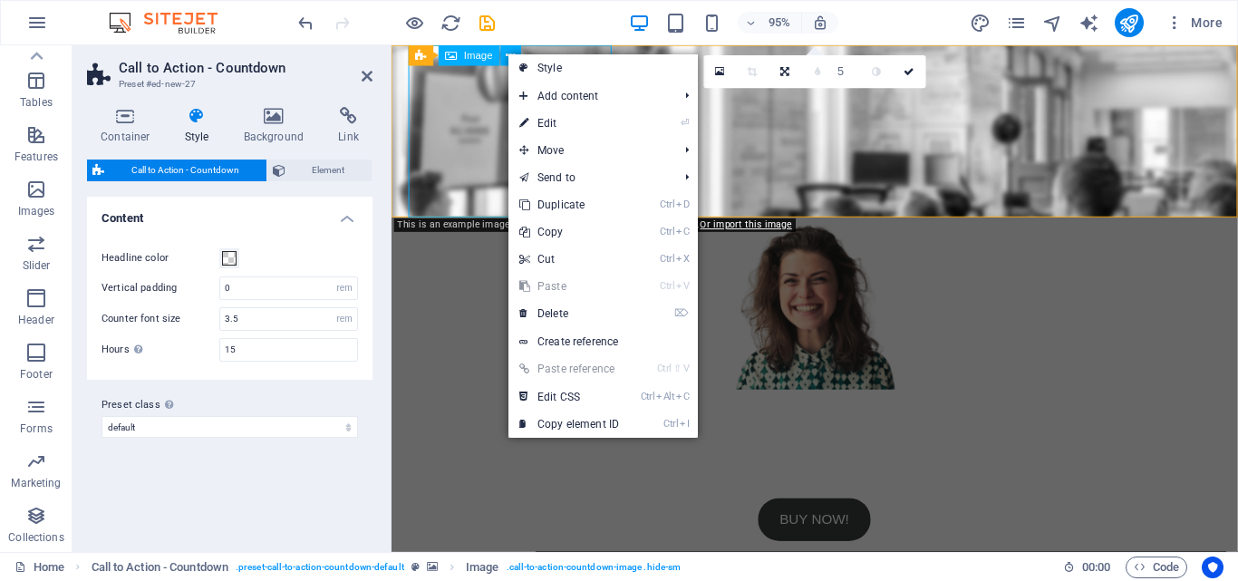
click at [481, 56] on span "Image" at bounding box center [478, 56] width 29 height 10
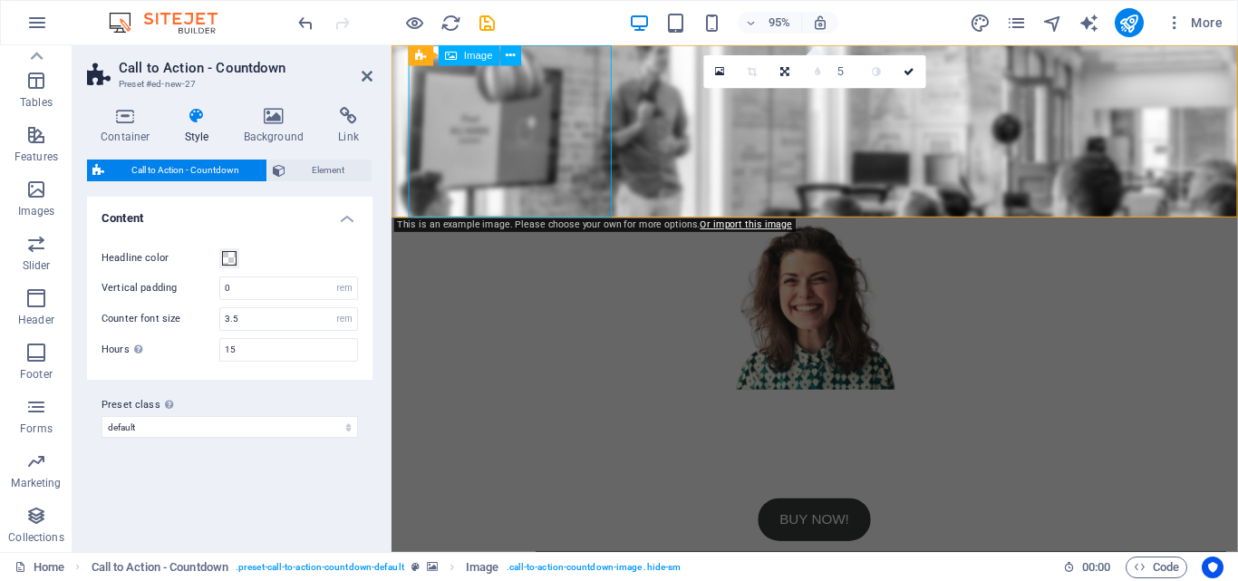
click at [481, 56] on span "Image" at bounding box center [478, 56] width 29 height 10
select select "px"
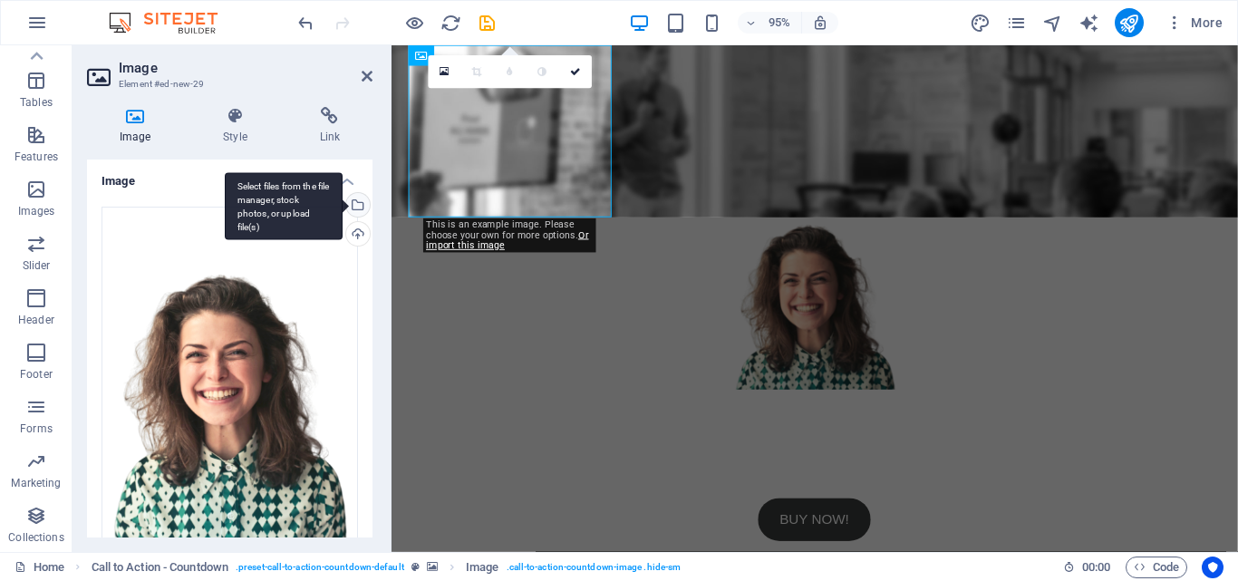
click at [342, 204] on div "Select files from the file manager, stock photos, or upload file(s)" at bounding box center [284, 206] width 118 height 68
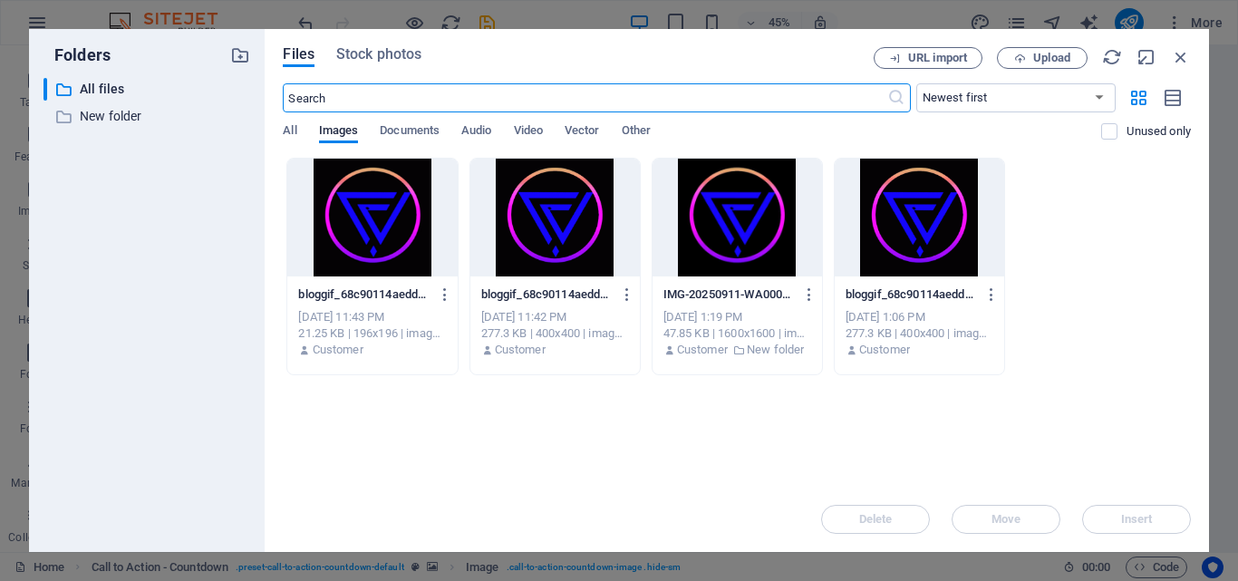
click at [558, 201] on div at bounding box center [554, 218] width 169 height 118
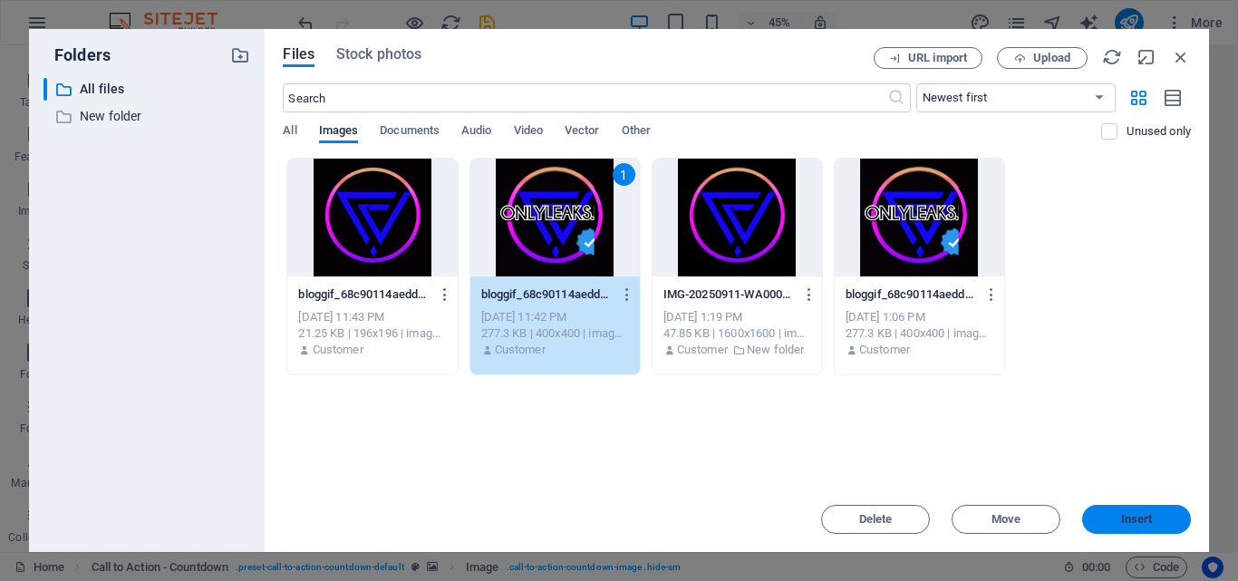
click at [1113, 512] on button "Insert" at bounding box center [1136, 519] width 109 height 29
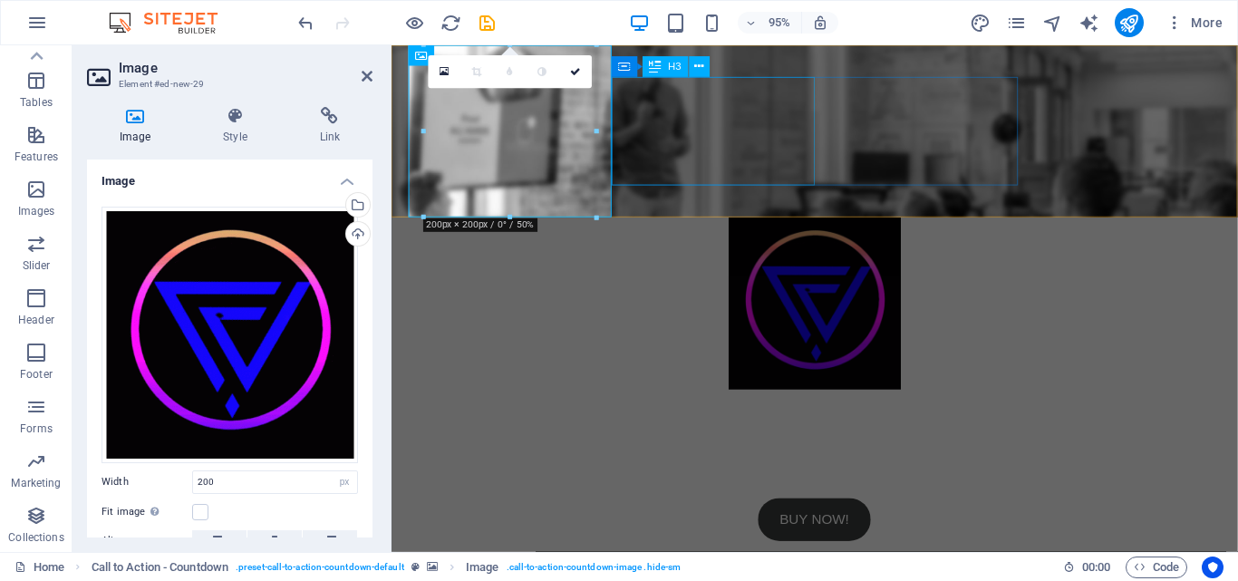
click at [706, 408] on div "Don't miss out on our limited time offer" at bounding box center [837, 427] width 855 height 38
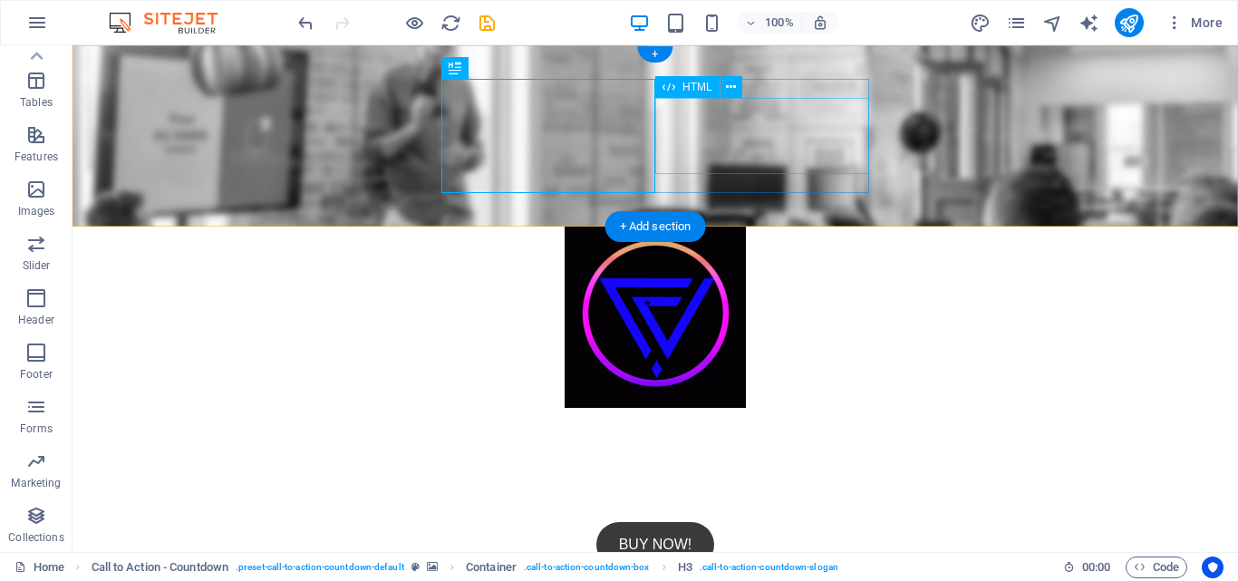
click at [702, 446] on div "15 : 00 : 00" at bounding box center [654, 484] width 855 height 76
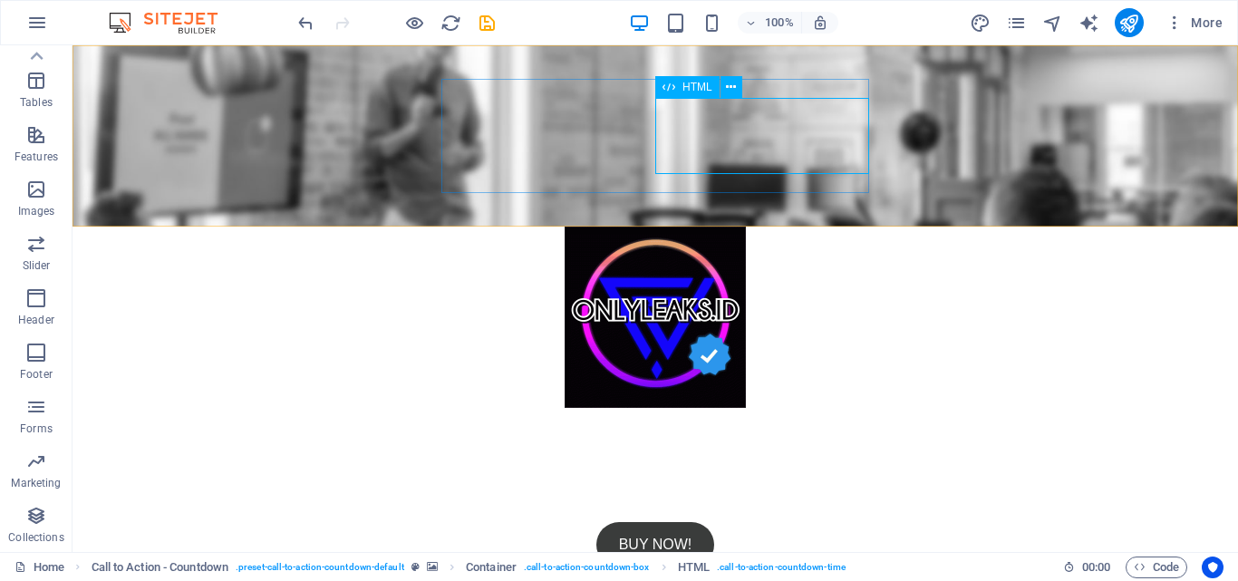
click at [680, 86] on div "HTML" at bounding box center [687, 87] width 64 height 22
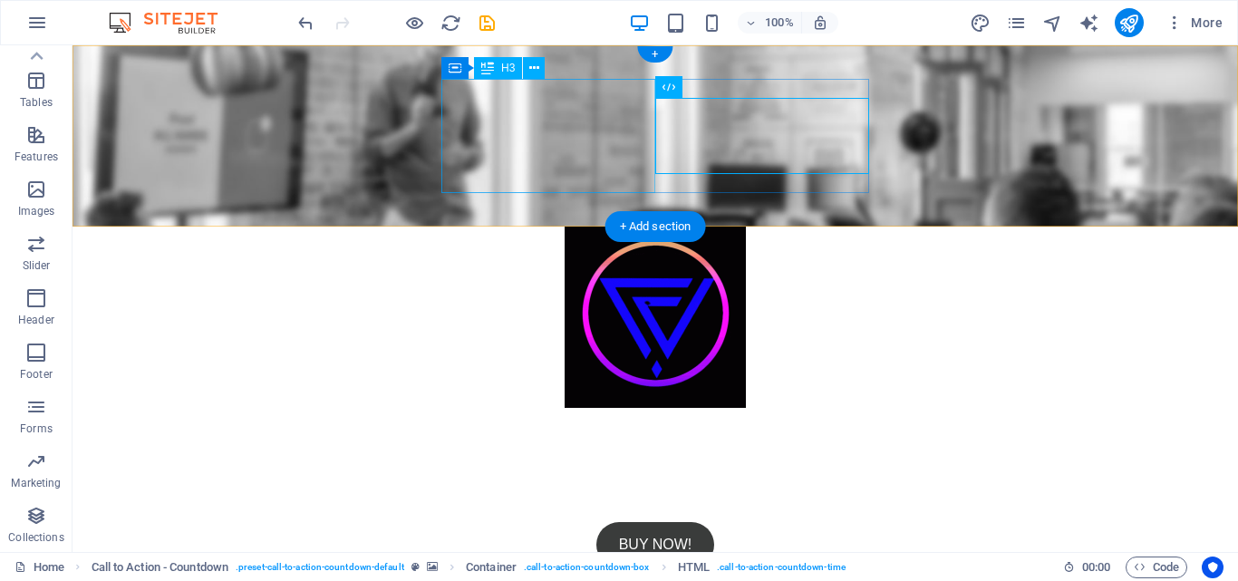
click at [583, 408] on div "Don't miss out on our limited time offer" at bounding box center [654, 427] width 855 height 38
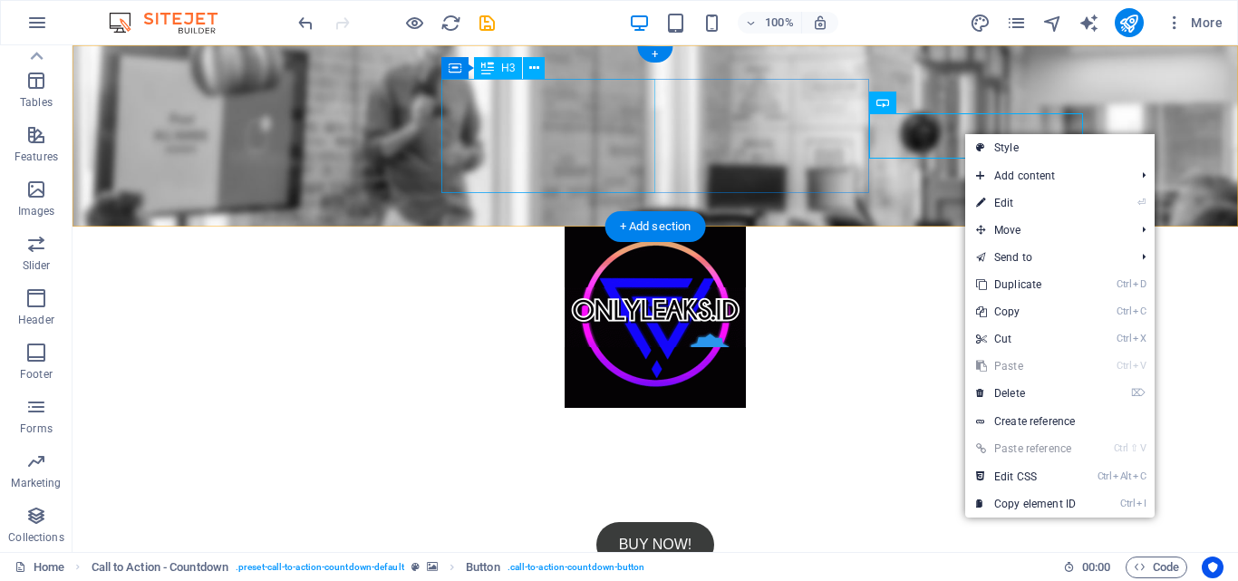
click at [574, 408] on div "Don't miss out on our limited time offer" at bounding box center [654, 427] width 855 height 38
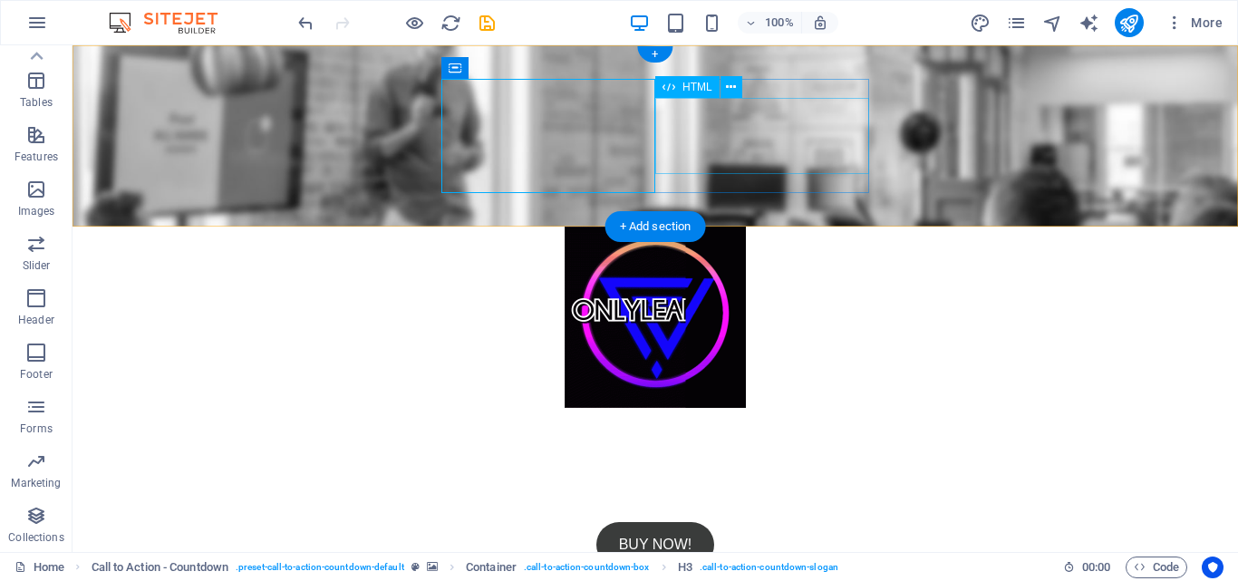
click at [790, 446] on div "15 : 00 : 00" at bounding box center [654, 484] width 855 height 76
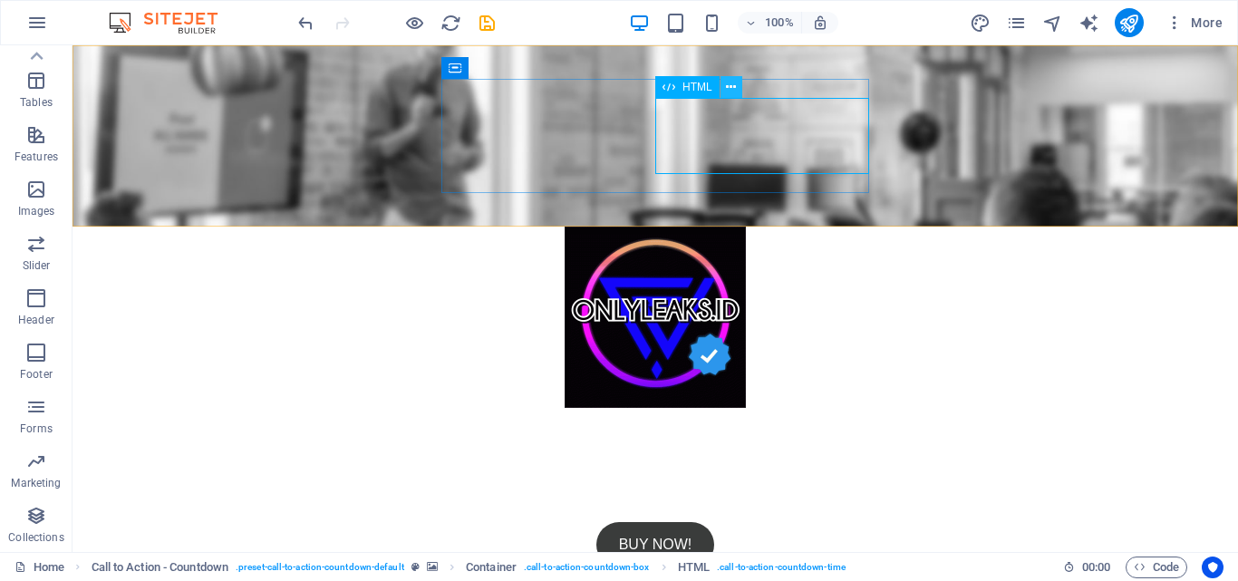
click at [723, 82] on button at bounding box center [731, 87] width 22 height 22
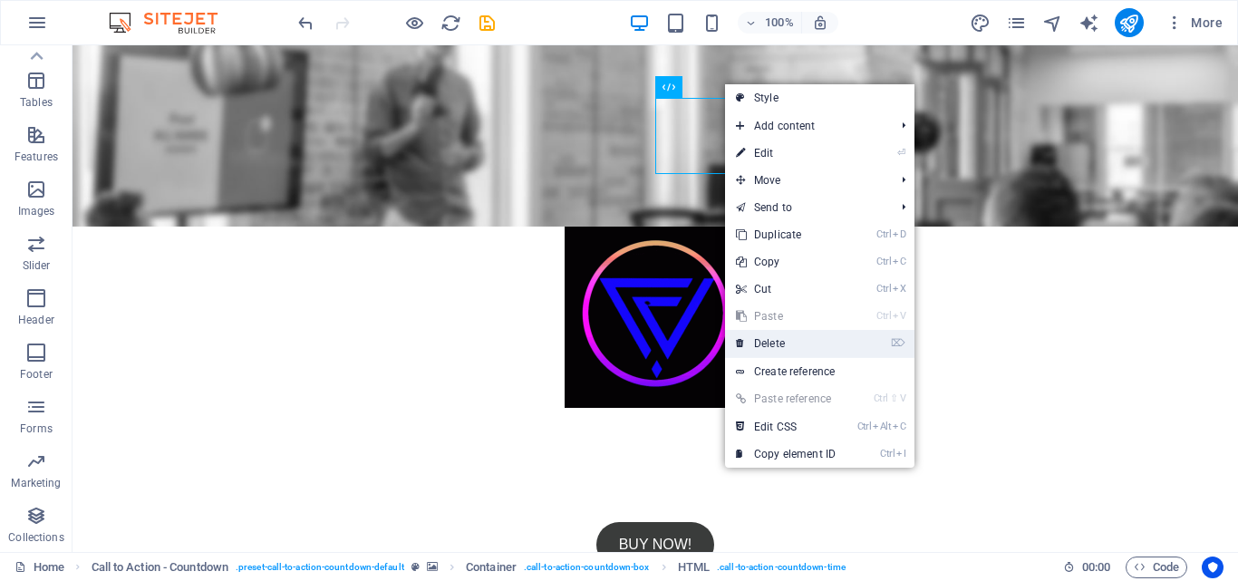
click at [776, 342] on link "⌦ Delete" at bounding box center [785, 343] width 121 height 27
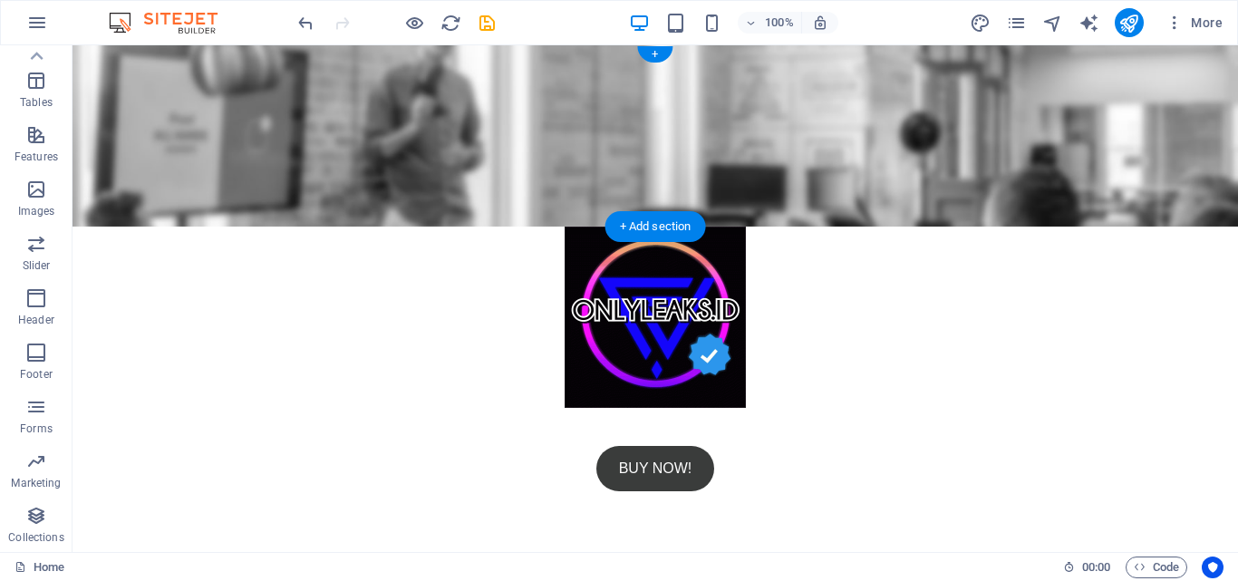
click at [128, 174] on figure at bounding box center [654, 135] width 1165 height 181
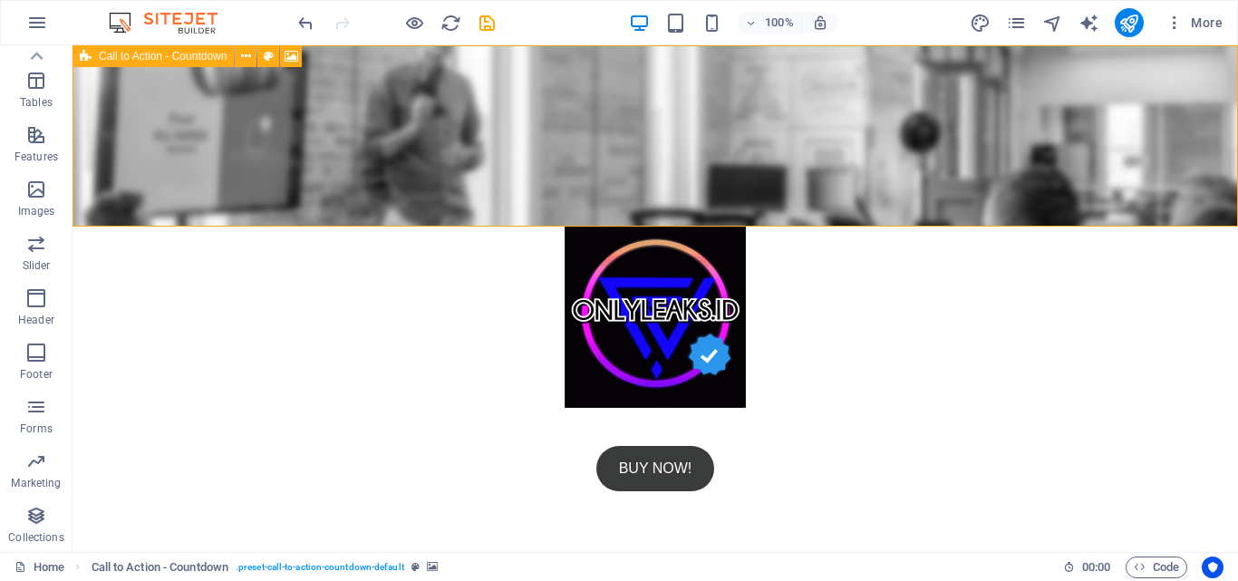
click at [82, 61] on icon at bounding box center [86, 56] width 12 height 22
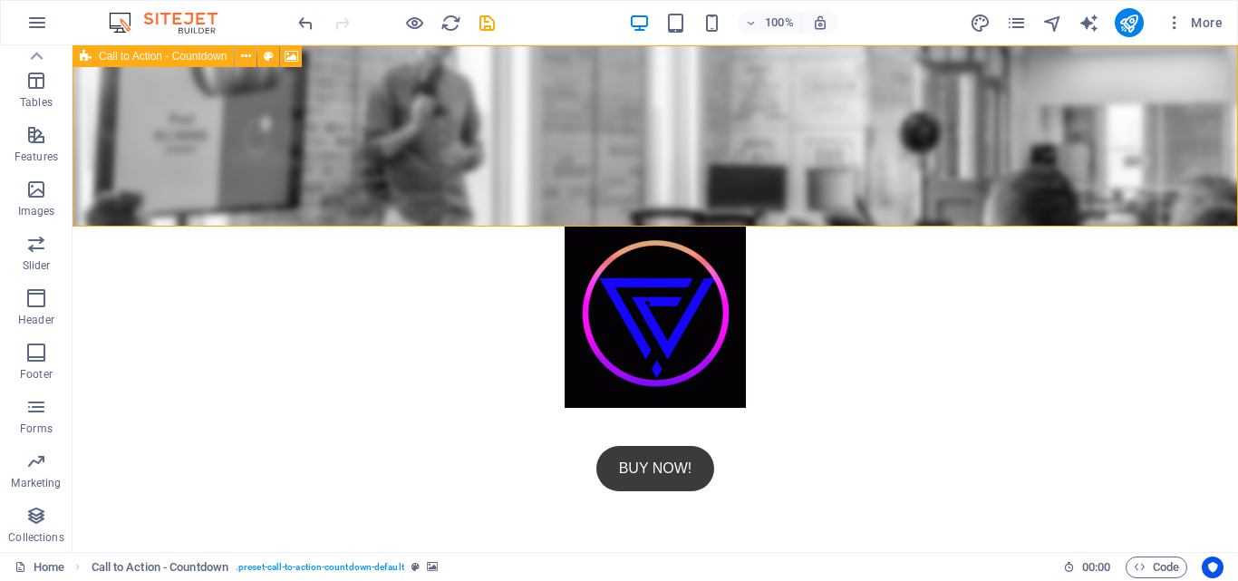
click at [84, 58] on icon at bounding box center [86, 56] width 12 height 22
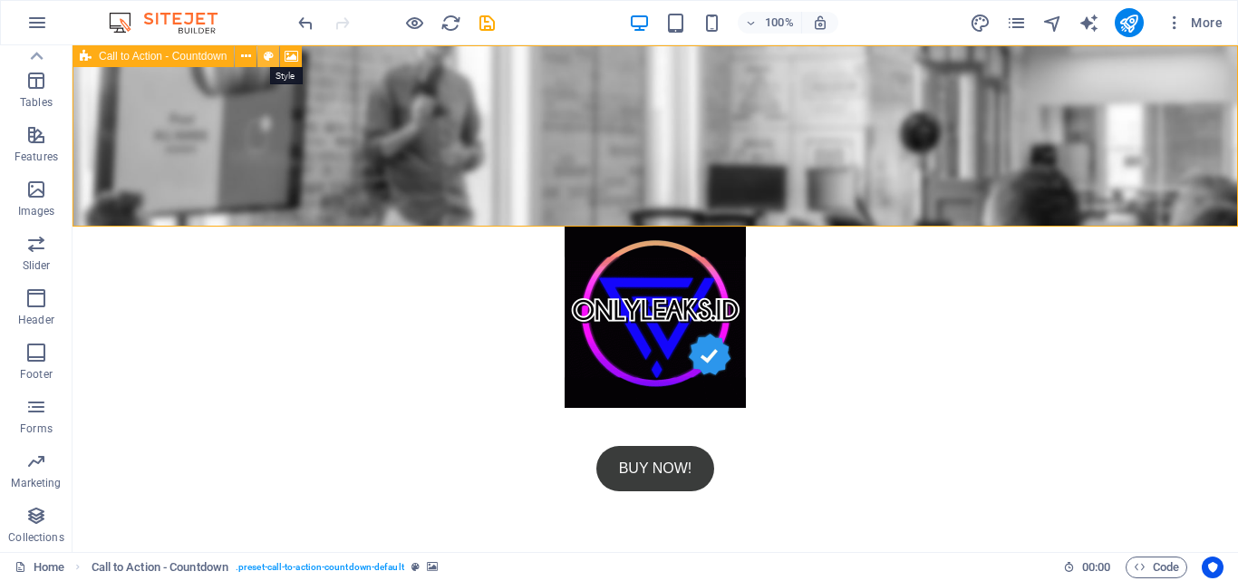
click at [264, 53] on icon at bounding box center [269, 56] width 10 height 19
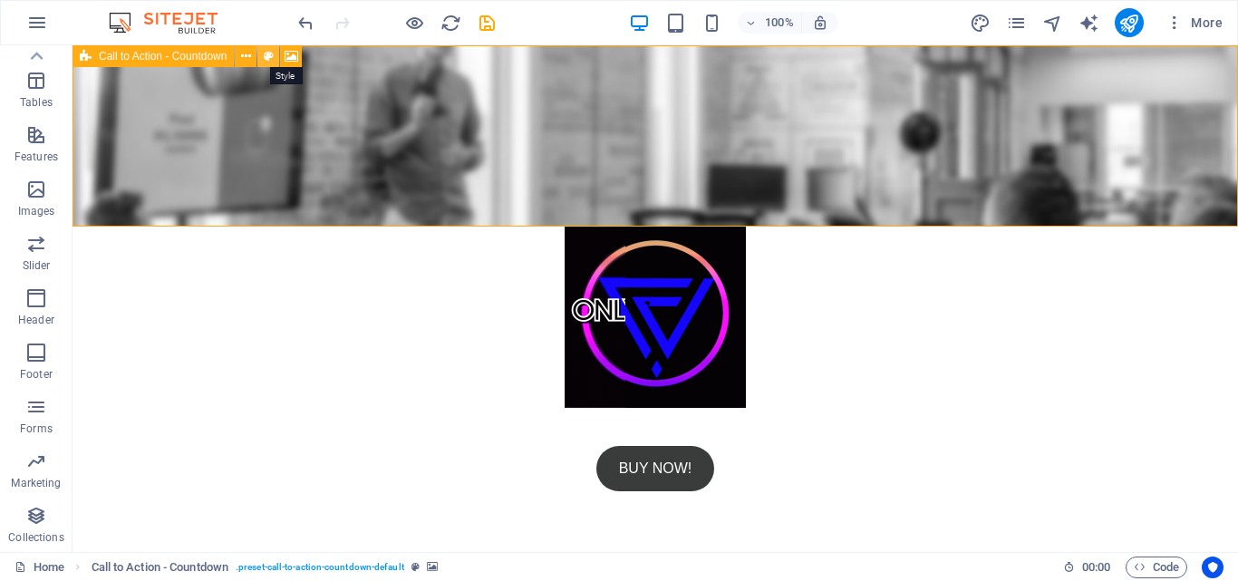
select select "rem"
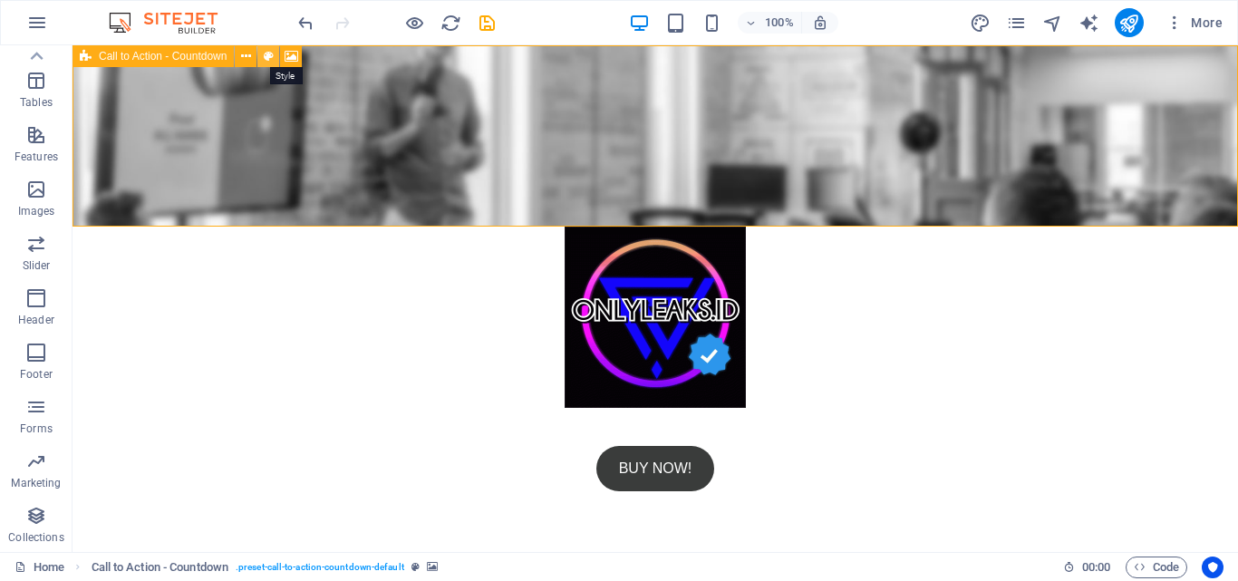
select select "rem"
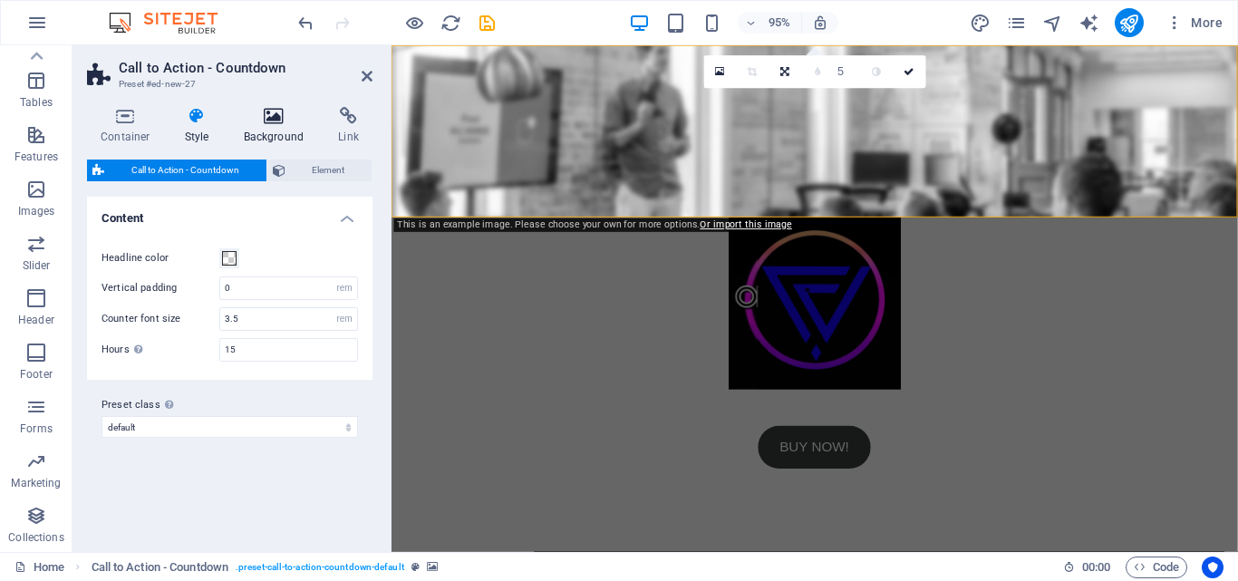
click at [266, 130] on h4 "Background" at bounding box center [277, 126] width 95 height 38
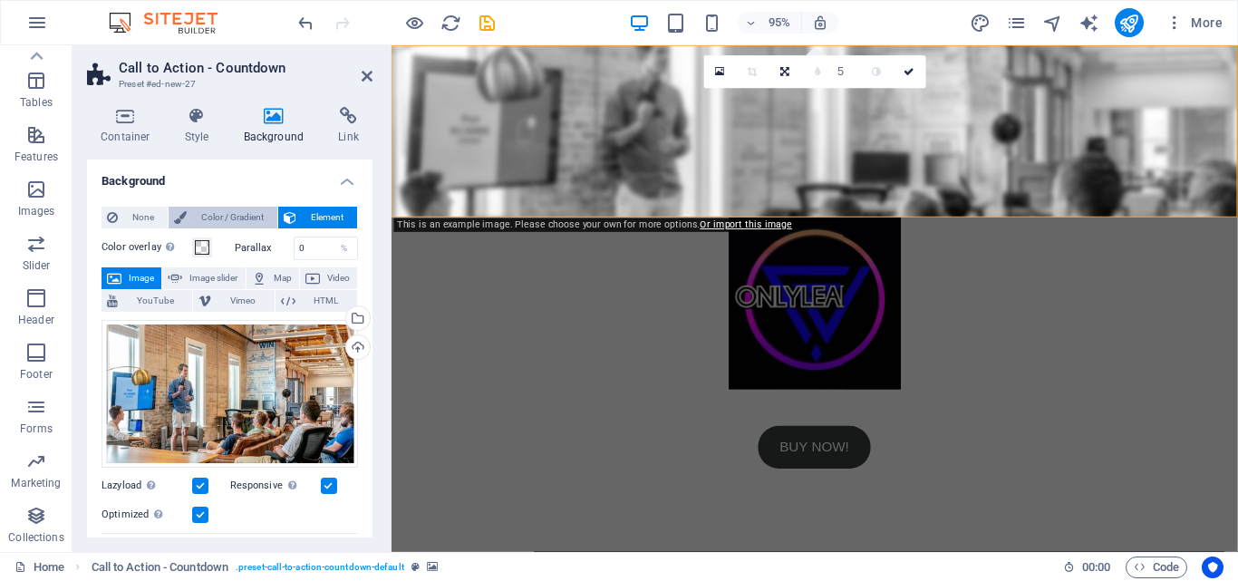
click at [219, 222] on span "Color / Gradient" at bounding box center [232, 218] width 80 height 22
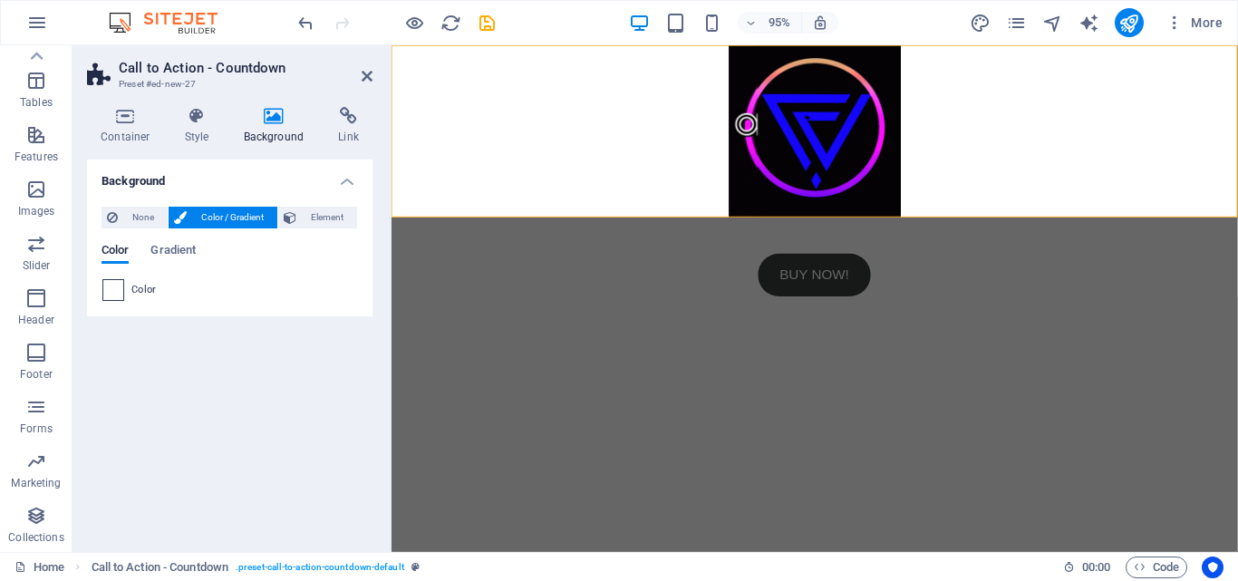
click at [115, 294] on span at bounding box center [113, 290] width 20 height 20
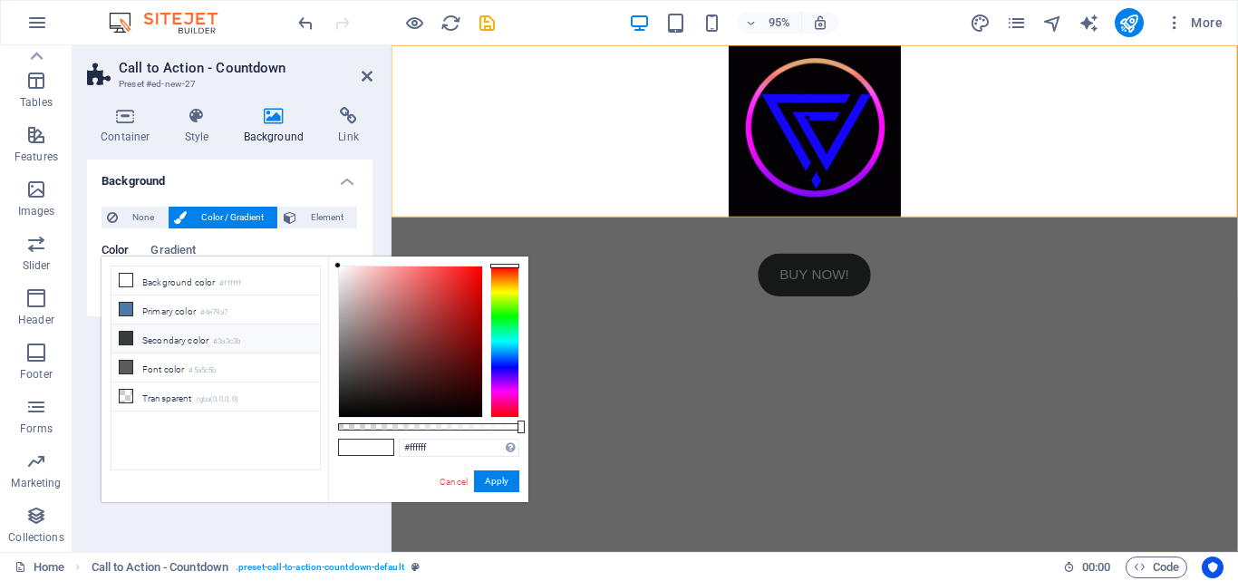
click at [121, 335] on icon at bounding box center [126, 338] width 13 height 13
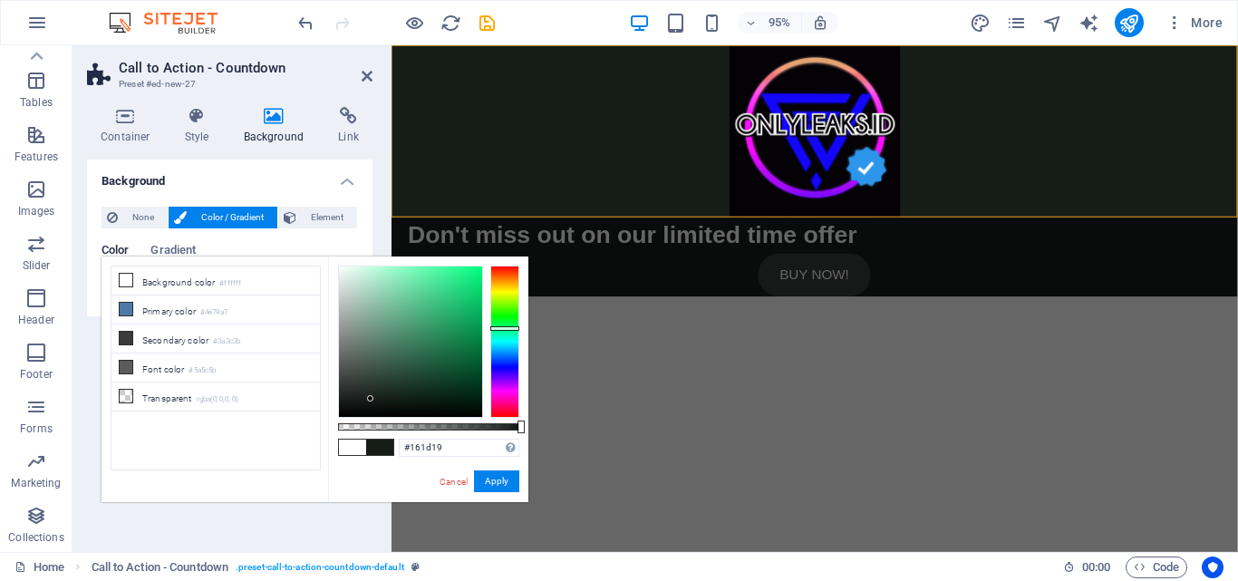
click at [371, 399] on div at bounding box center [410, 341] width 143 height 150
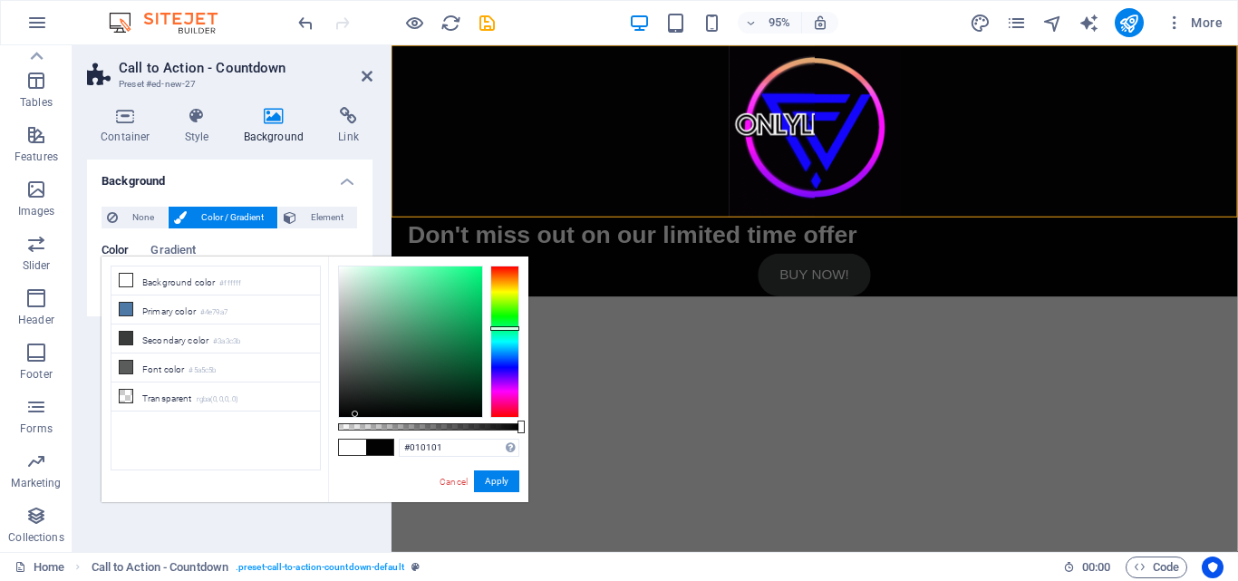
type input "#000000"
drag, startPoint x: 369, startPoint y: 400, endPoint x: 328, endPoint y: 430, distance: 50.6
click at [328, 430] on div "#000000 Supported formats #0852ed rgb(8, 82, 237) rgba(8, 82, 237, 90%) hsv(221…" at bounding box center [428, 510] width 200 height 508
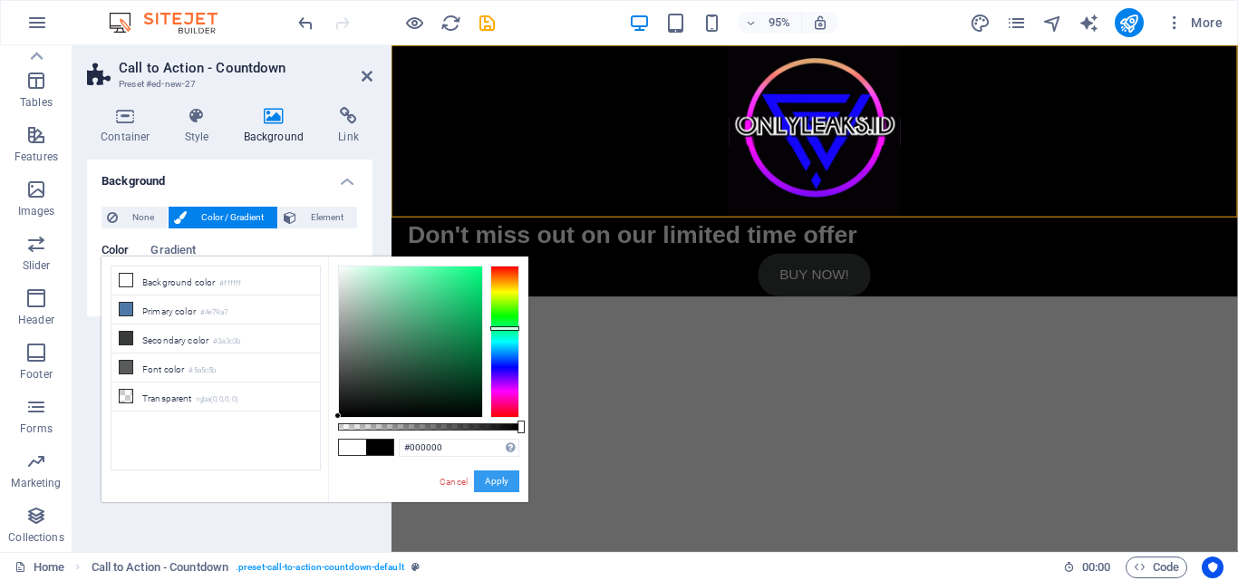
click at [501, 479] on button "Apply" at bounding box center [496, 481] width 45 height 22
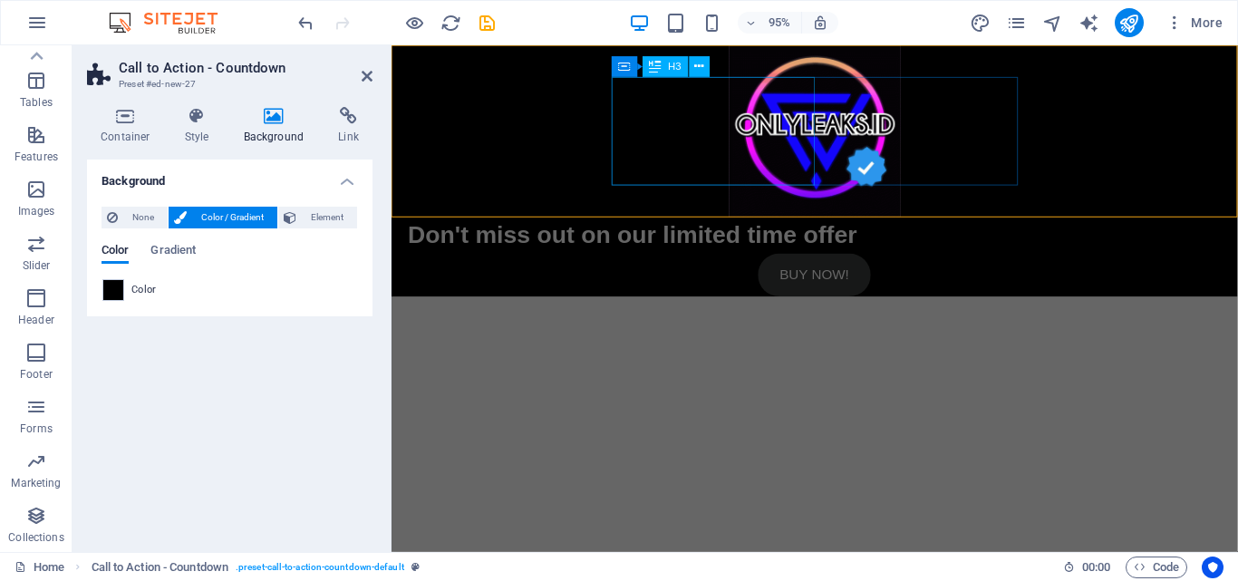
click at [738, 227] on div "Don't miss out on our limited time offer" at bounding box center [837, 246] width 855 height 38
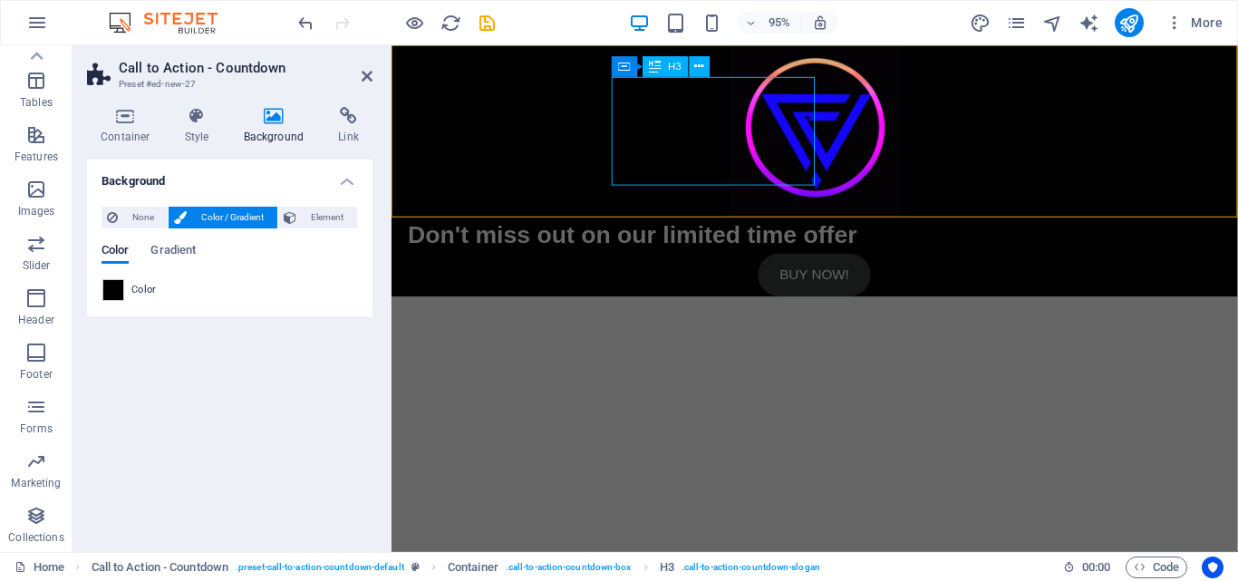
click at [706, 227] on div "Don't miss out on our limited time offer" at bounding box center [837, 246] width 855 height 38
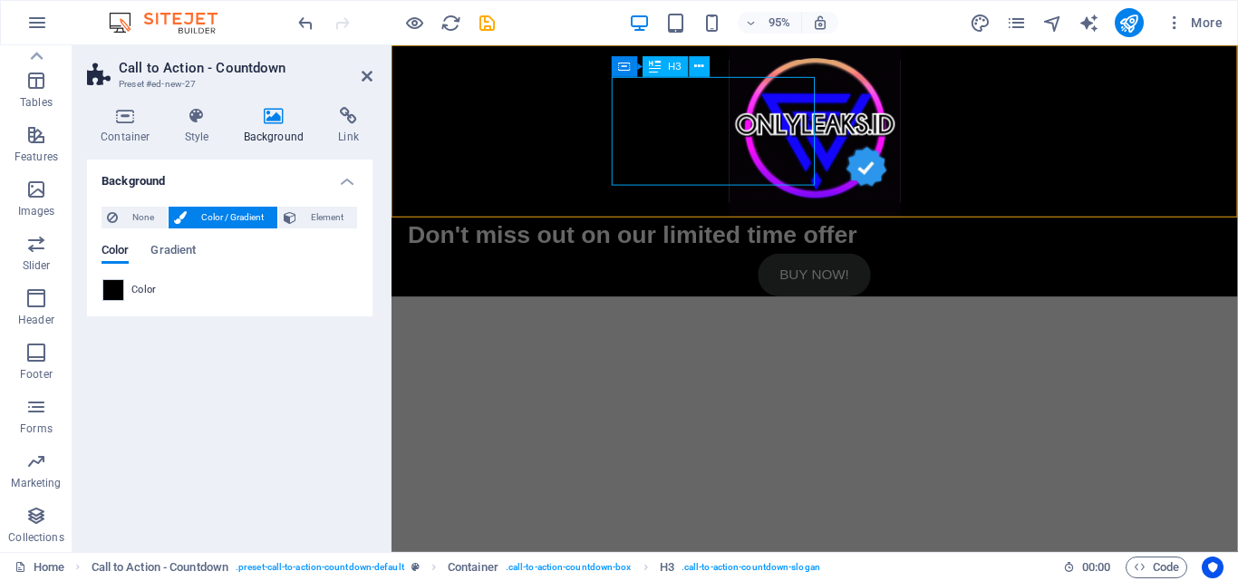
click at [706, 227] on div "Don't miss out on our limited time offer" at bounding box center [837, 246] width 855 height 38
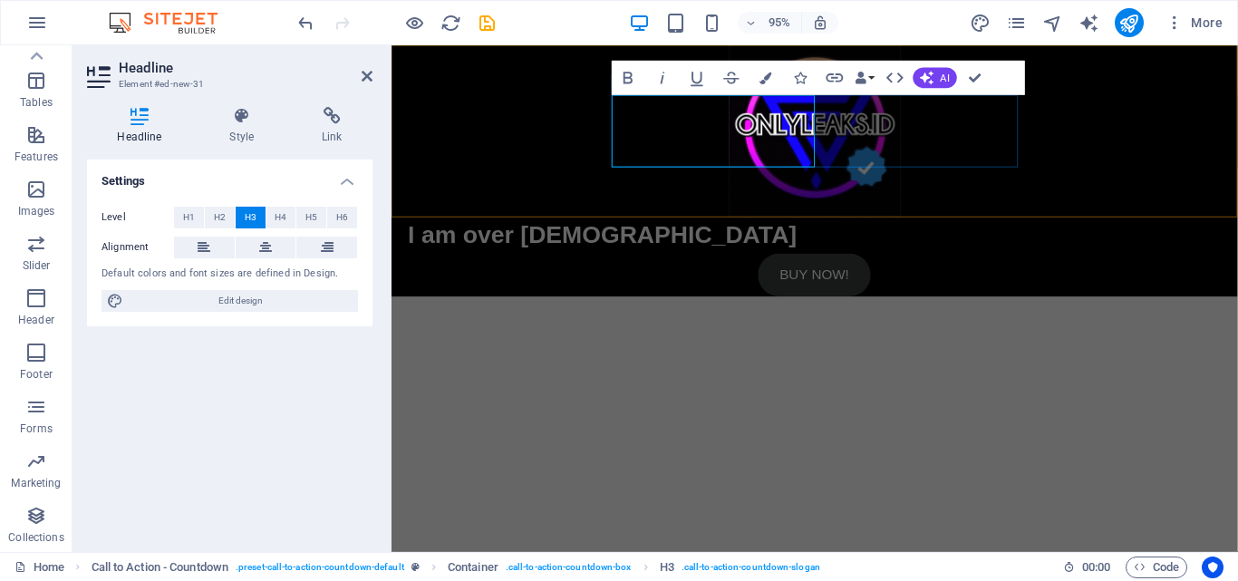
scroll to position [0, 6]
click at [975, 227] on div "I am over 18 years old I am over 18 years old" at bounding box center [837, 246] width 855 height 38
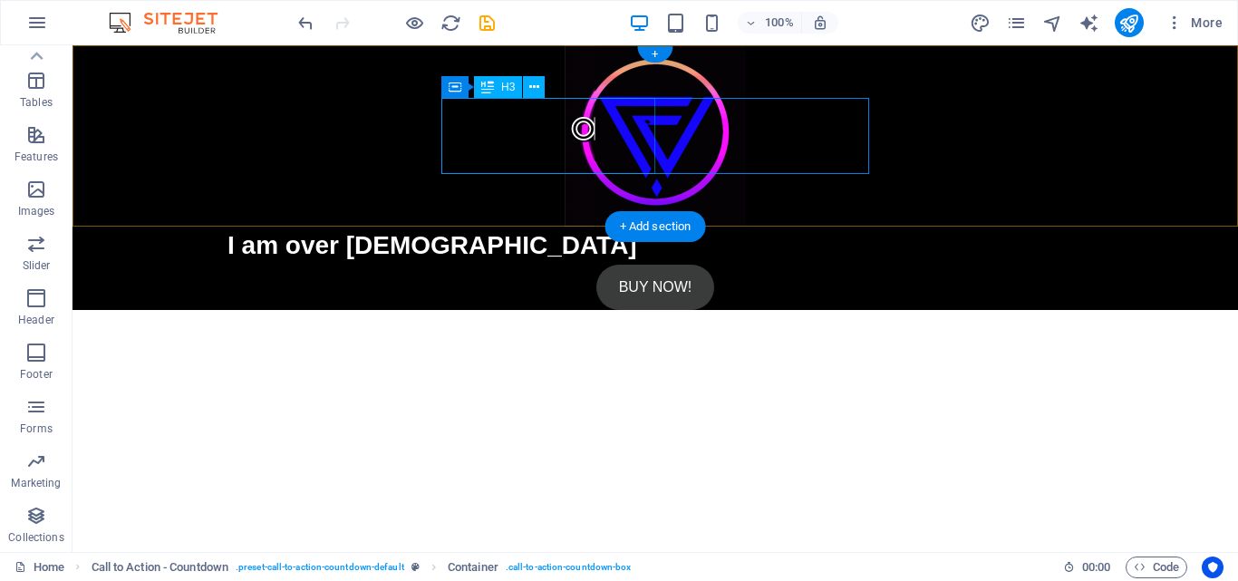
click at [635, 227] on div "I am over 18 years old" at bounding box center [654, 246] width 855 height 38
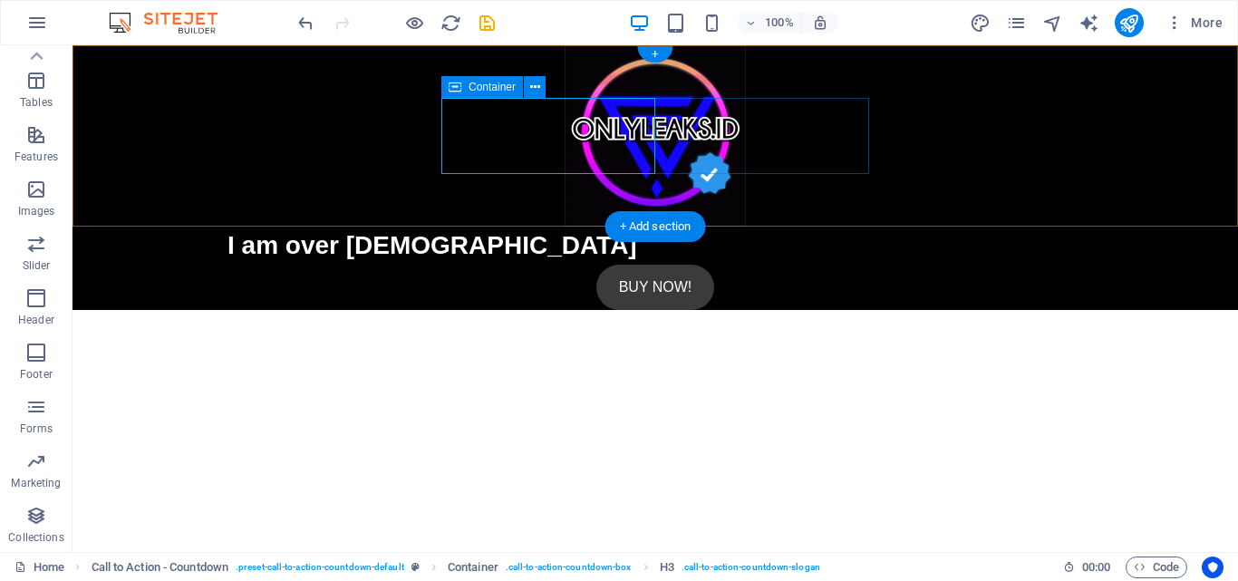
click at [793, 227] on div "I am over 18 years old" at bounding box center [654, 246] width 855 height 38
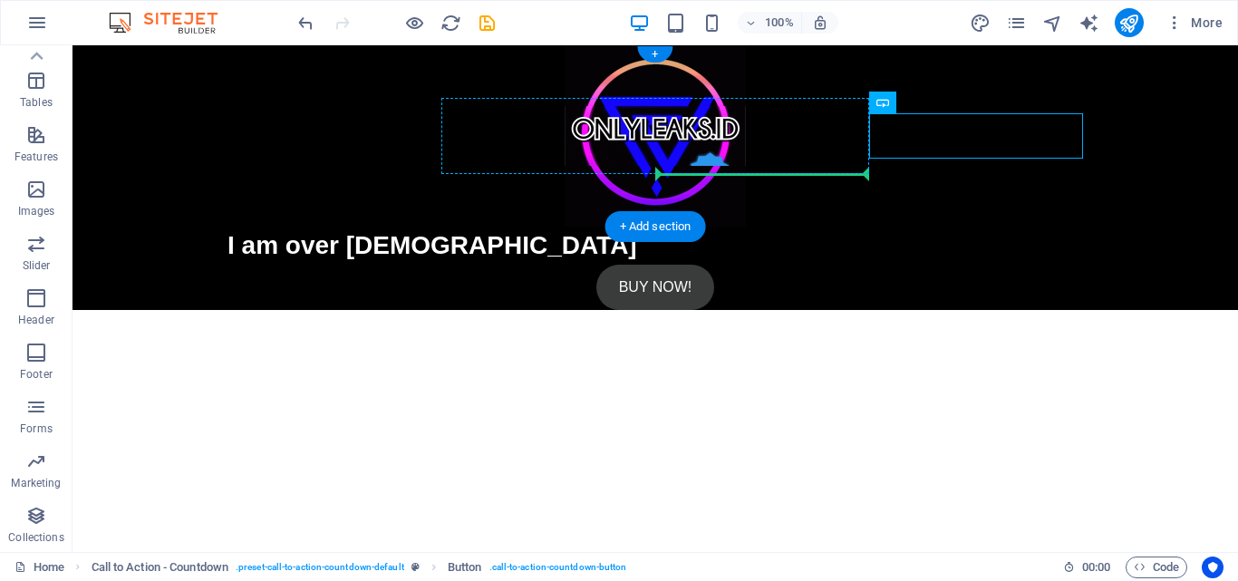
drag, startPoint x: 974, startPoint y: 139, endPoint x: 785, endPoint y: 145, distance: 189.5
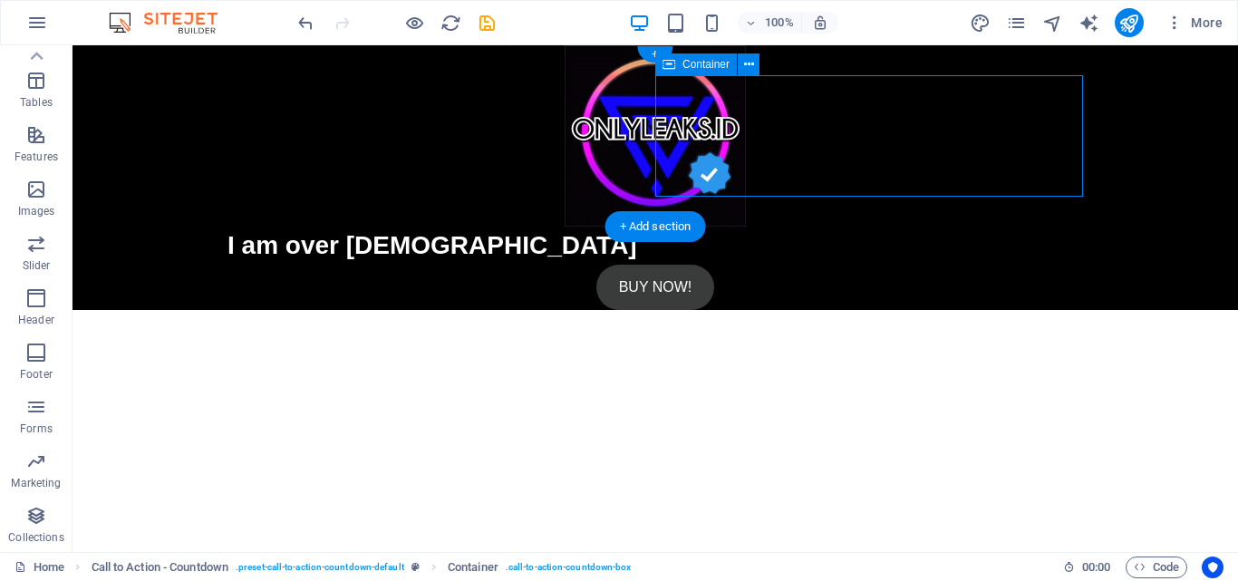
drag, startPoint x: 909, startPoint y: 108, endPoint x: 797, endPoint y: 113, distance: 111.6
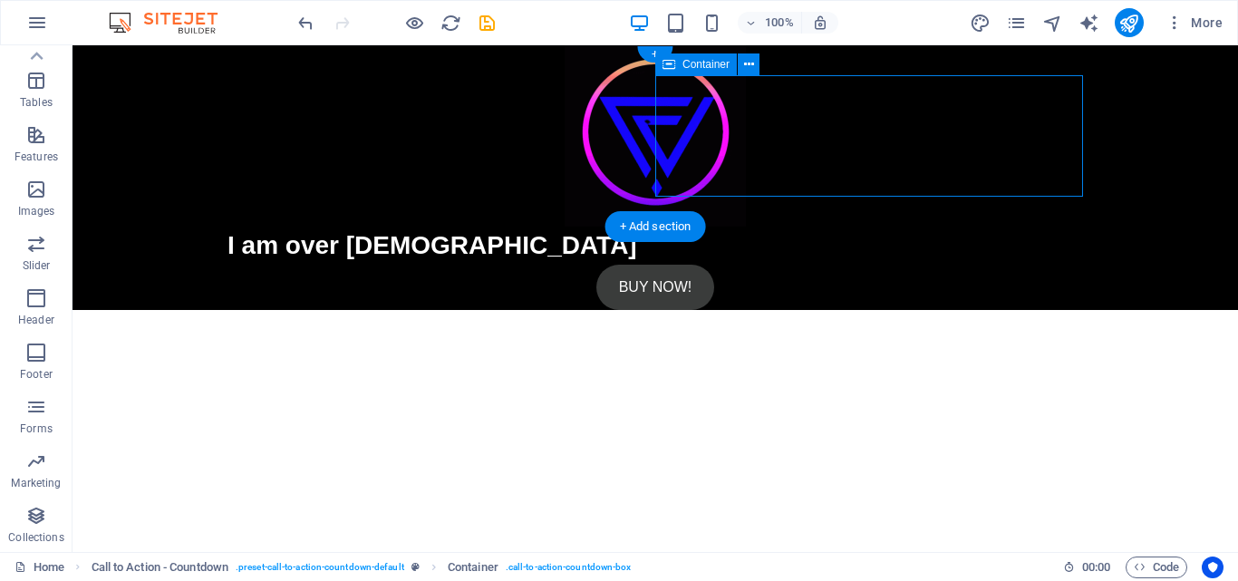
click at [797, 227] on div "I am over 18 years old Buy now!" at bounding box center [654, 268] width 855 height 83
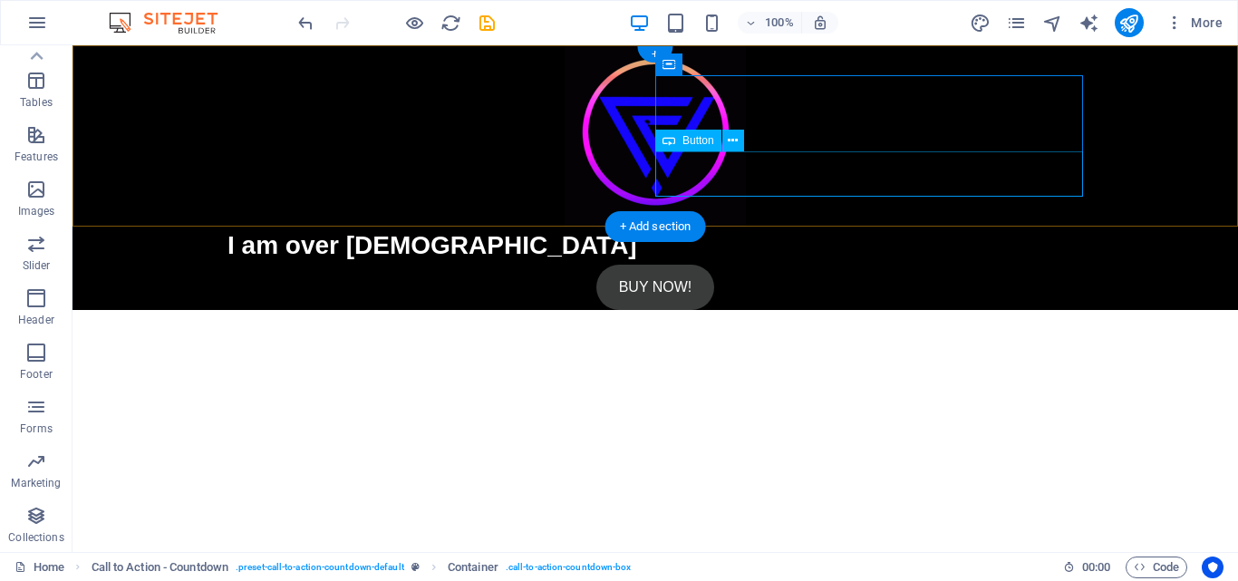
click at [865, 265] on div "Buy now!" at bounding box center [654, 287] width 855 height 45
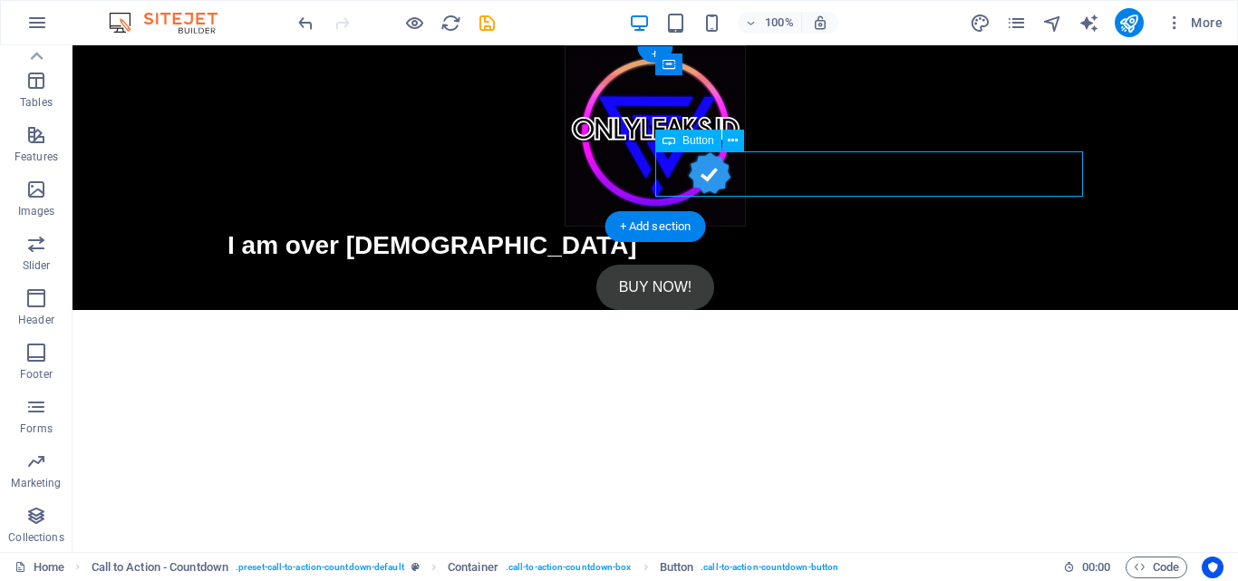
click at [865, 265] on div "Buy now!" at bounding box center [654, 287] width 855 height 45
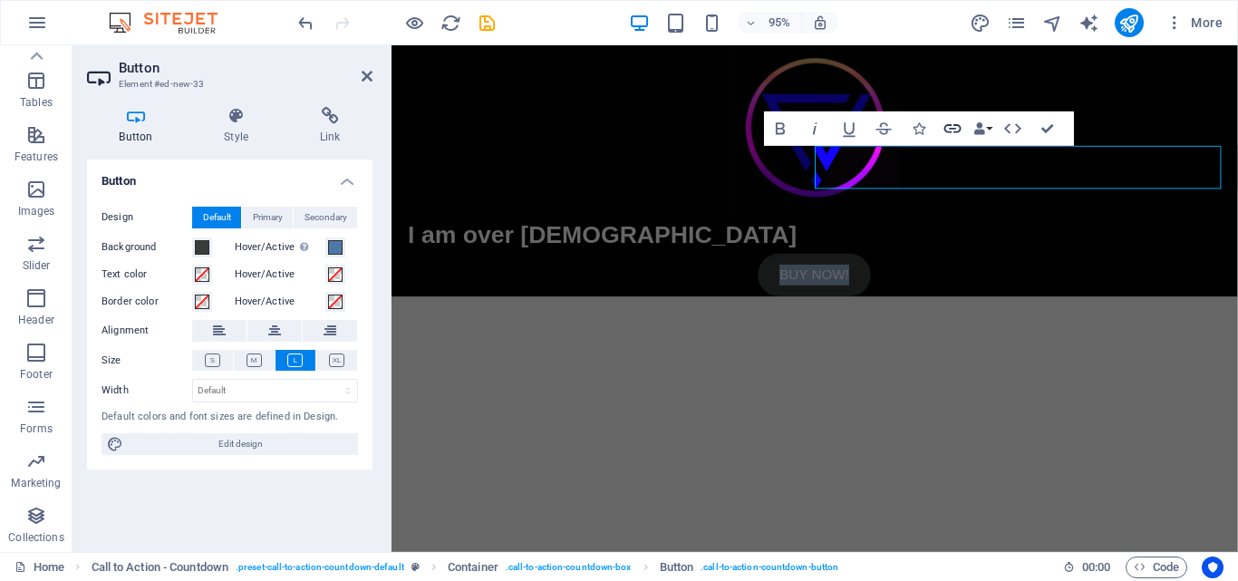
click at [953, 130] on icon "button" at bounding box center [952, 129] width 21 height 21
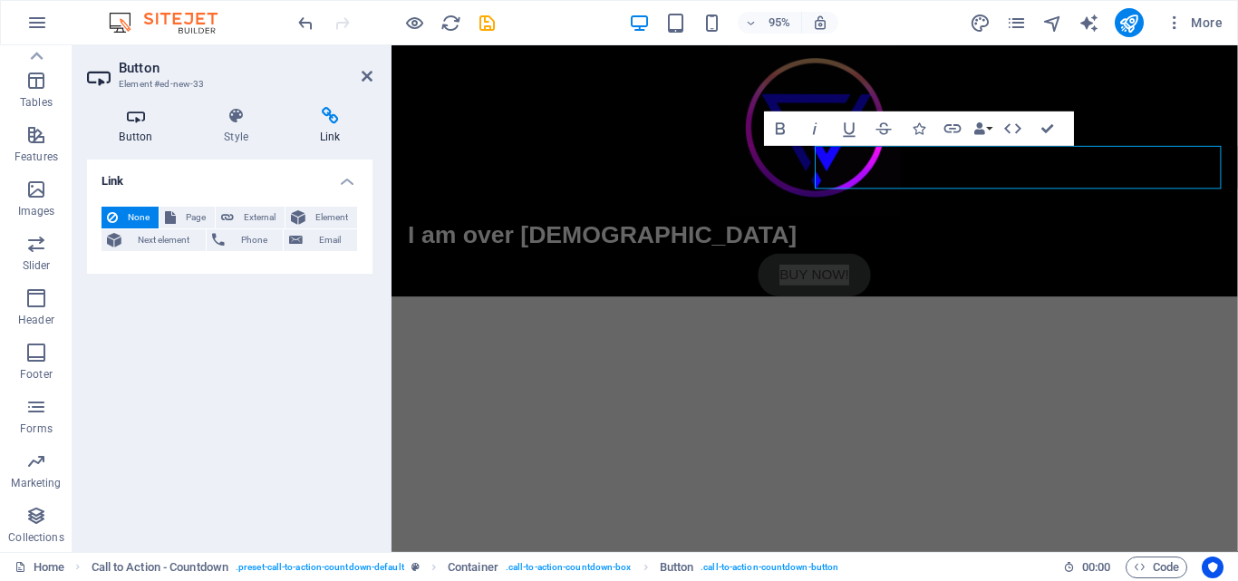
click at [137, 122] on icon at bounding box center [136, 116] width 98 height 18
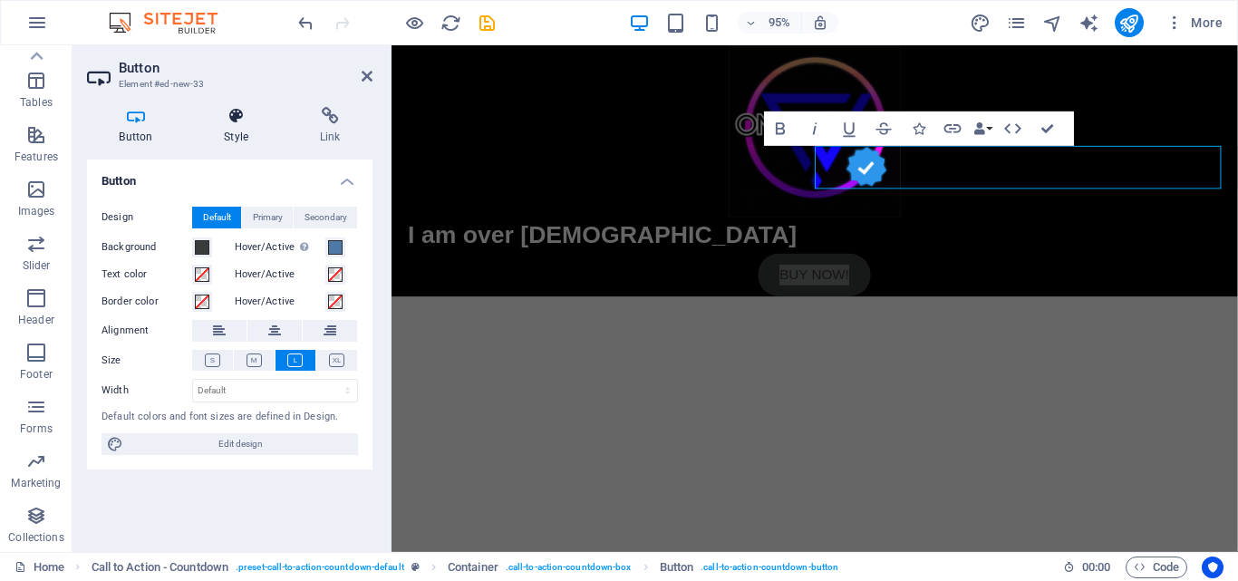
click at [212, 128] on h4 "Style" at bounding box center [240, 126] width 96 height 38
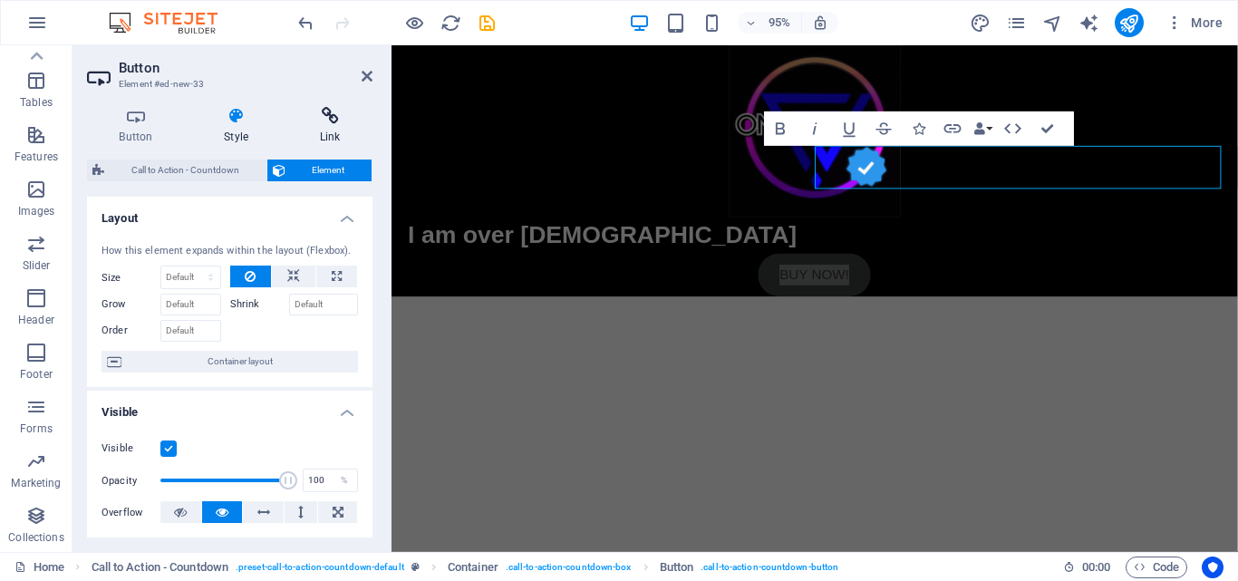
click at [316, 127] on h4 "Link" at bounding box center [329, 126] width 85 height 38
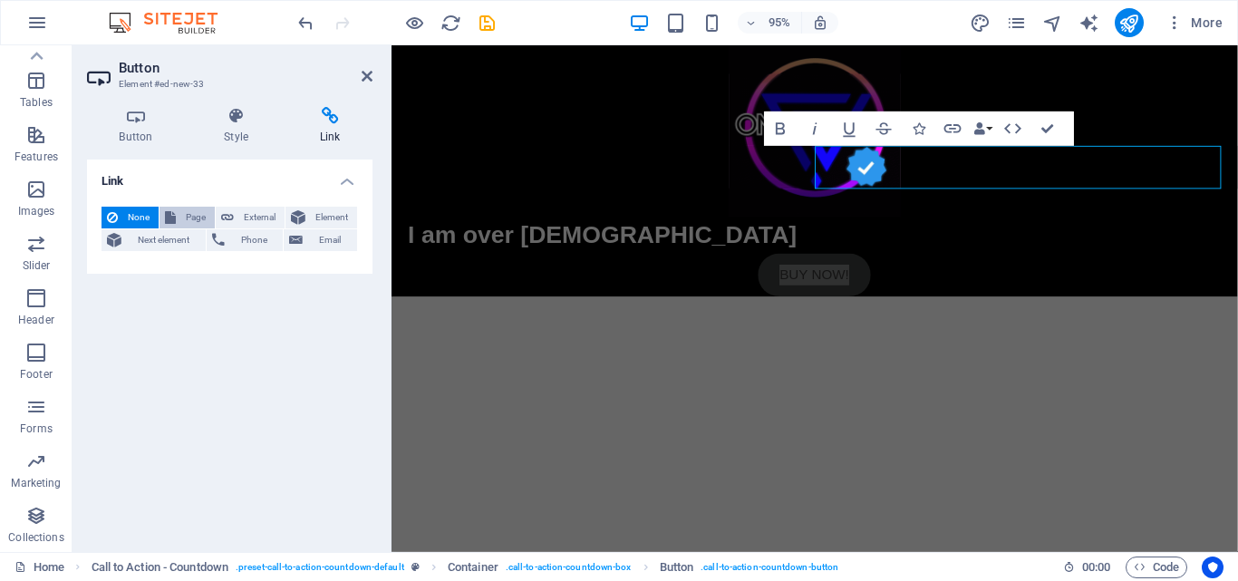
click at [206, 217] on span "Page" at bounding box center [195, 218] width 28 height 22
select select
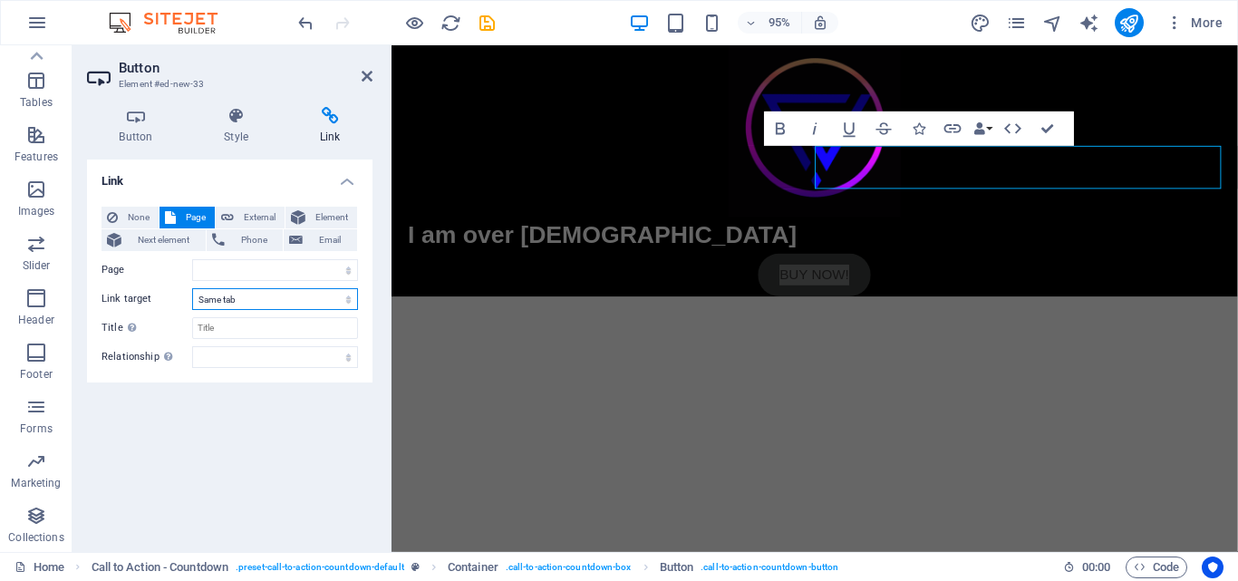
click at [242, 304] on select "New tab Same tab Overlay" at bounding box center [275, 299] width 166 height 22
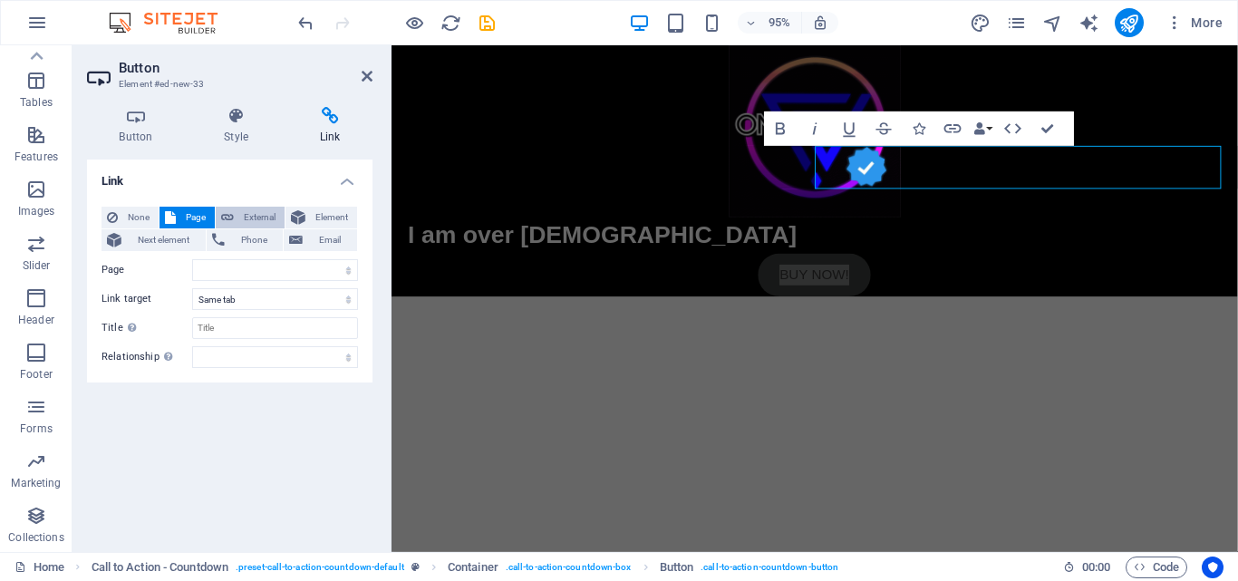
click at [254, 212] on span "External" at bounding box center [259, 218] width 40 height 22
select select "blank"
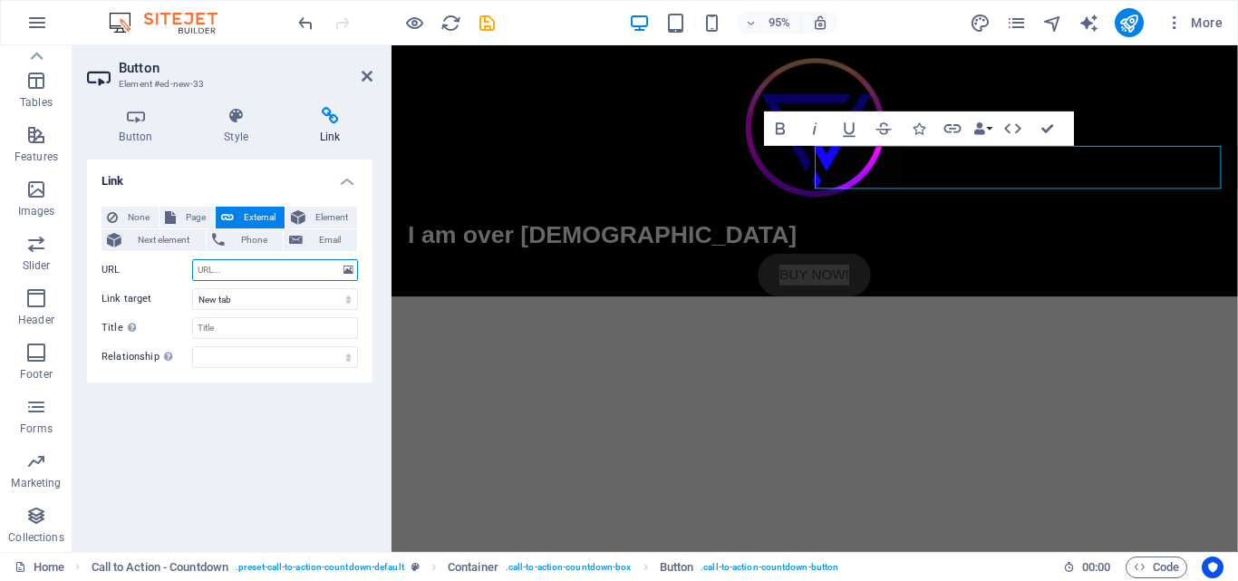
click at [243, 265] on input "URL" at bounding box center [275, 270] width 166 height 22
click at [293, 272] on input "URL" at bounding box center [275, 270] width 166 height 22
type input "www.onlyleaks.id"
click at [246, 298] on select "New tab Same tab Overlay" at bounding box center [275, 299] width 166 height 22
select select
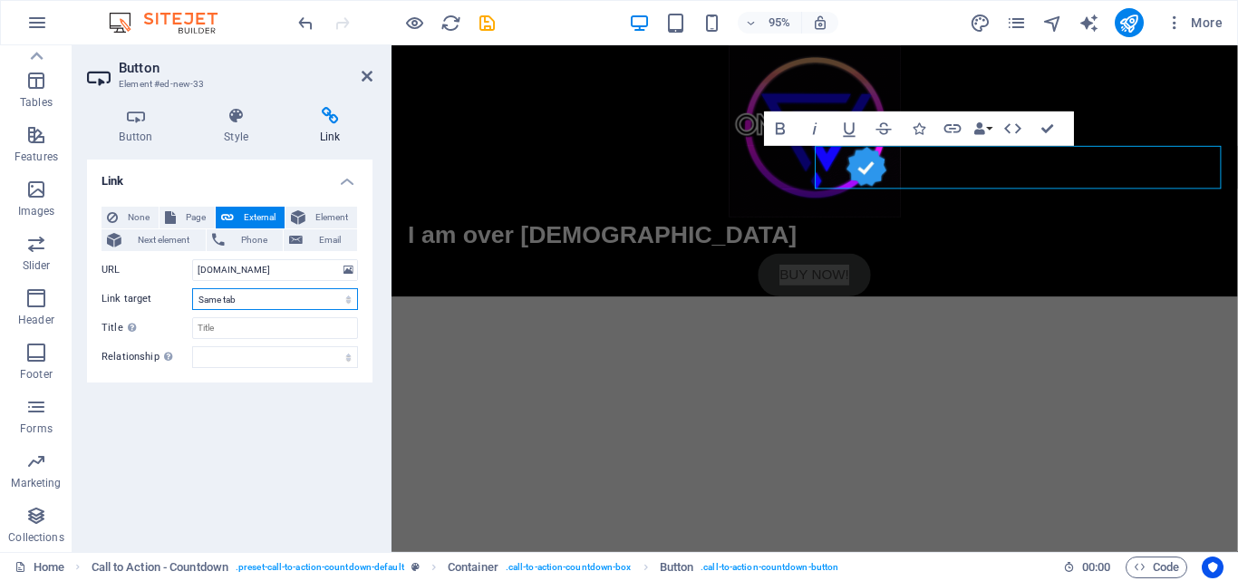
click at [192, 288] on select "New tab Same tab Overlay" at bounding box center [275, 299] width 166 height 22
click at [236, 328] on input "Title Additional link description, should not be the same as the link text. The…" at bounding box center [275, 328] width 166 height 22
type input "GO TO WEBSITE"
click at [201, 438] on div "Link None Page External Element Next element Phone Email Page Home Legal Notice…" at bounding box center [229, 348] width 285 height 378
click at [114, 124] on icon at bounding box center [136, 116] width 98 height 18
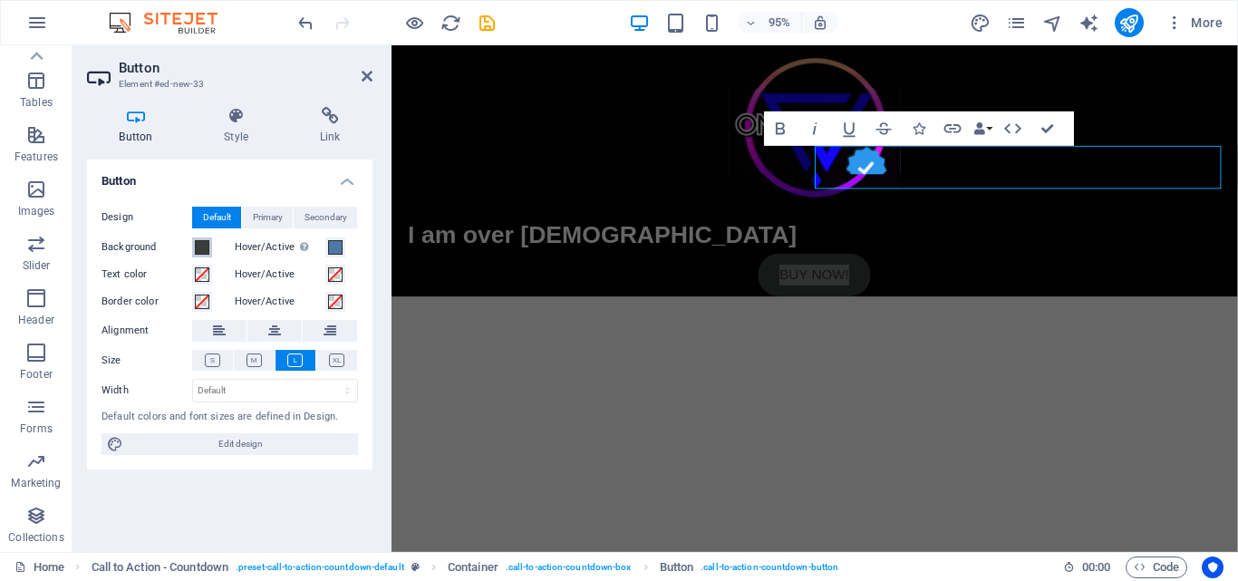
click at [202, 247] on span at bounding box center [202, 247] width 14 height 14
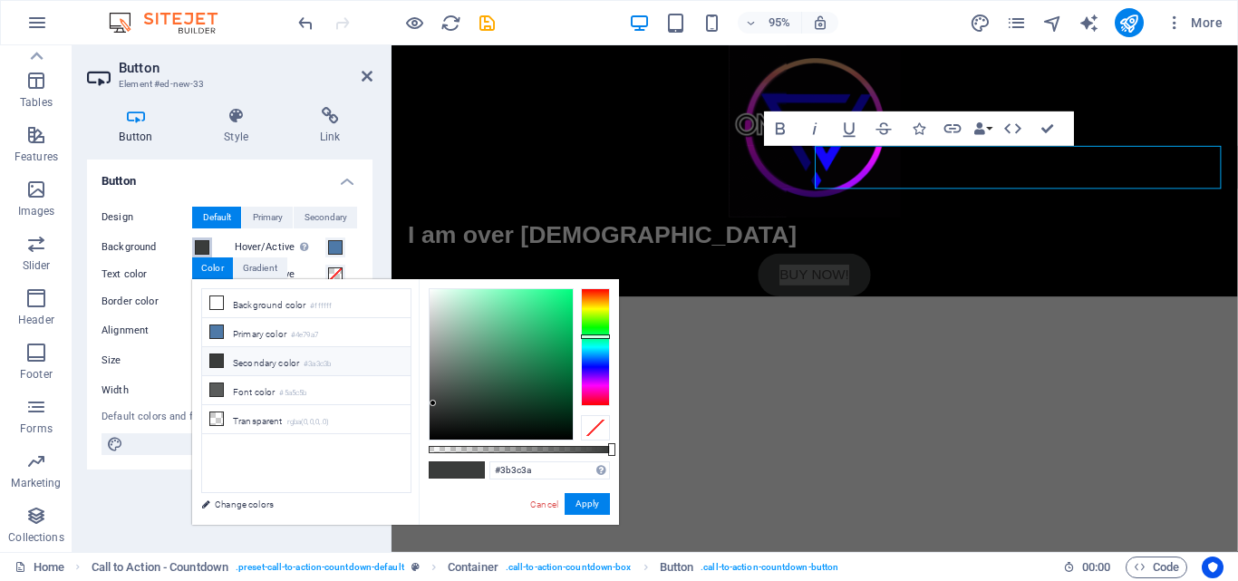
click at [589, 316] on div at bounding box center [595, 347] width 29 height 118
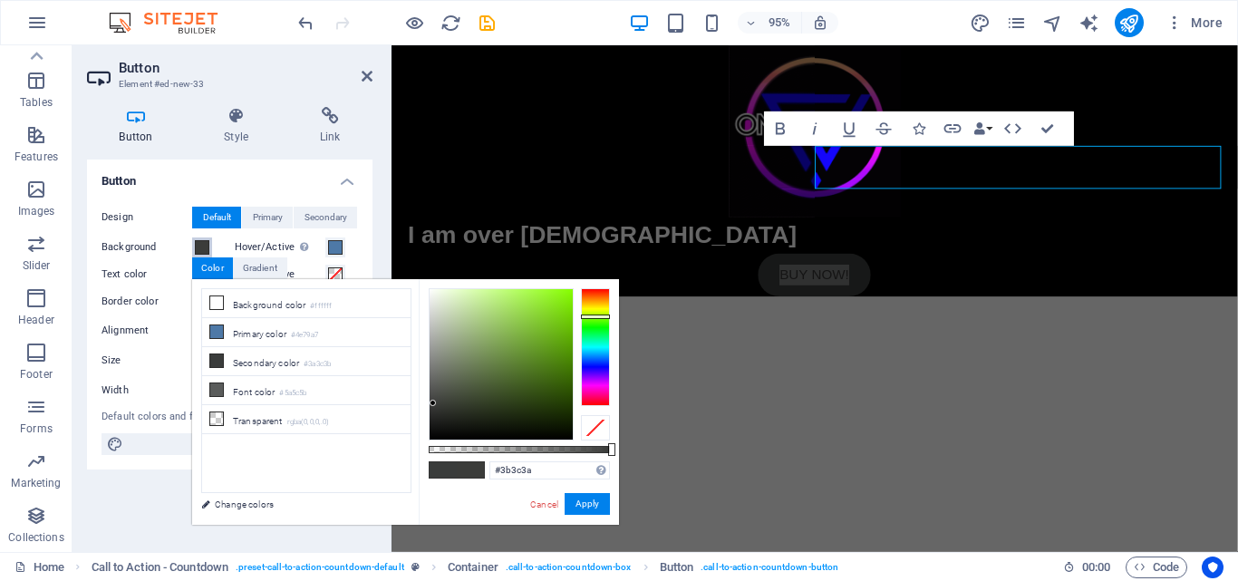
click at [591, 321] on div at bounding box center [595, 347] width 29 height 118
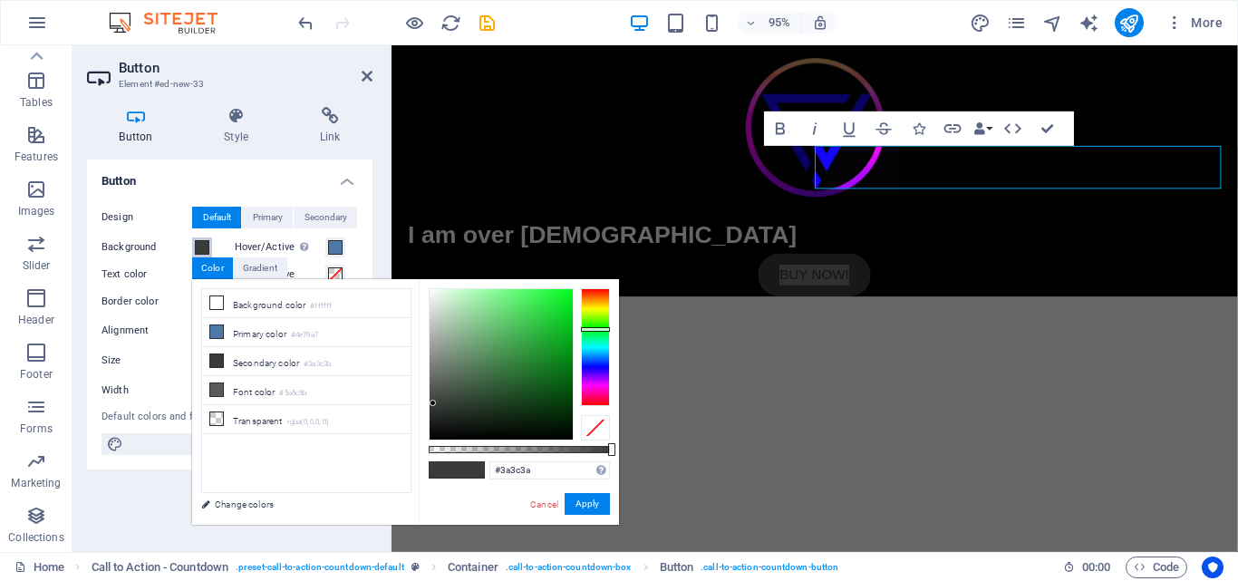
click at [593, 329] on div at bounding box center [595, 347] width 29 height 118
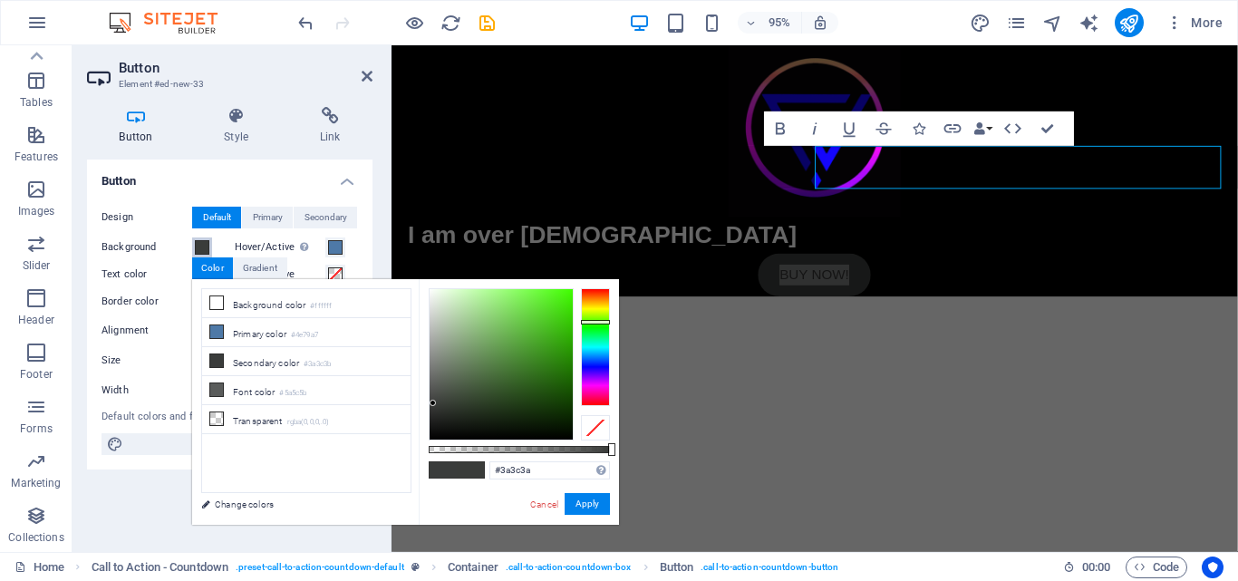
click at [593, 322] on div at bounding box center [595, 347] width 29 height 118
type input "#42f706"
click at [568, 293] on div at bounding box center [500, 364] width 143 height 150
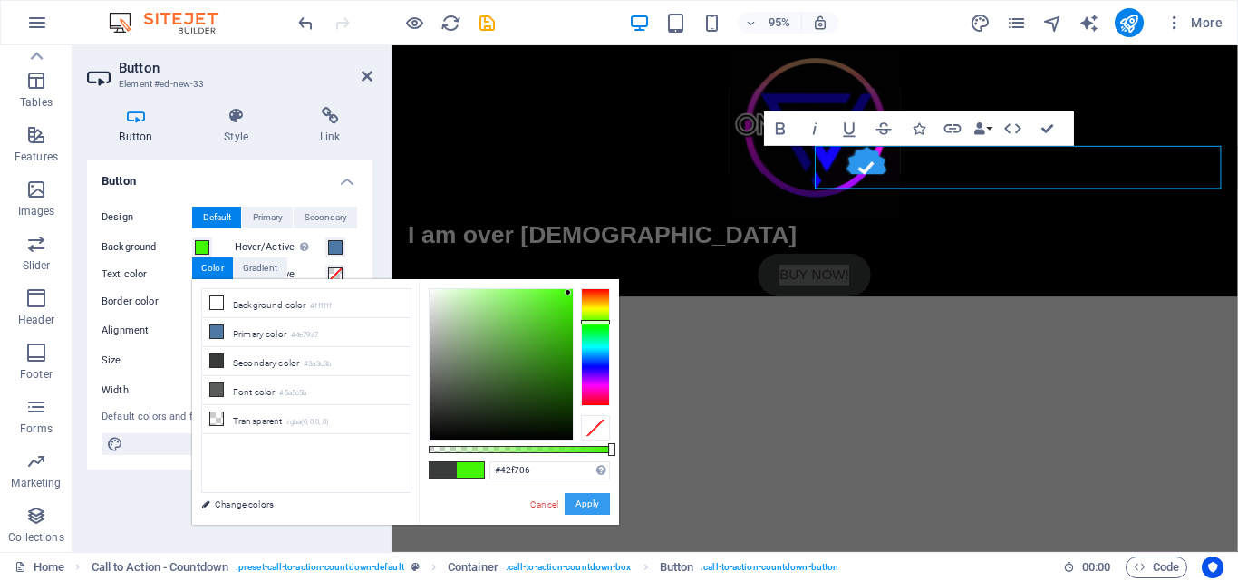
click at [595, 506] on button "Apply" at bounding box center [586, 504] width 45 height 22
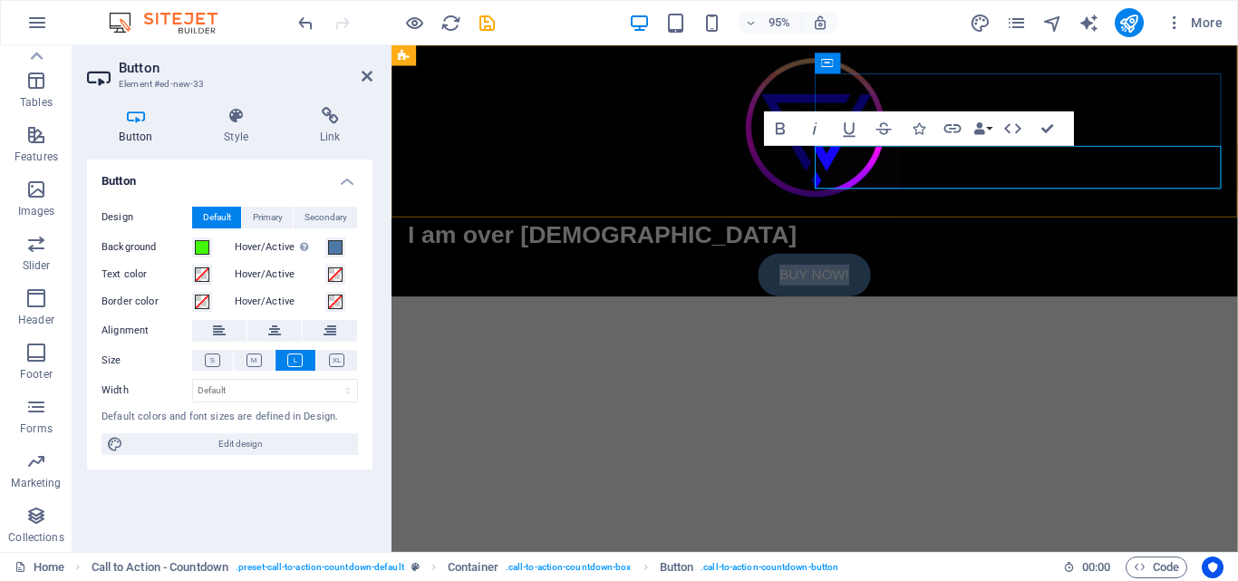
click at [896, 265] on link "Buy now!" at bounding box center [836, 287] width 119 height 45
click at [1136, 265] on div "Buy now!" at bounding box center [837, 287] width 855 height 45
click at [896, 265] on link "Buy now!" at bounding box center [836, 287] width 119 height 45
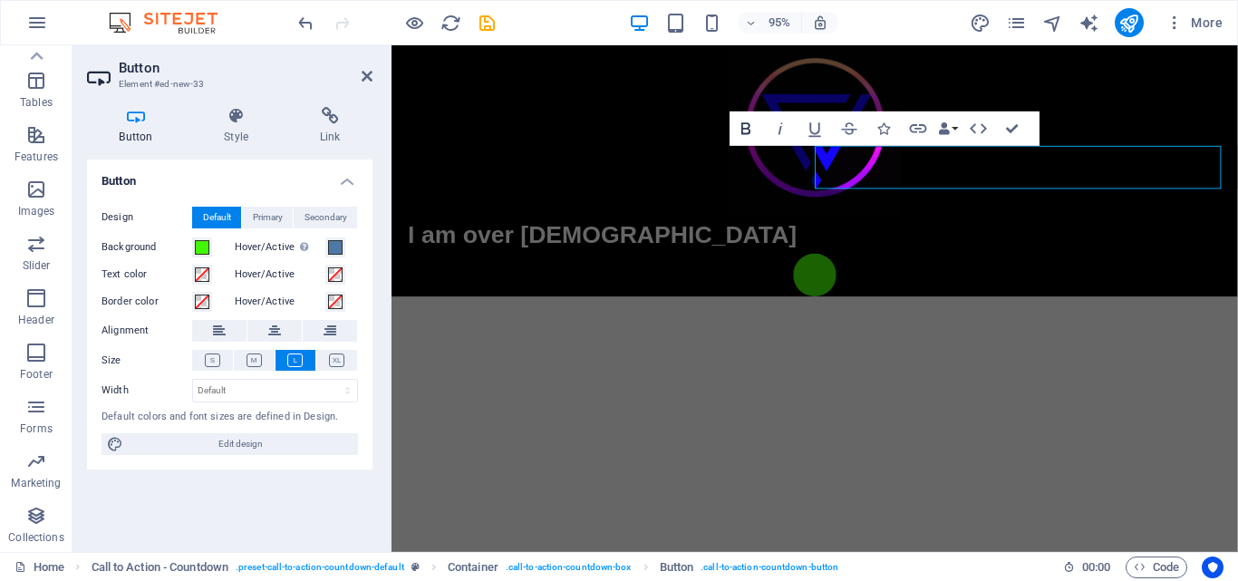
click at [747, 122] on icon "button" at bounding box center [746, 129] width 21 height 21
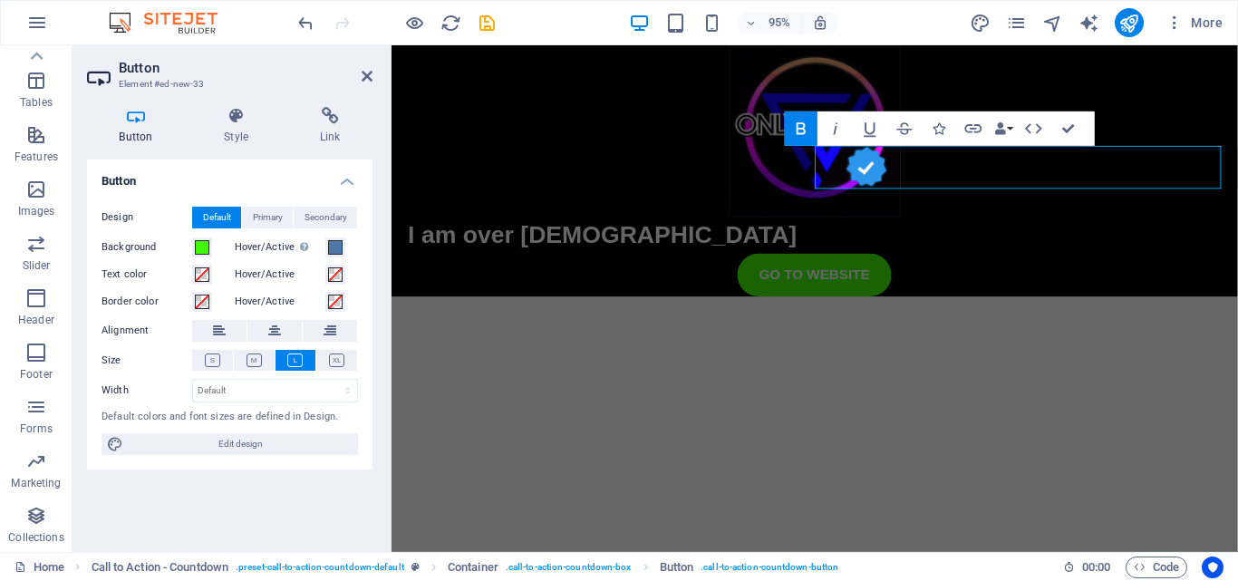
click at [1181, 266] on html "Skip to main content I am over 18 years old GO TO WEBSITE" at bounding box center [836, 177] width 891 height 265
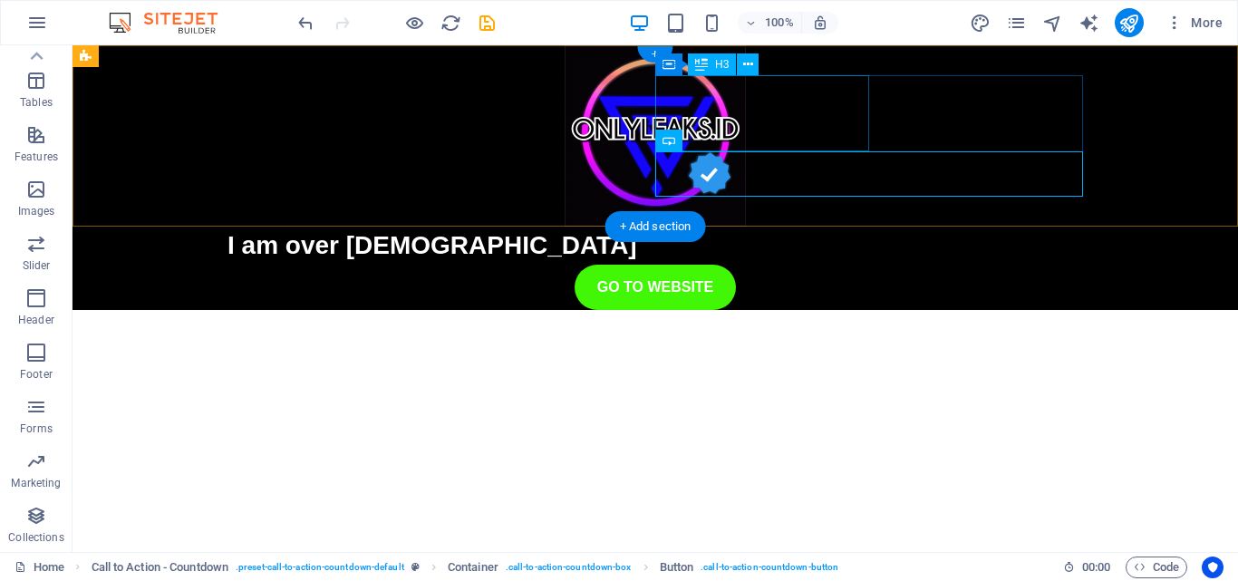
click at [746, 227] on div "I am over 18 years old" at bounding box center [654, 246] width 855 height 38
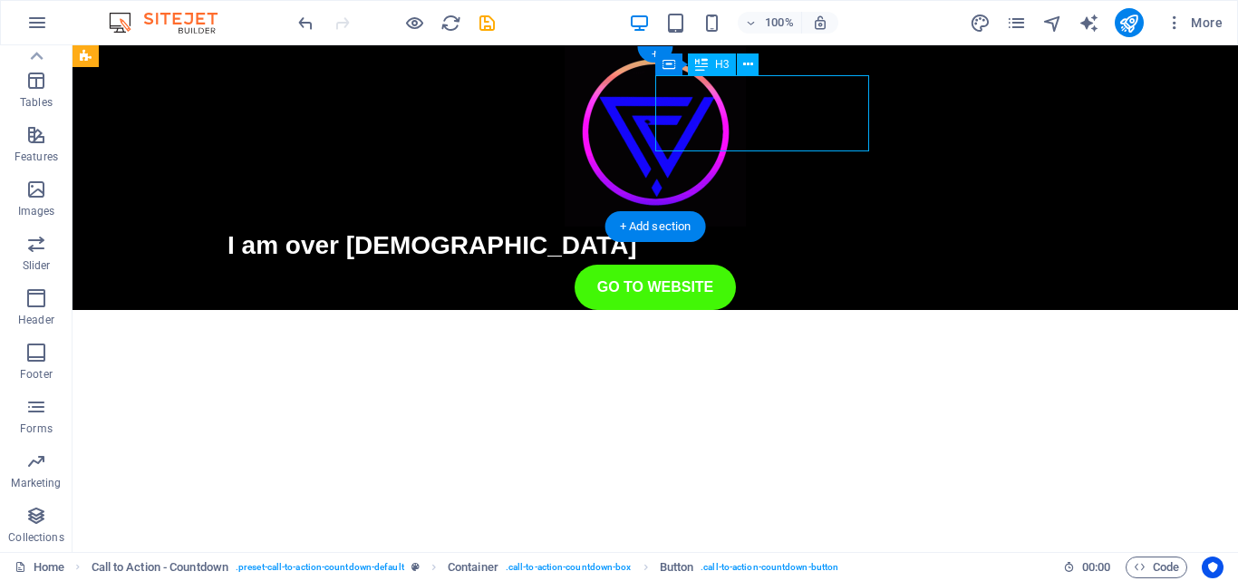
click at [746, 227] on div "I am over 18 years old" at bounding box center [654, 246] width 855 height 38
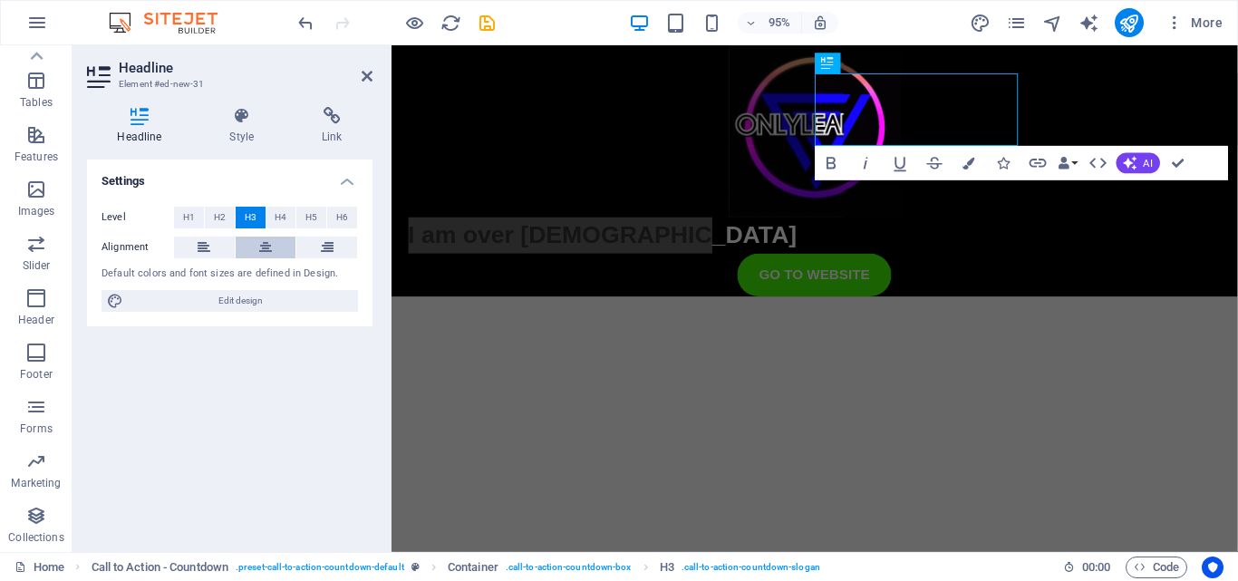
click at [271, 249] on icon at bounding box center [265, 247] width 13 height 22
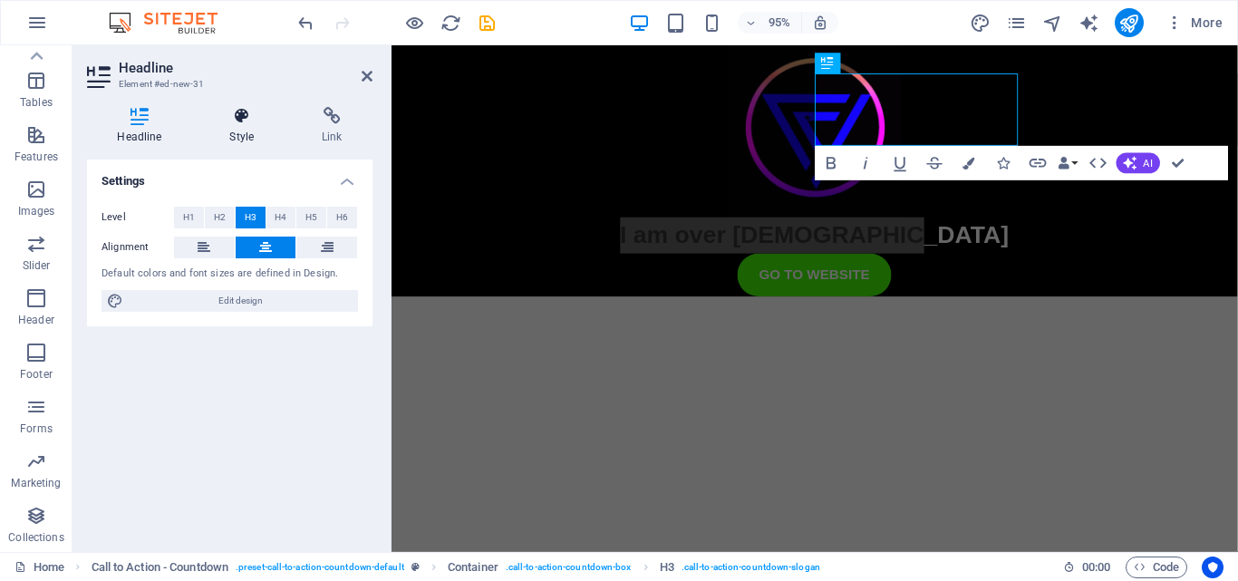
click at [215, 131] on h4 "Style" at bounding box center [245, 126] width 92 height 38
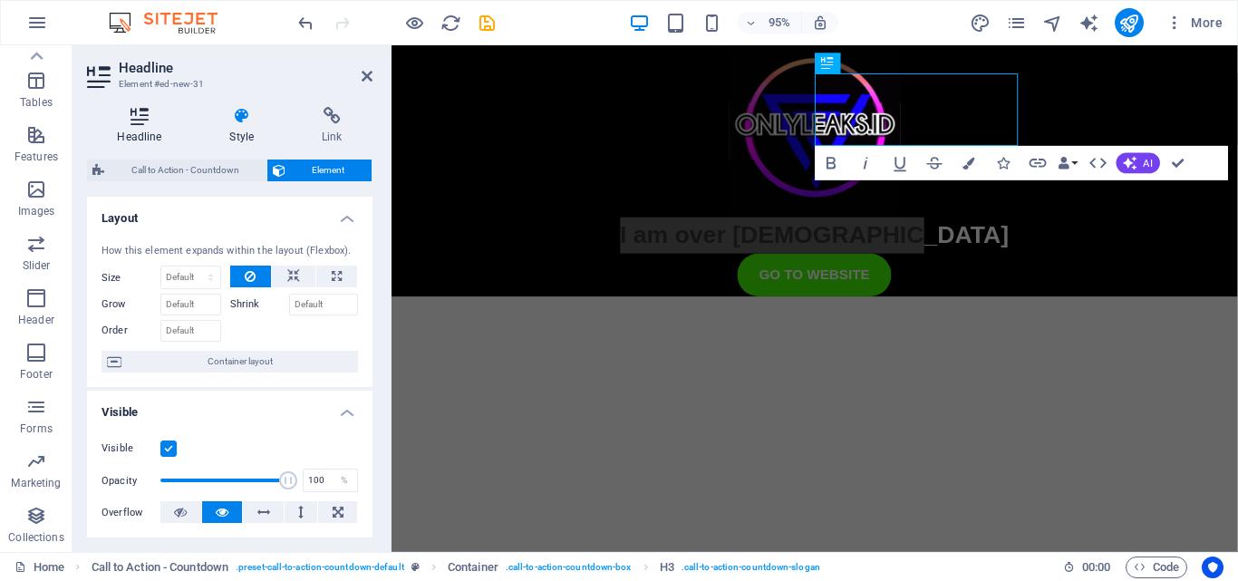
click at [164, 124] on icon at bounding box center [139, 116] width 105 height 18
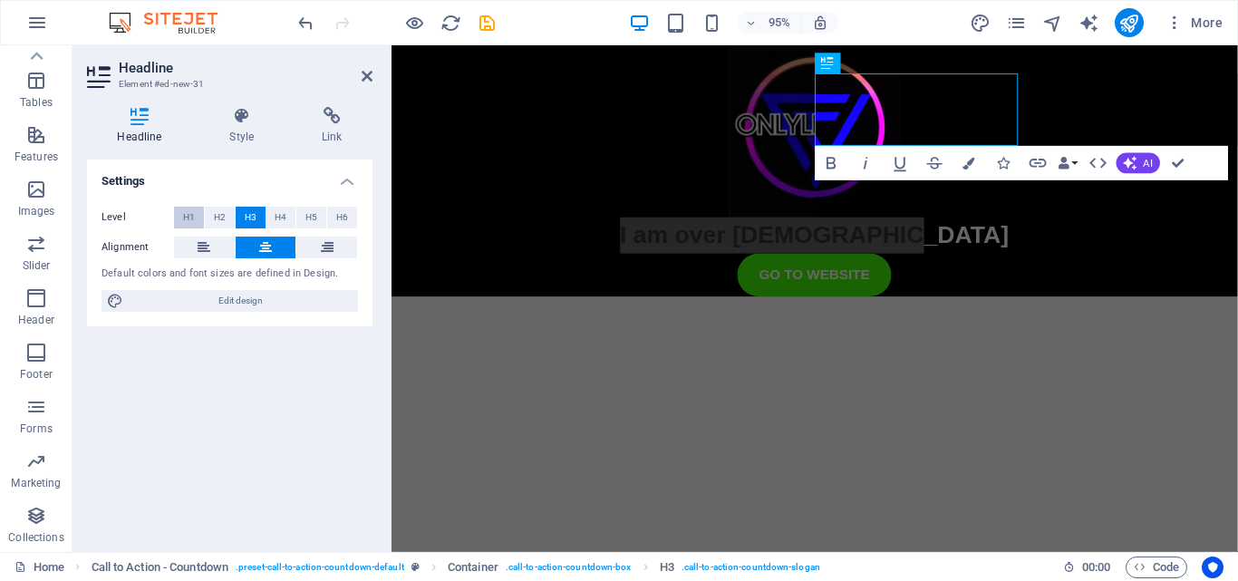
click at [189, 214] on span "H1" at bounding box center [189, 218] width 12 height 22
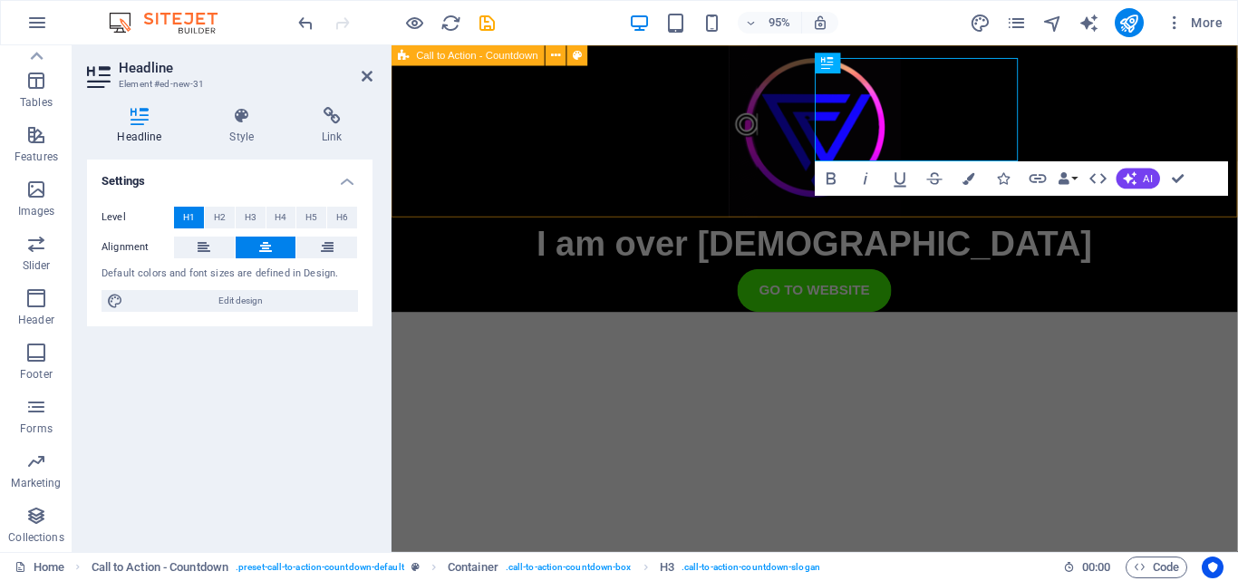
click at [678, 141] on div "I am over 18 years old GO TO WEBSITE" at bounding box center [836, 185] width 891 height 281
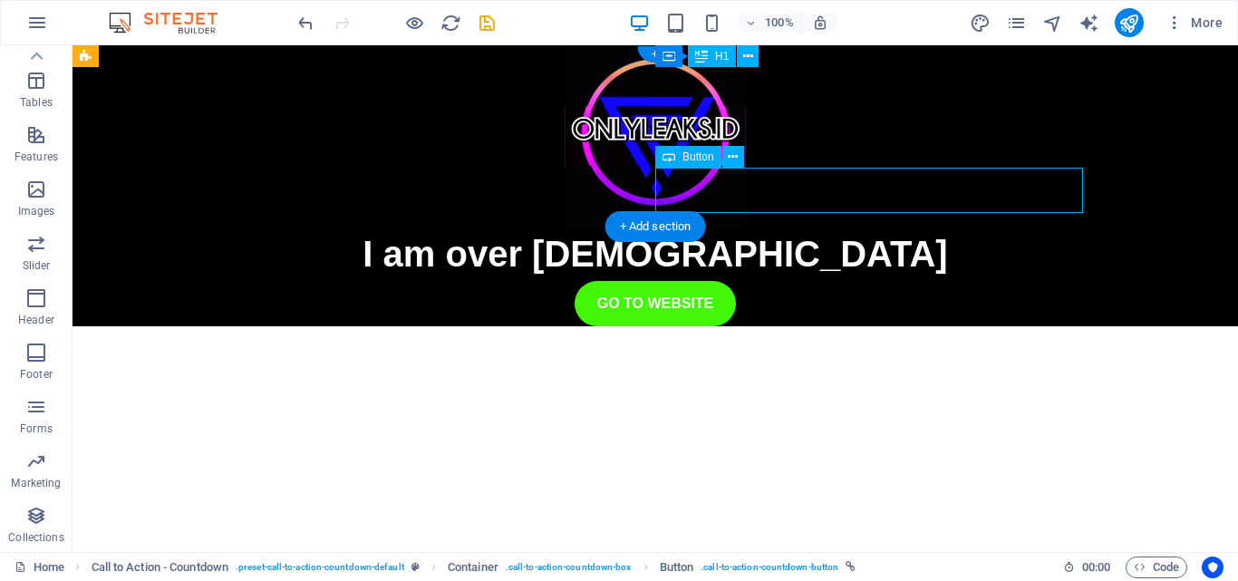
drag, startPoint x: 881, startPoint y: 183, endPoint x: 997, endPoint y: 181, distance: 116.0
click at [997, 281] on div "GO TO WEBSITE" at bounding box center [654, 303] width 855 height 45
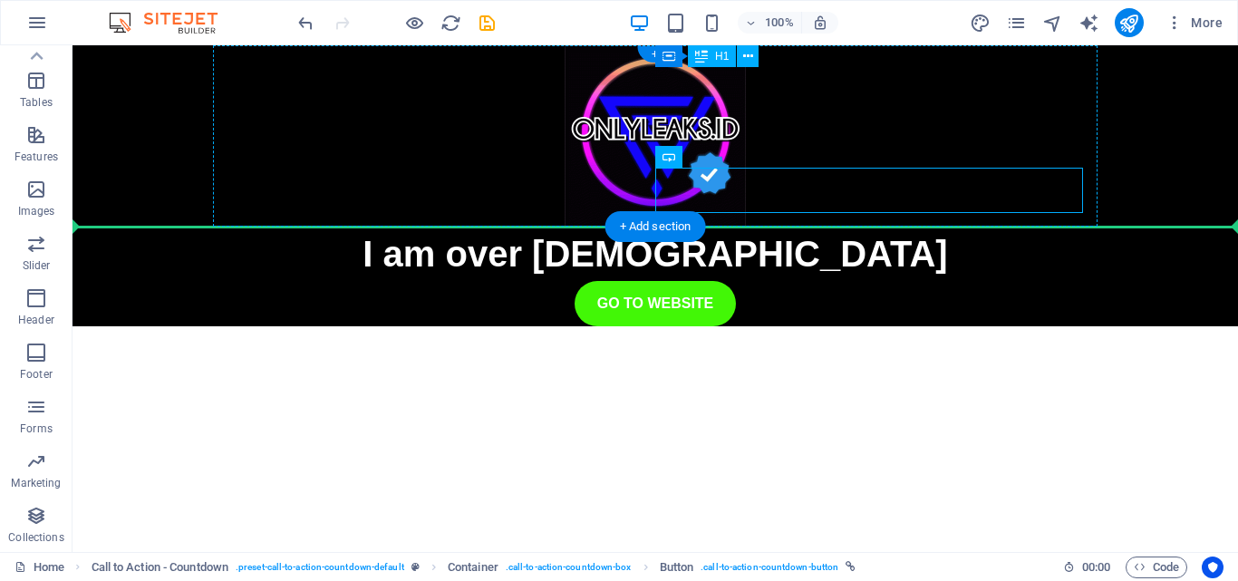
drag, startPoint x: 989, startPoint y: 184, endPoint x: 1028, endPoint y: 137, distance: 61.1
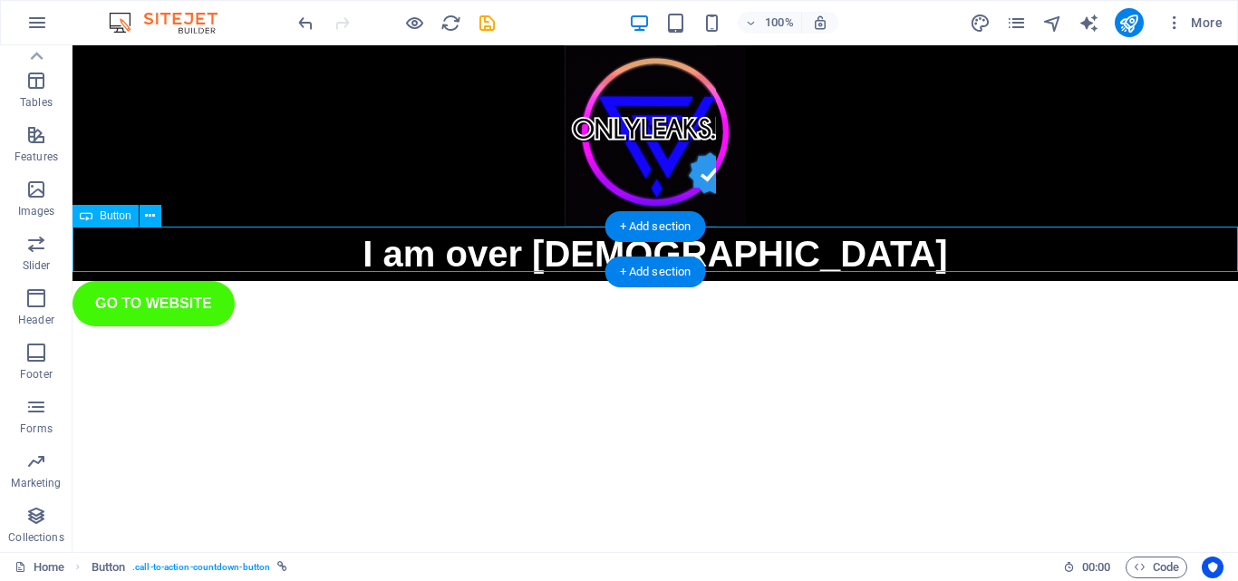
click at [171, 281] on div "GO TO WEBSITE" at bounding box center [654, 303] width 1165 height 45
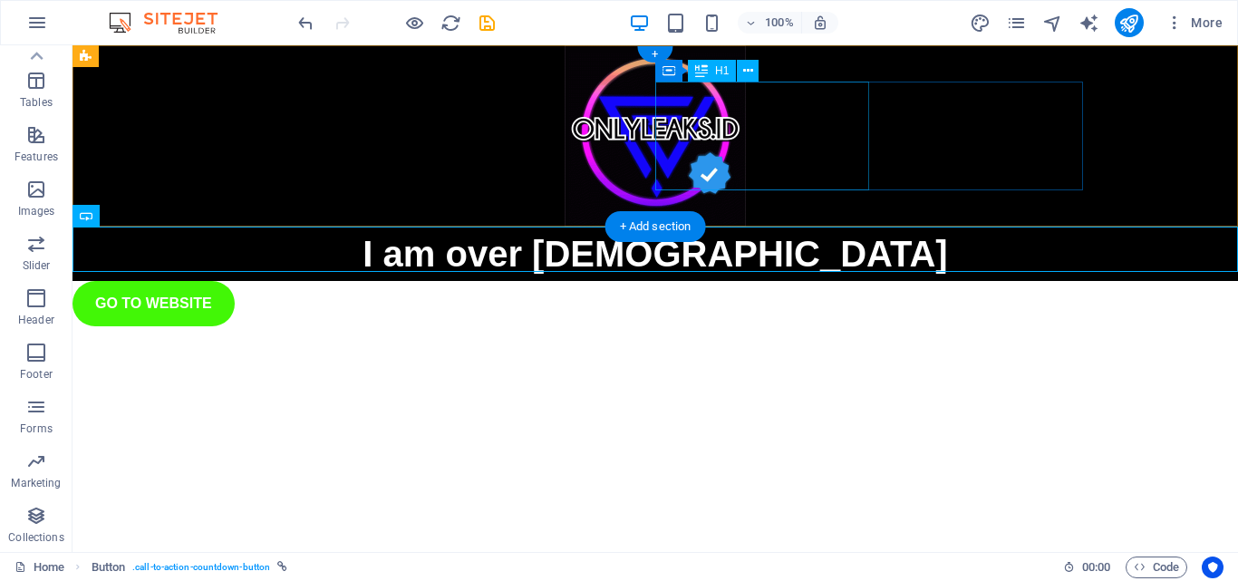
click at [782, 227] on div "I am over 18 years old" at bounding box center [654, 254] width 855 height 54
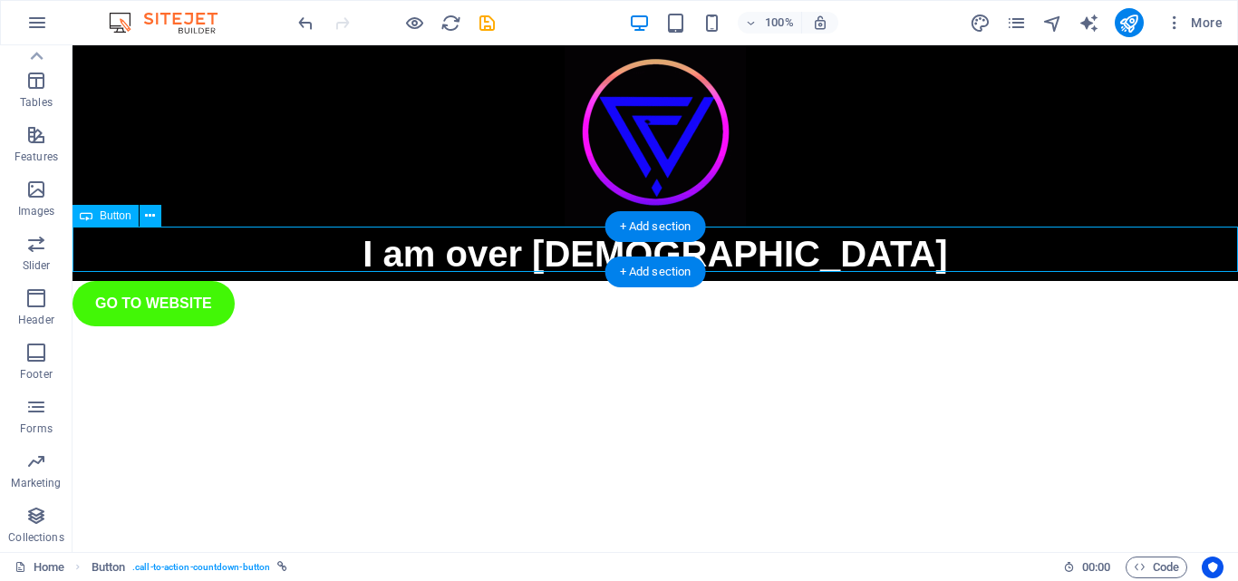
drag, startPoint x: 179, startPoint y: 258, endPoint x: 573, endPoint y: 248, distance: 393.3
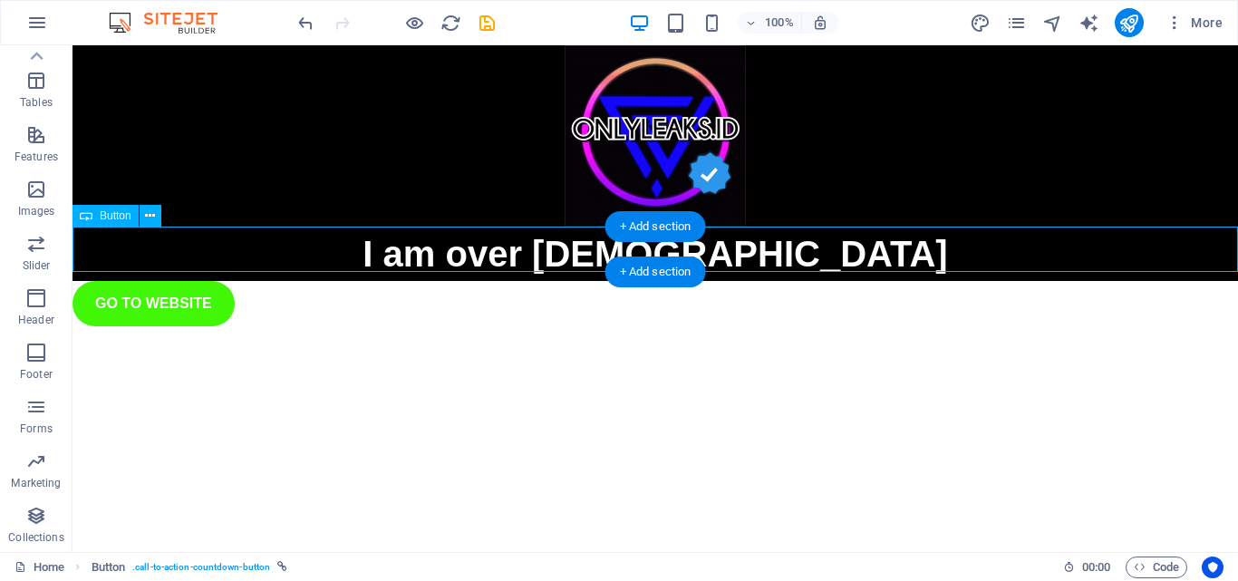
click at [573, 281] on div "GO TO WEBSITE" at bounding box center [654, 303] width 1165 height 45
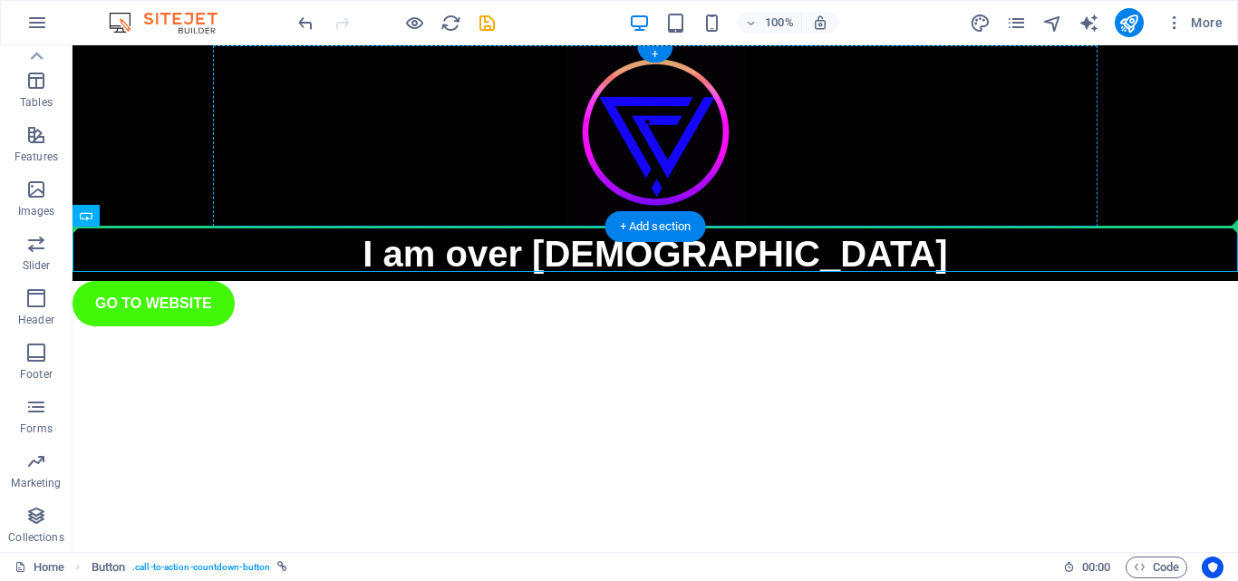
drag, startPoint x: 155, startPoint y: 251, endPoint x: 932, endPoint y: 140, distance: 785.3
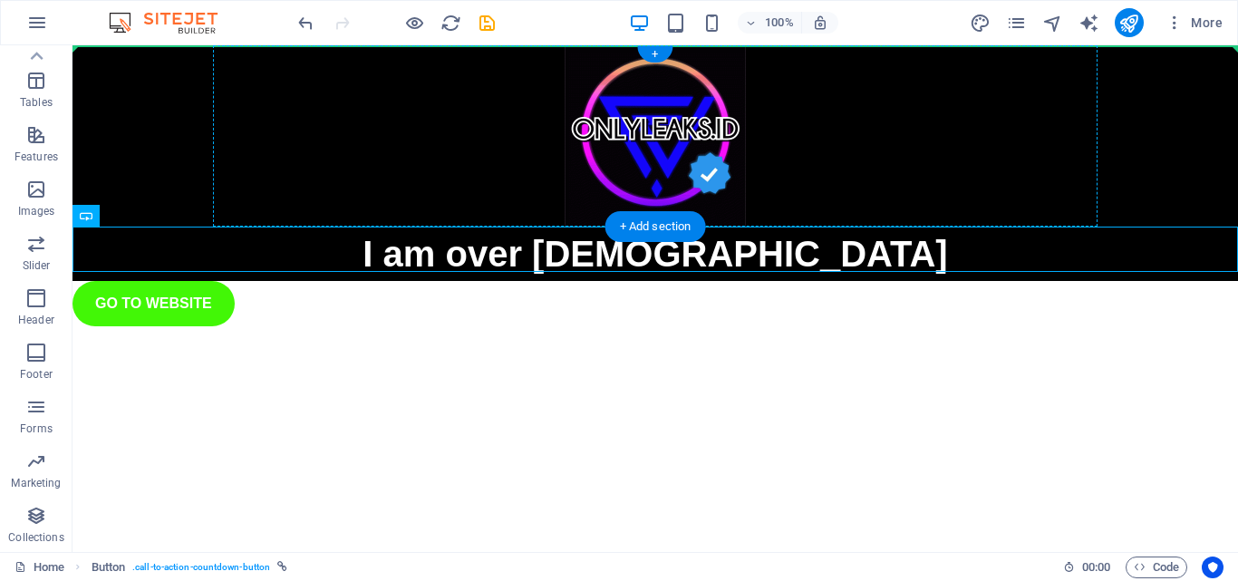
drag, startPoint x: 179, startPoint y: 241, endPoint x: 1017, endPoint y: 134, distance: 844.8
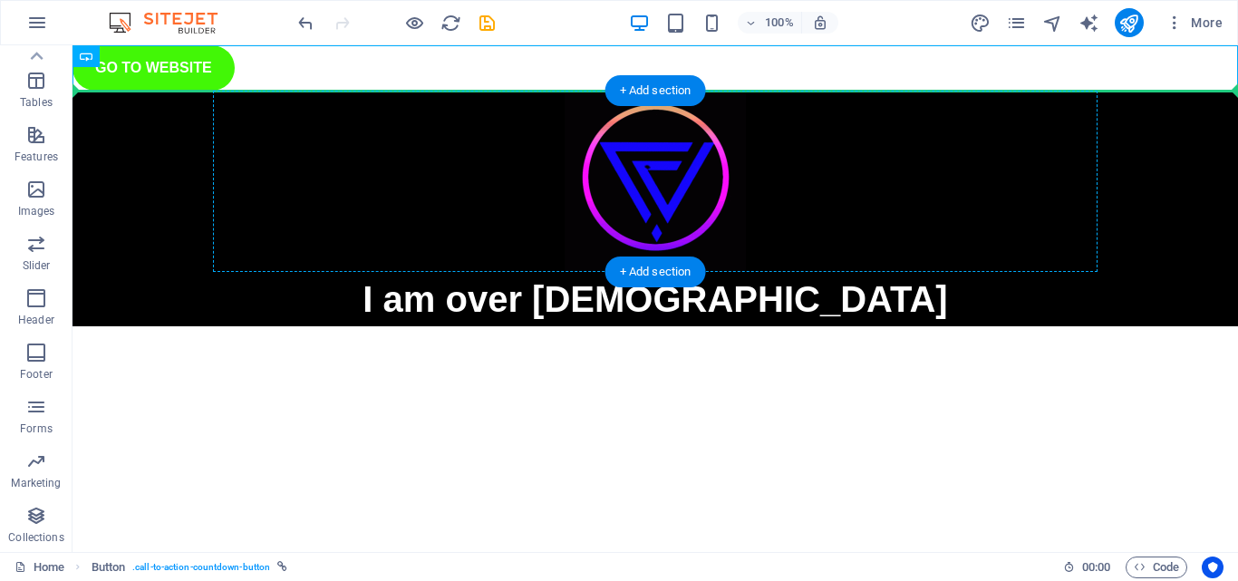
drag, startPoint x: 211, startPoint y: 75, endPoint x: 901, endPoint y: 178, distance: 697.0
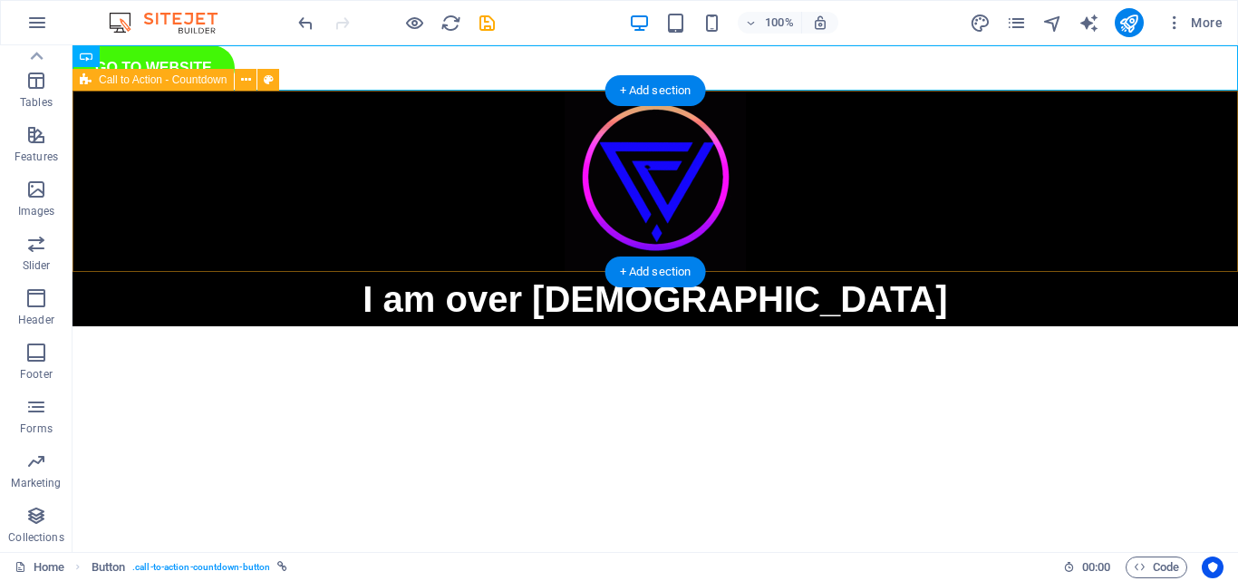
click at [550, 187] on div "I am over 18 years old" at bounding box center [654, 209] width 1165 height 236
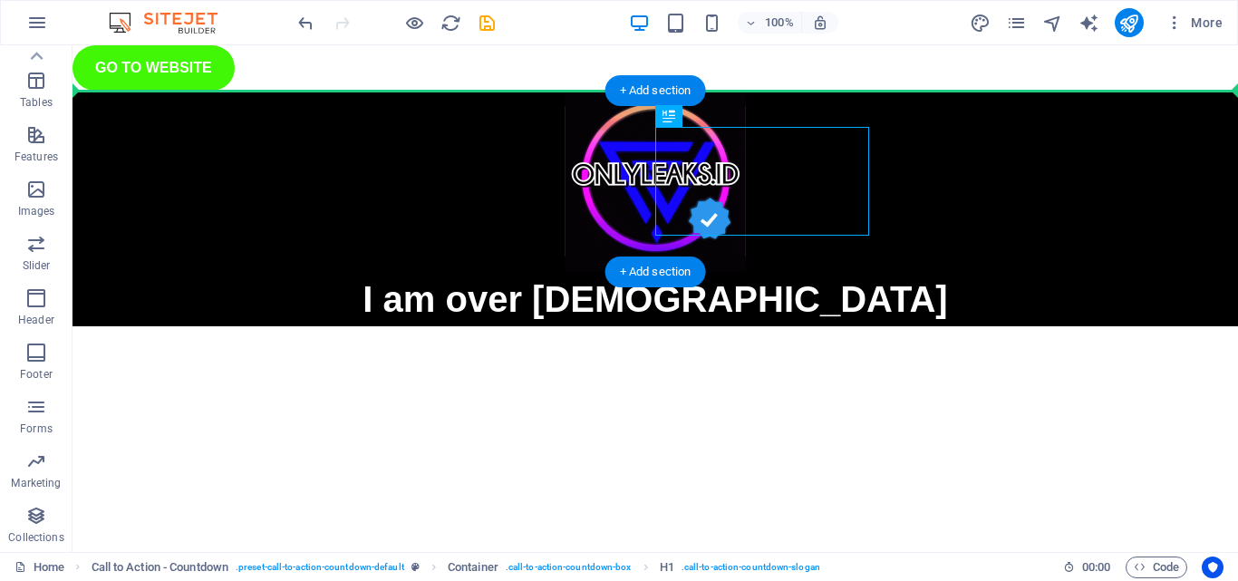
drag, startPoint x: 723, startPoint y: 178, endPoint x: 579, endPoint y: 178, distance: 144.1
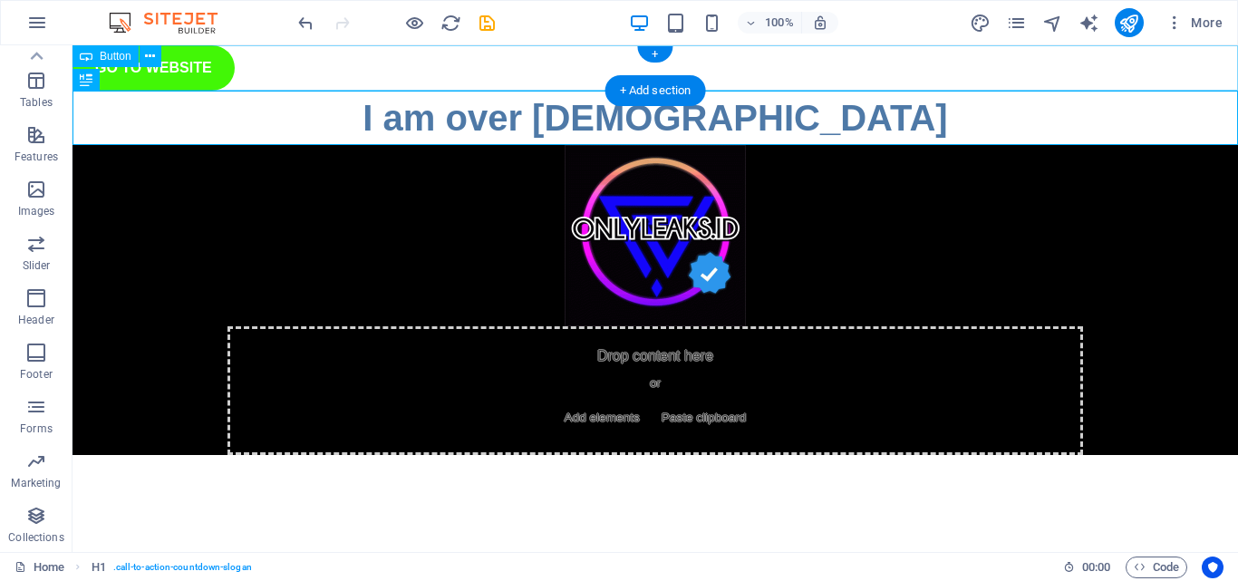
click at [189, 68] on div "GO TO WEBSITE" at bounding box center [654, 67] width 1165 height 45
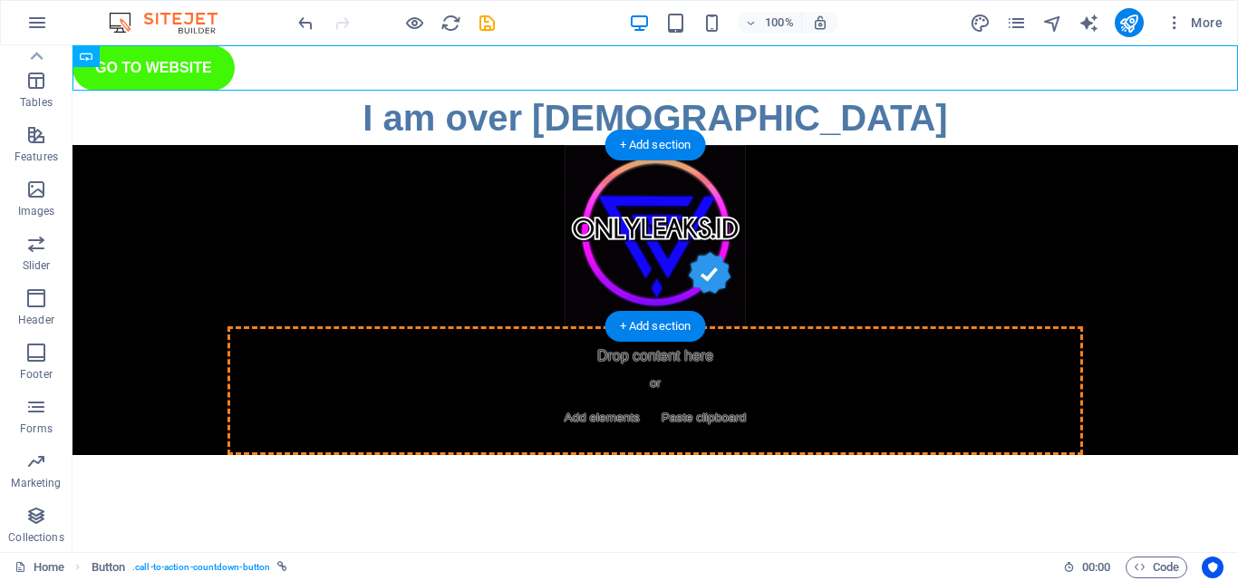
drag, startPoint x: 191, startPoint y: 65, endPoint x: 752, endPoint y: 217, distance: 580.9
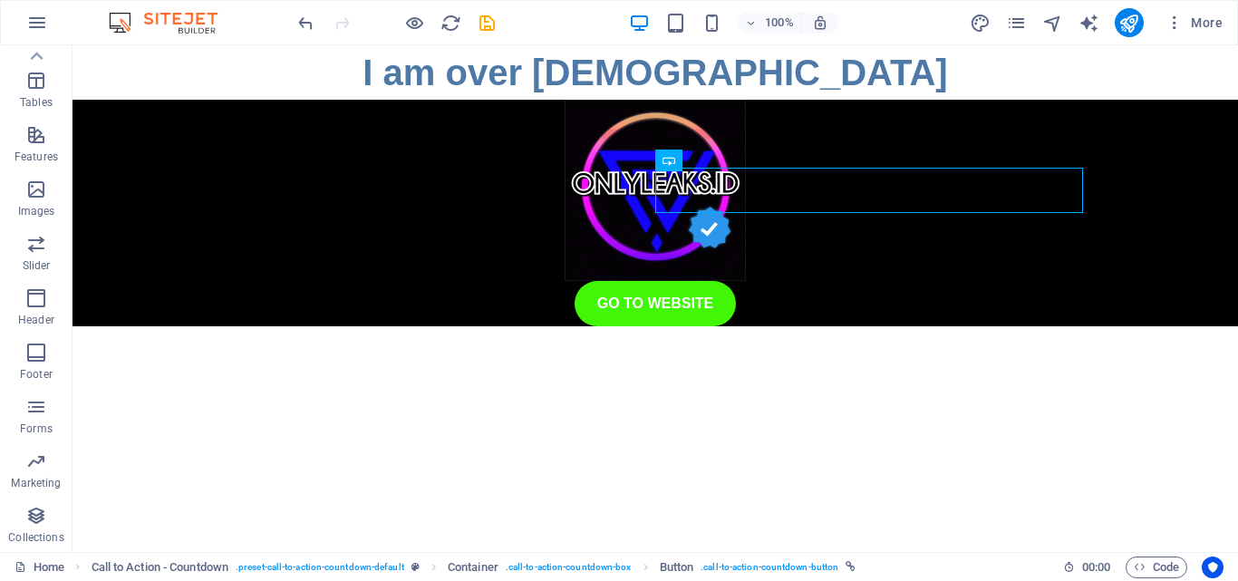
click at [856, 326] on html "Skip to main content I am over 18 years old GO TO WEBSITE" at bounding box center [654, 185] width 1165 height 281
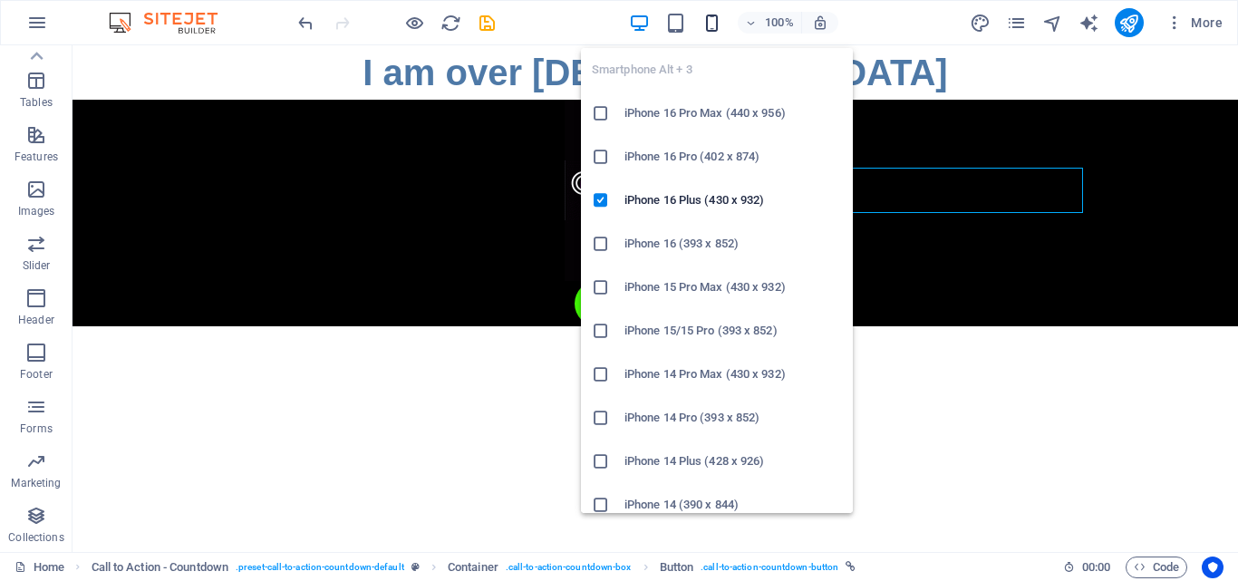
click at [715, 24] on icon "button" at bounding box center [711, 23] width 21 height 21
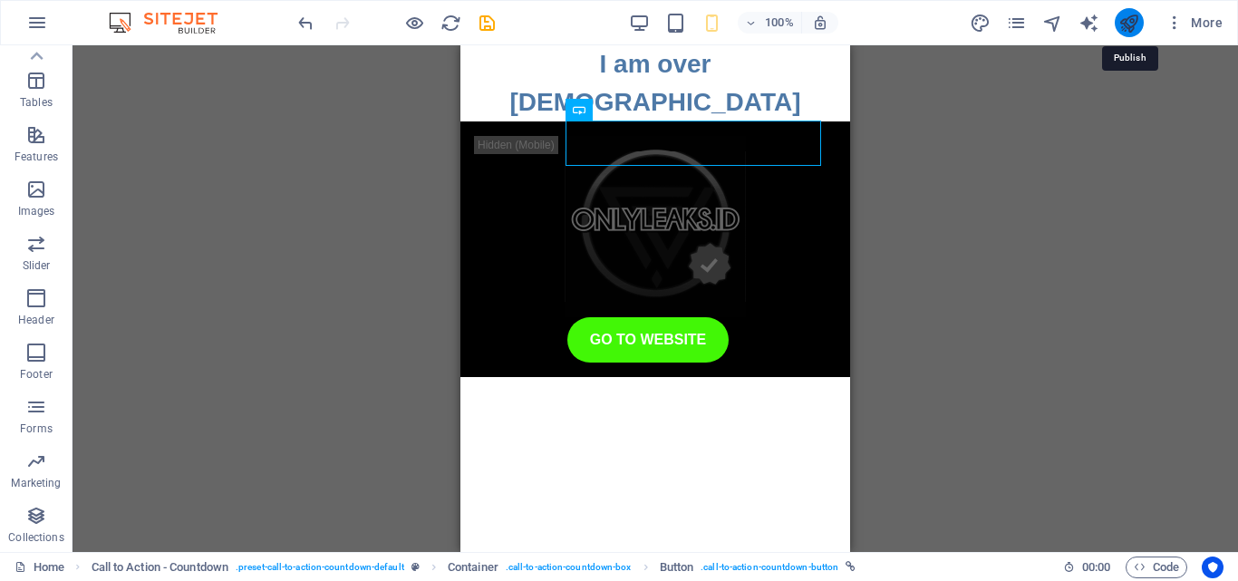
click at [1134, 31] on icon "publish" at bounding box center [1128, 23] width 21 height 21
